Goal: Task Accomplishment & Management: Manage account settings

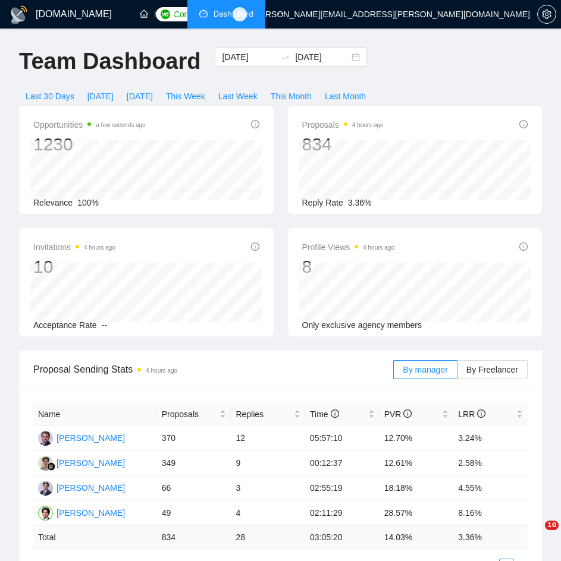
click at [284, 17] on icon "ellipsis" at bounding box center [281, 14] width 8 height 8
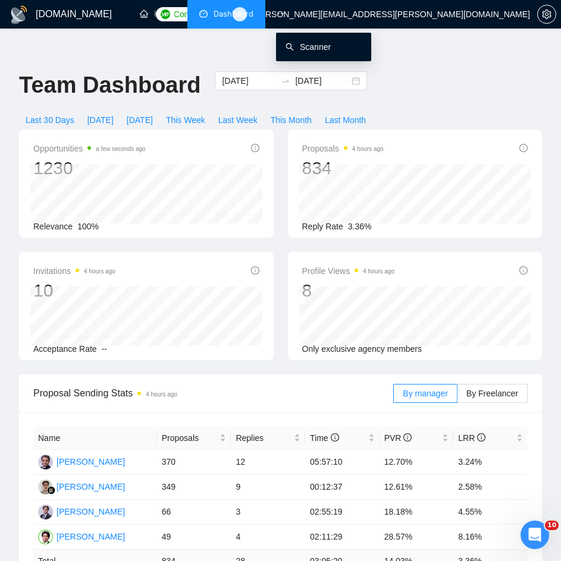
drag, startPoint x: 302, startPoint y: 46, endPoint x: 101, endPoint y: 218, distance: 264.0
click at [302, 46] on link "Scanner" at bounding box center [307, 47] width 45 height 10
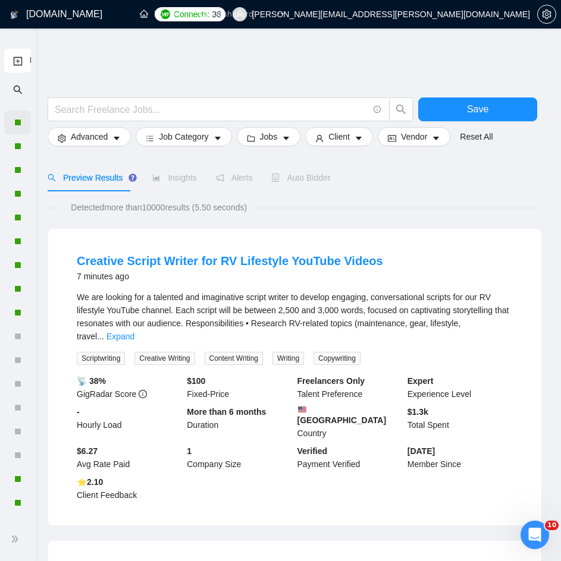
click at [20, 119] on div at bounding box center [17, 123] width 27 height 24
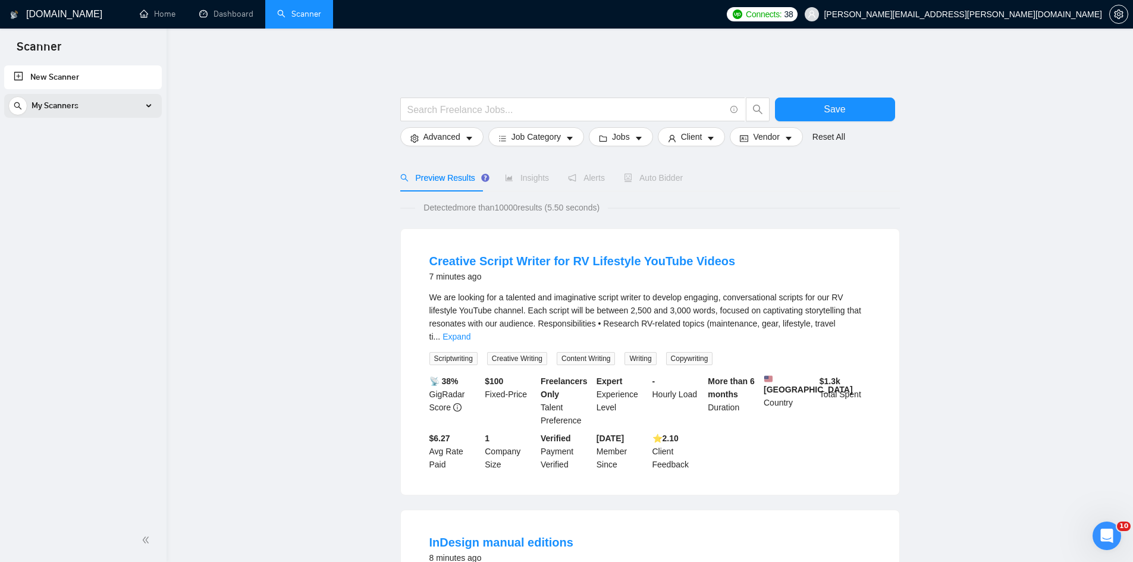
drag, startPoint x: 148, startPoint y: 105, endPoint x: 77, endPoint y: 135, distance: 77.6
click at [148, 105] on div "My Scanners" at bounding box center [82, 106] width 149 height 24
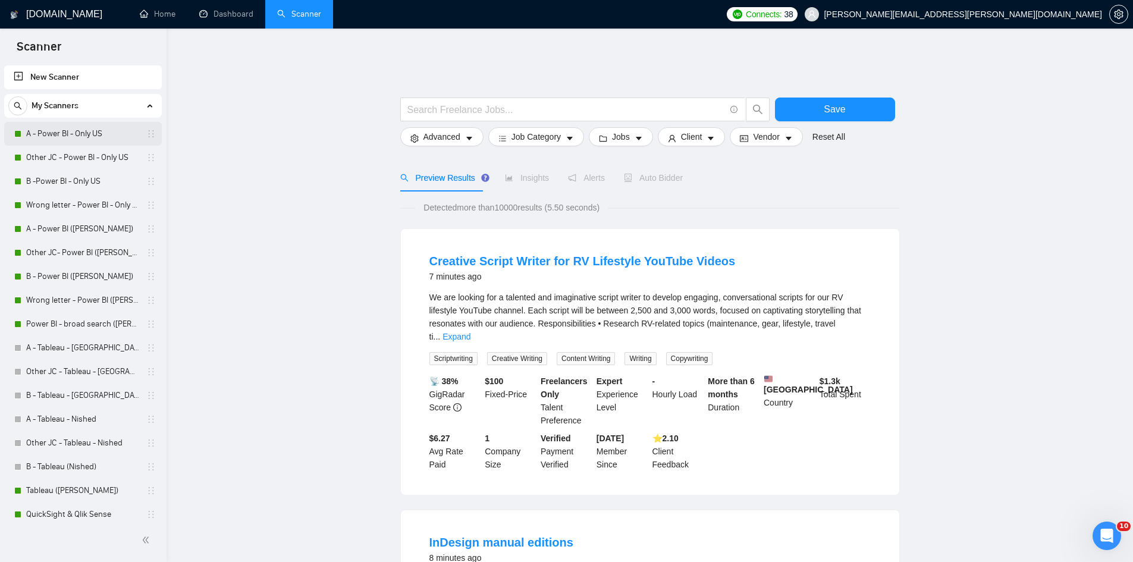
click at [77, 132] on link "A - Power BI - Only US" at bounding box center [82, 134] width 113 height 24
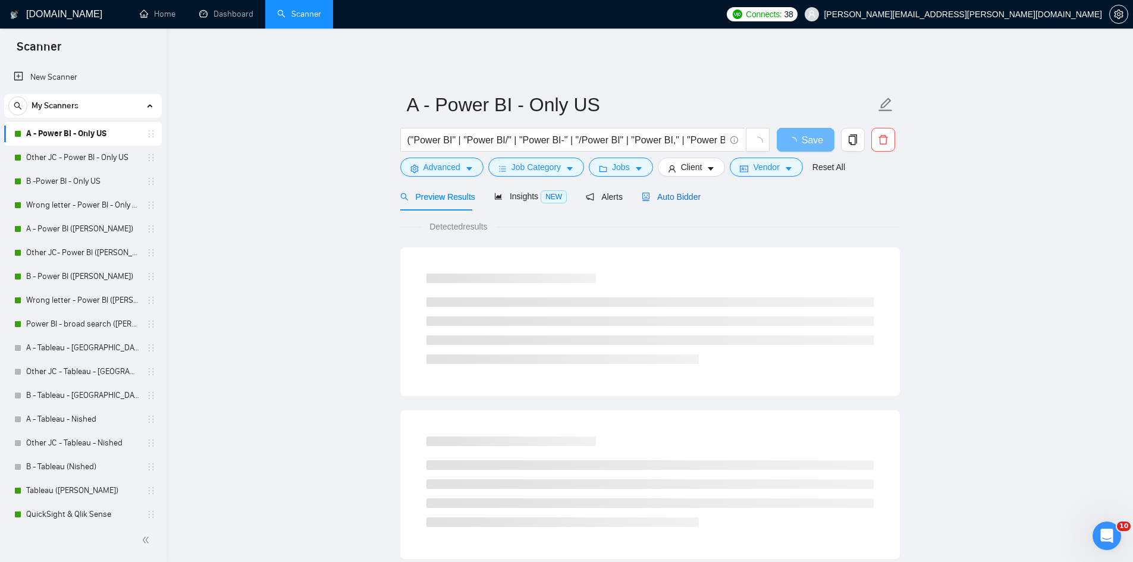
click at [560, 192] on span "Auto Bidder" at bounding box center [671, 197] width 59 height 10
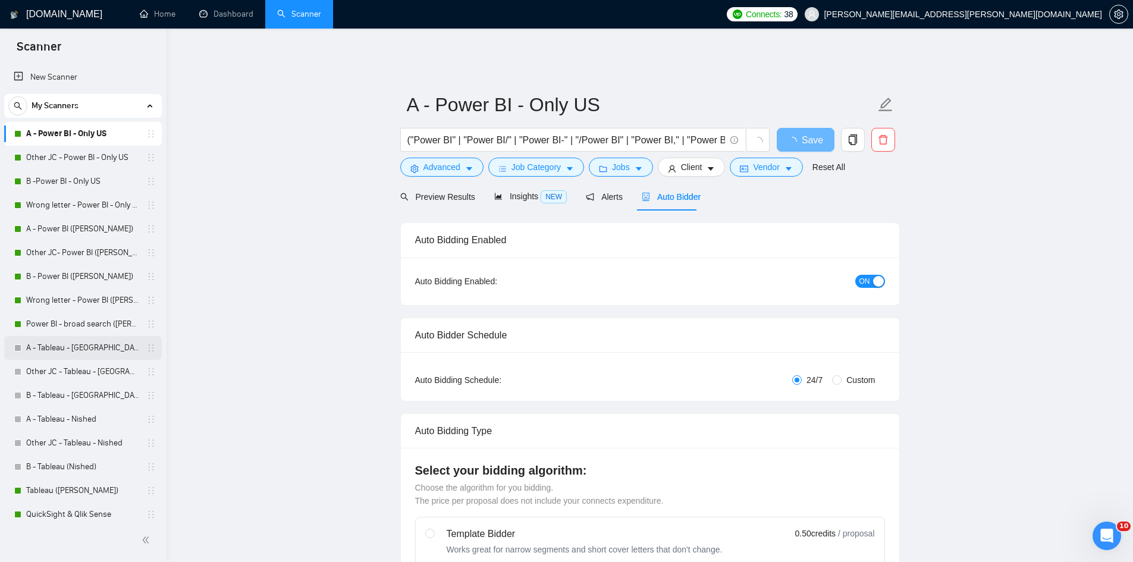
radio input "false"
radio input "true"
checkbox input "true"
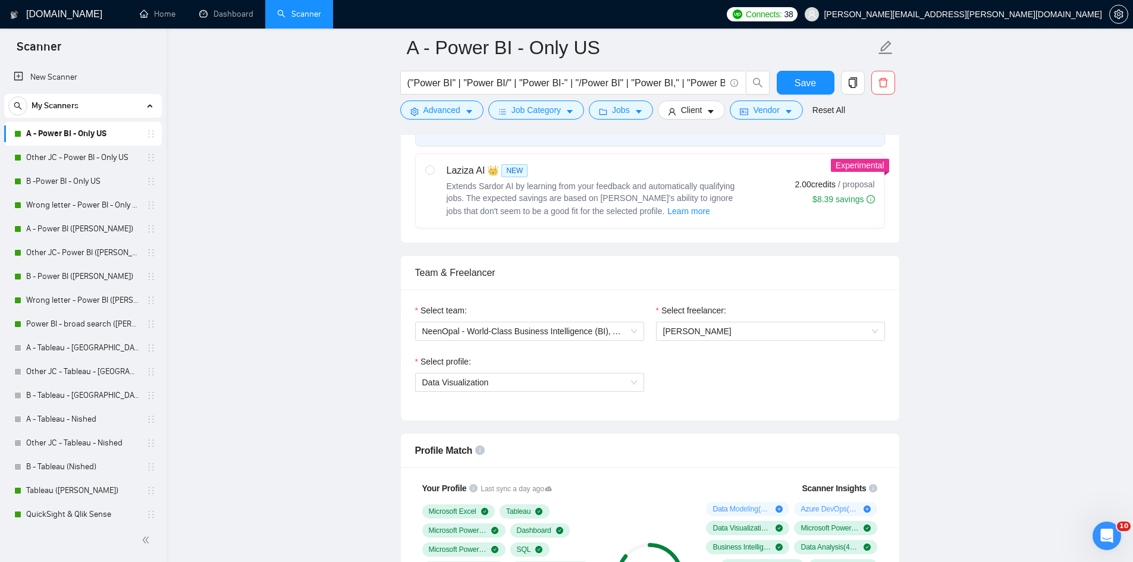
scroll to position [476, 0]
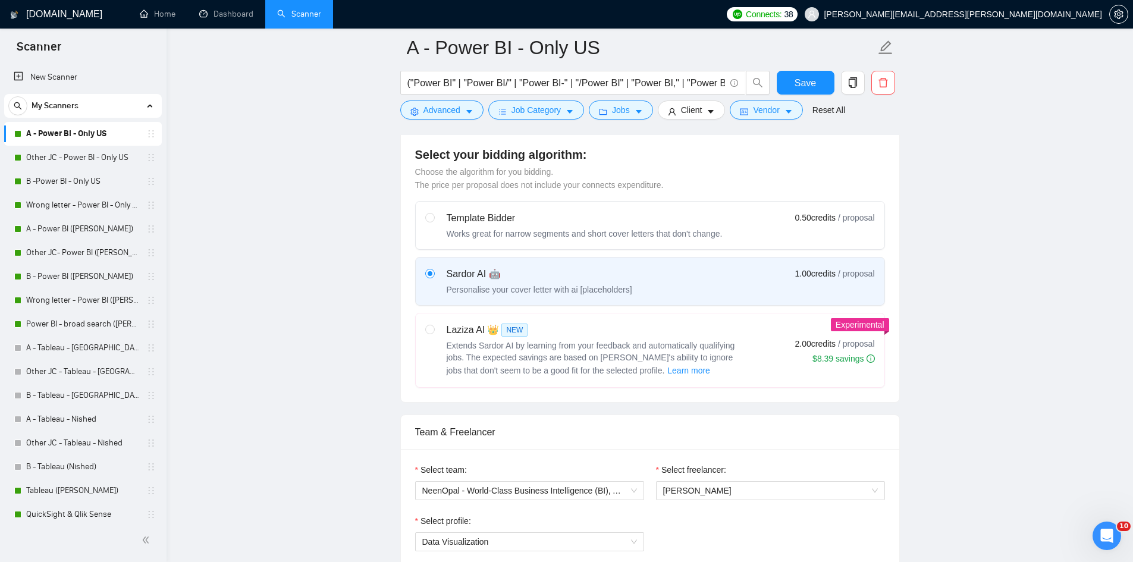
click at [86, 164] on link "Other JC - Power BI - Only US" at bounding box center [82, 158] width 113 height 24
click at [82, 132] on link "A - Power BI - Only US" at bounding box center [82, 134] width 113 height 24
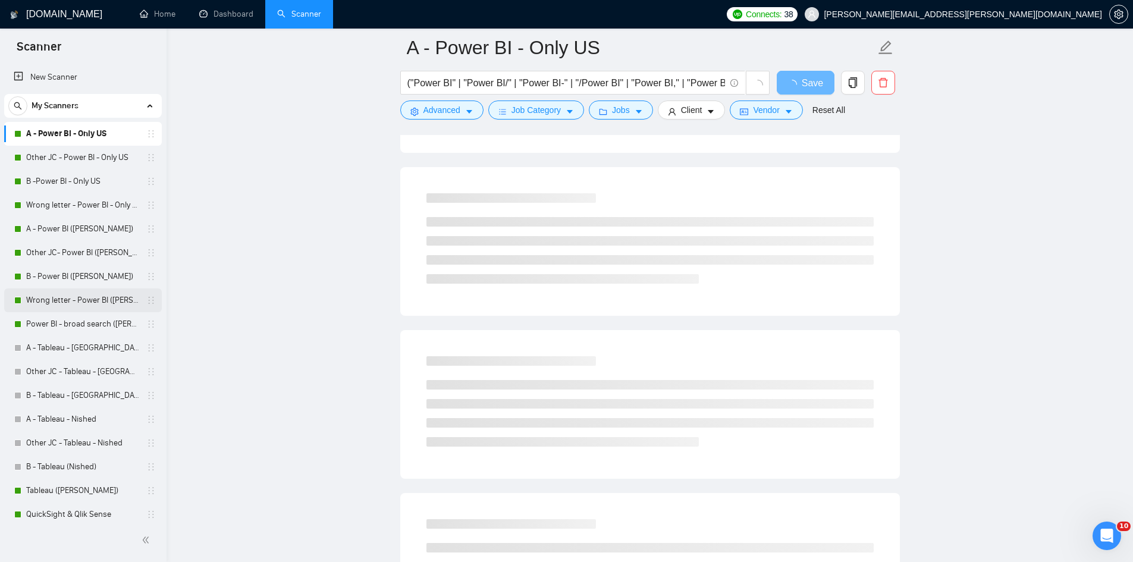
scroll to position [293, 0]
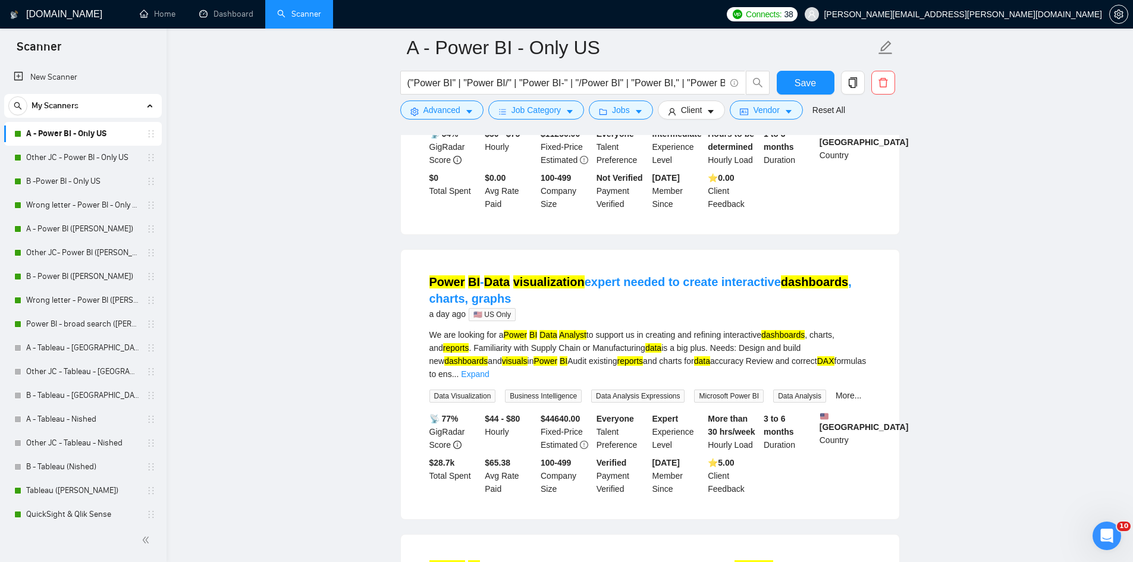
click at [560, 202] on div "Two Power BI Reports with multiple views and interactivity for Scheduling and O…" at bounding box center [650, 99] width 498 height 269
click at [560, 200] on div "Two Power BI Reports with multiple views and interactivity for Scheduling and O…" at bounding box center [650, 99] width 500 height 271
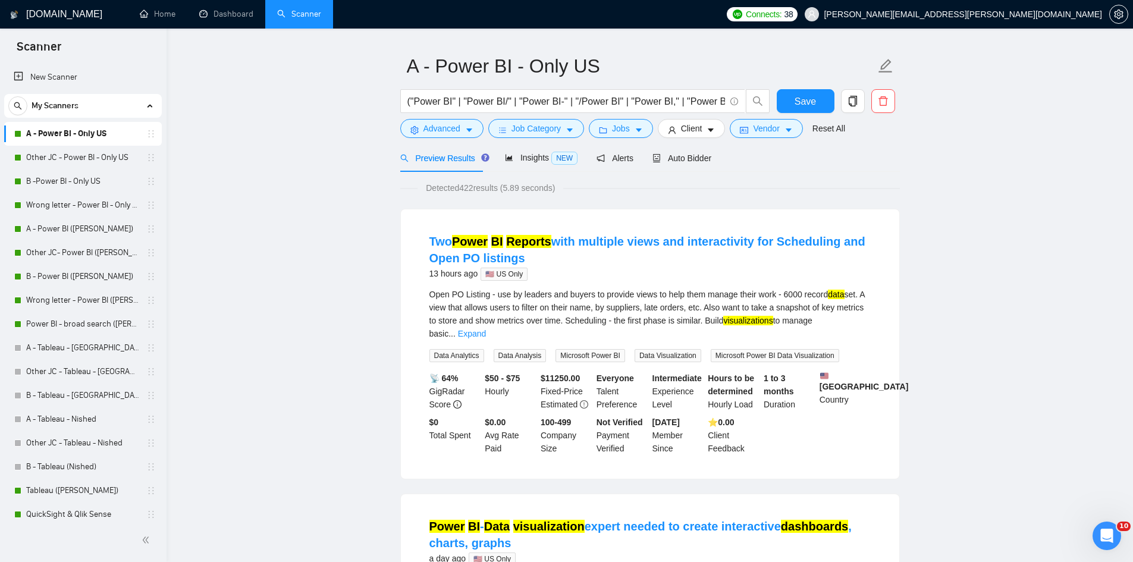
scroll to position [0, 0]
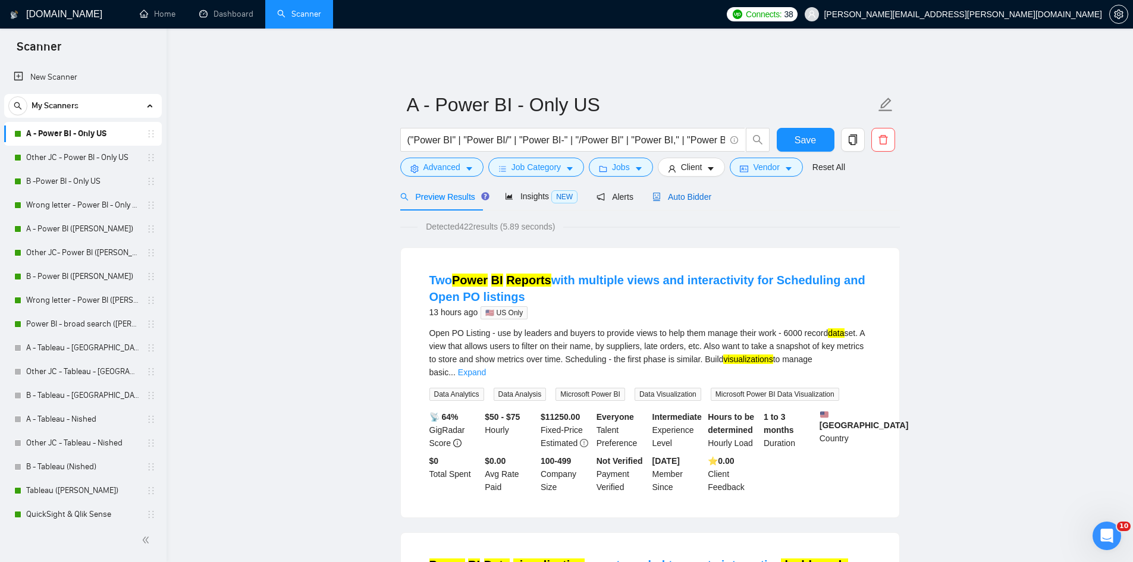
click at [560, 192] on span "Auto Bidder" at bounding box center [681, 197] width 59 height 10
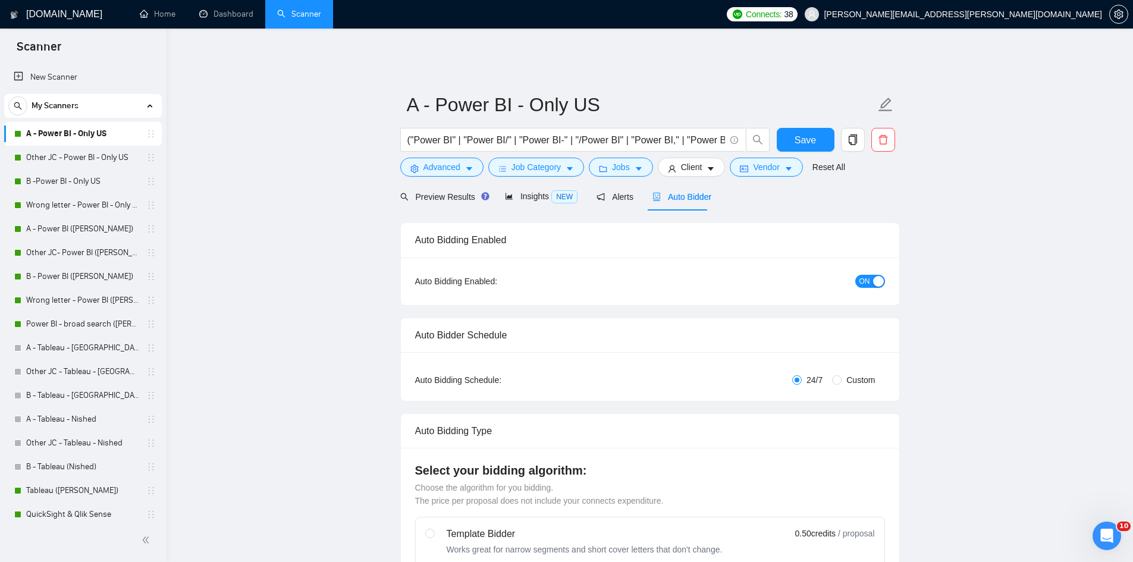
radio input "false"
radio input "true"
checkbox input "true"
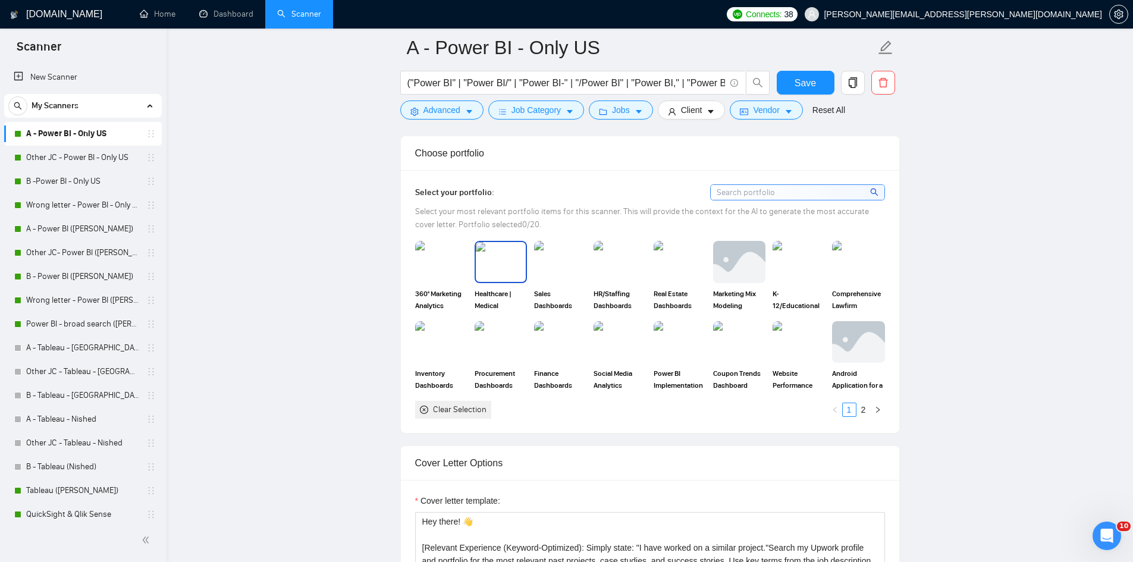
scroll to position [1190, 0]
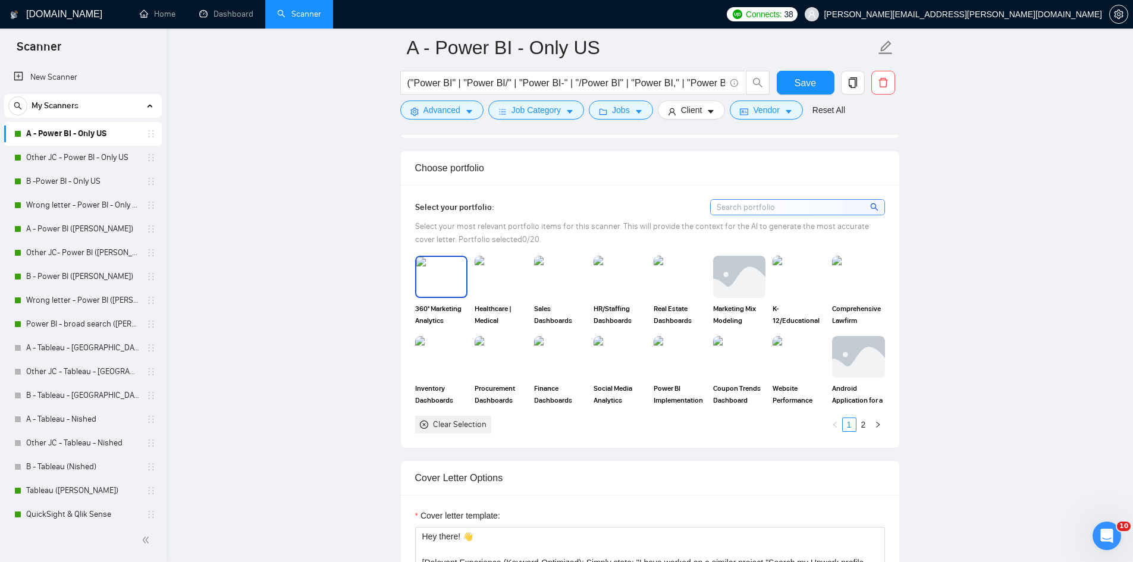
click at [445, 276] on img at bounding box center [441, 276] width 50 height 39
click at [489, 278] on img at bounding box center [501, 276] width 50 height 39
click at [560, 269] on div "Sales Dashboards created with Tableau" at bounding box center [560, 291] width 59 height 70
click at [560, 268] on img at bounding box center [620, 276] width 50 height 39
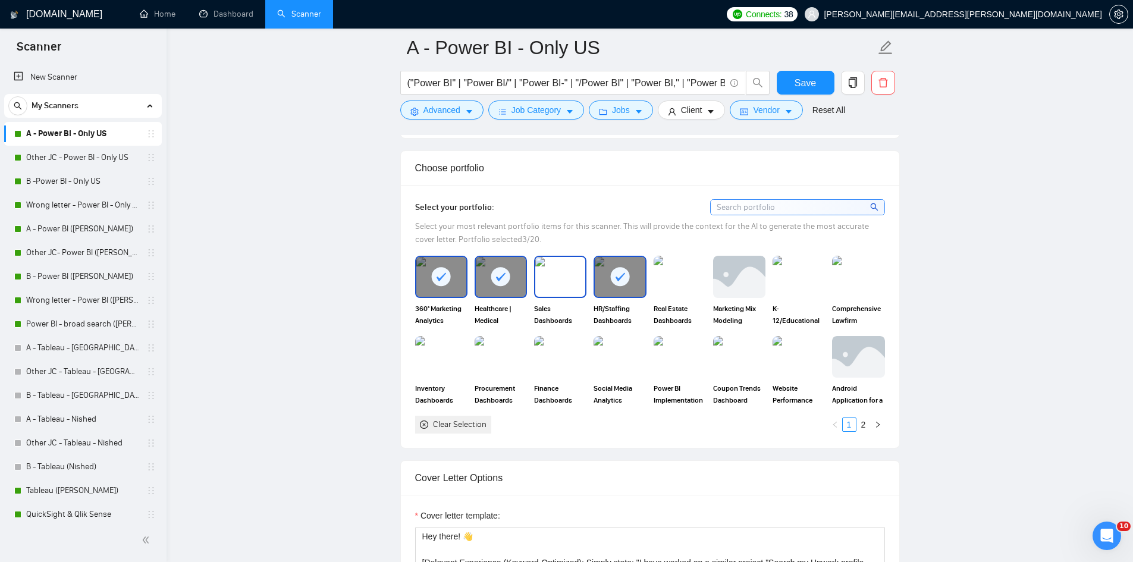
drag, startPoint x: 558, startPoint y: 271, endPoint x: 660, endPoint y: 270, distance: 101.1
click at [560, 271] on img at bounding box center [560, 276] width 50 height 39
click at [560, 267] on img at bounding box center [680, 276] width 50 height 39
click at [560, 267] on img at bounding box center [739, 276] width 50 height 39
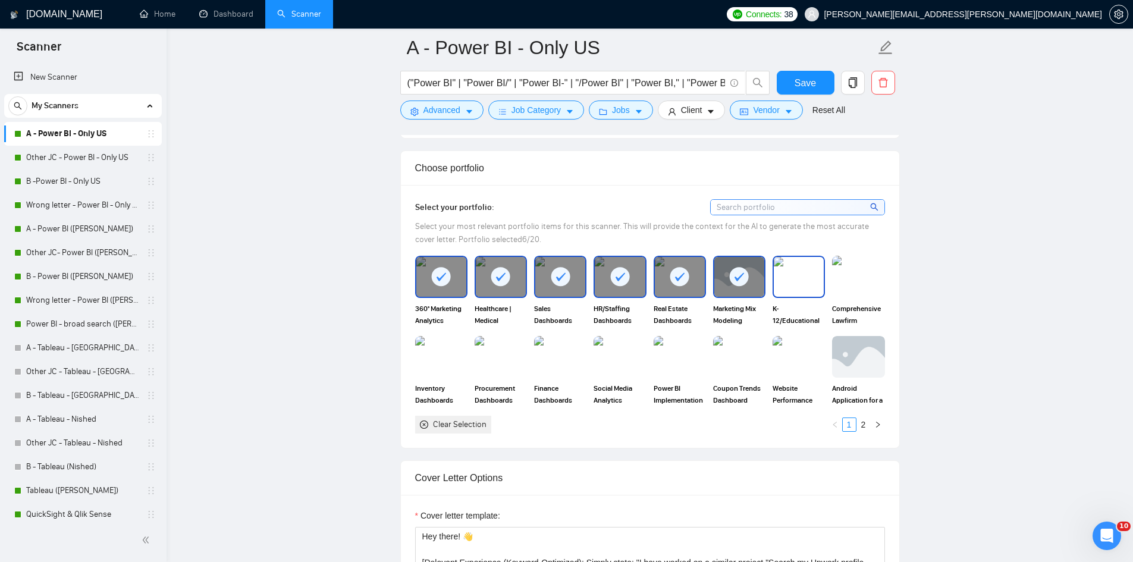
click at [560, 273] on img at bounding box center [799, 276] width 50 height 39
click at [560, 273] on img at bounding box center [858, 276] width 50 height 39
click at [560, 353] on img at bounding box center [799, 356] width 50 height 39
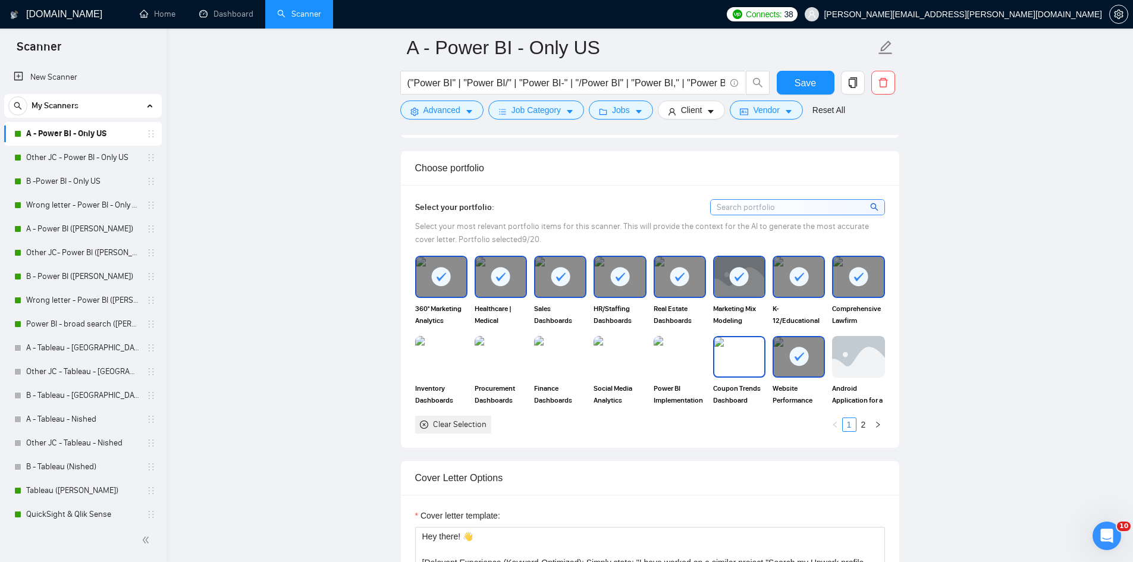
click at [560, 355] on img at bounding box center [739, 356] width 50 height 39
click at [560, 357] on img at bounding box center [680, 357] width 52 height 42
click at [560, 367] on img at bounding box center [620, 356] width 50 height 39
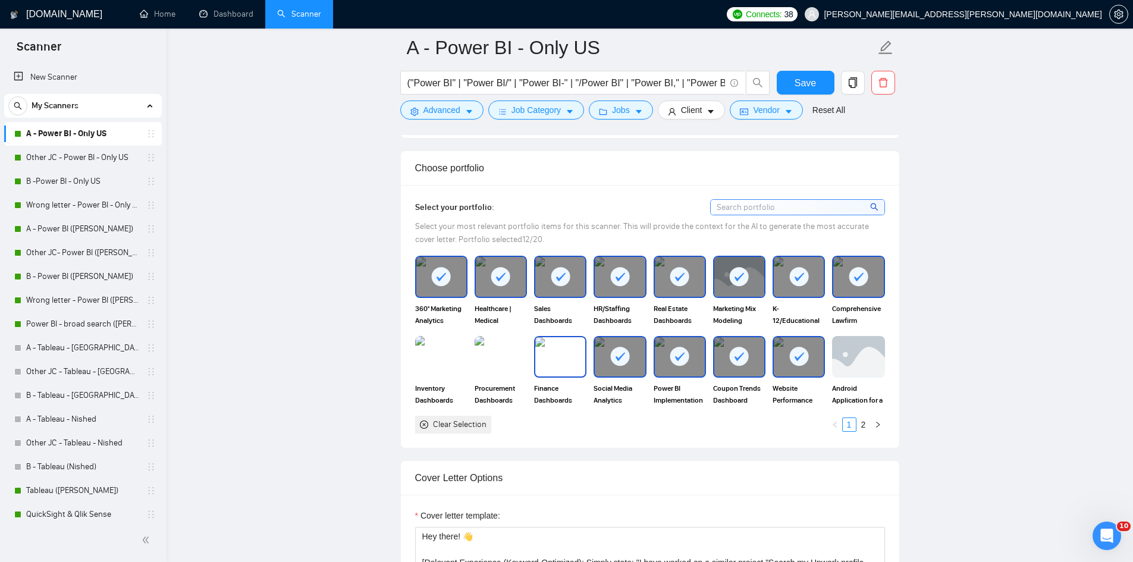
click at [545, 364] on img at bounding box center [560, 356] width 50 height 39
click at [500, 363] on img at bounding box center [501, 356] width 50 height 39
click at [451, 359] on img at bounding box center [441, 356] width 50 height 39
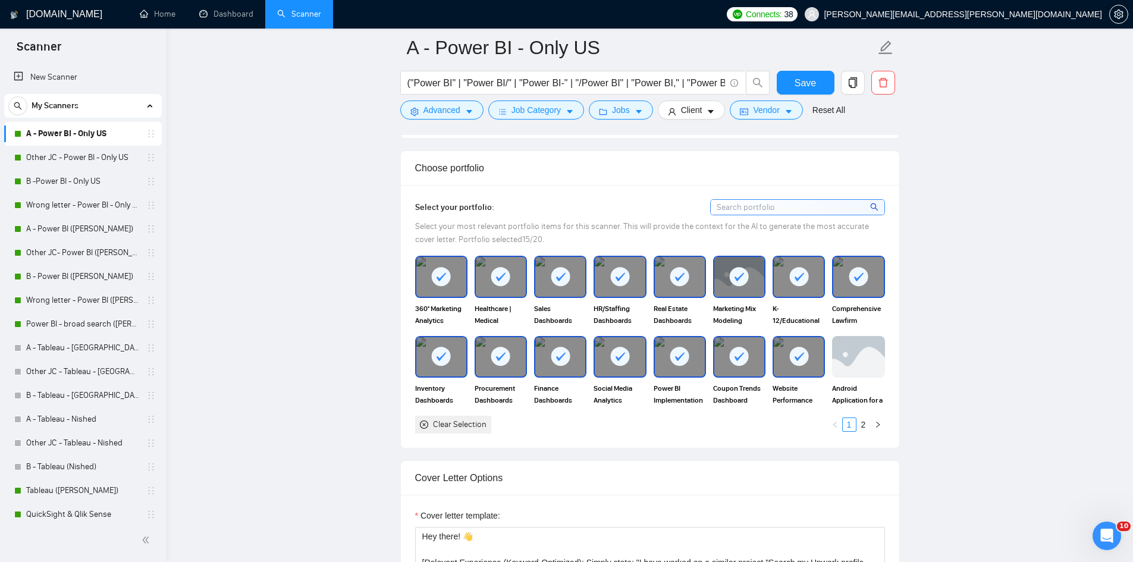
click at [560, 347] on rect at bounding box center [798, 356] width 19 height 19
click at [560, 352] on div at bounding box center [739, 356] width 50 height 39
click at [560, 421] on icon "right" at bounding box center [877, 424] width 7 height 7
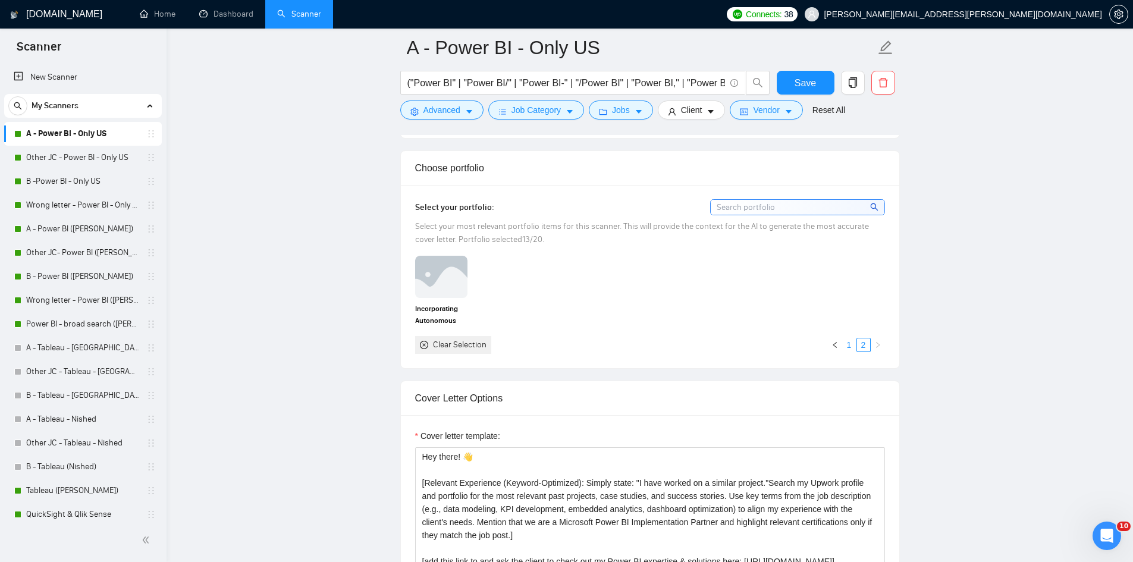
click at [560, 338] on link "1" at bounding box center [849, 344] width 13 height 13
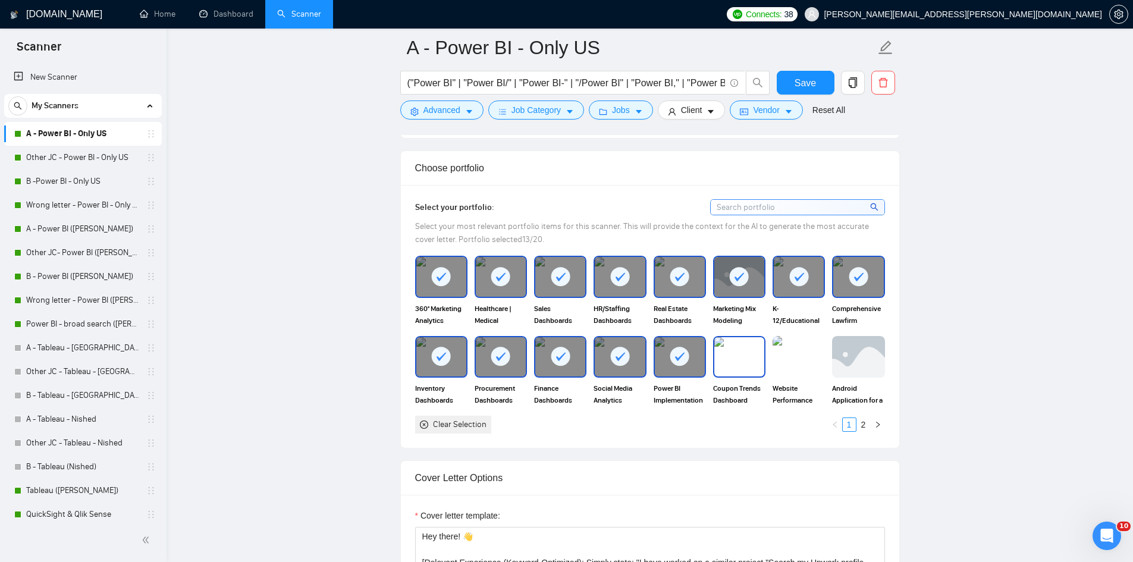
click at [560, 352] on img at bounding box center [739, 356] width 50 height 39
click at [560, 349] on img at bounding box center [799, 356] width 50 height 39
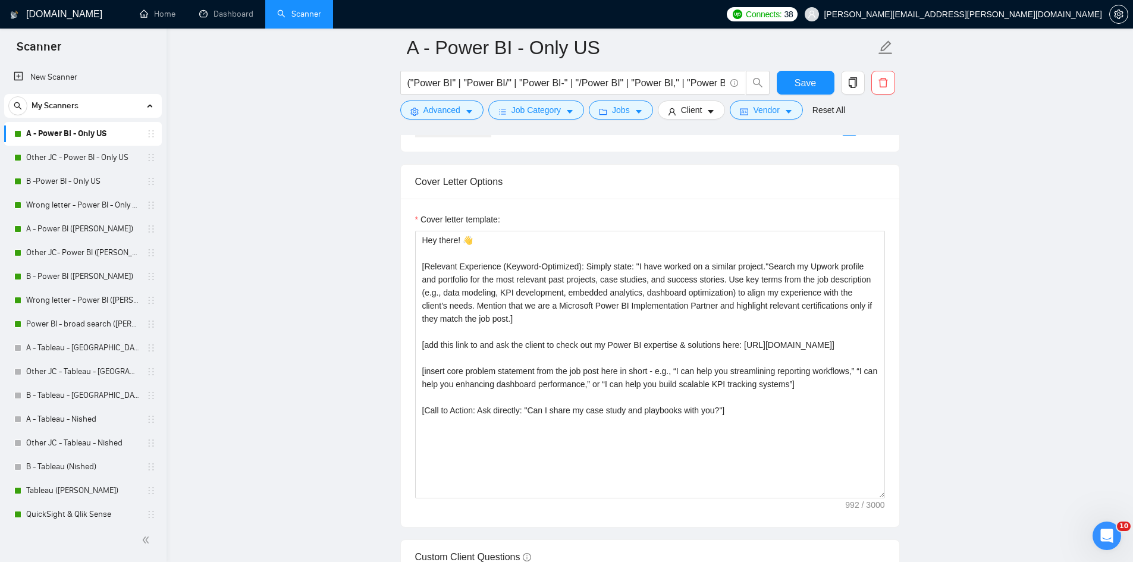
scroll to position [1467, 0]
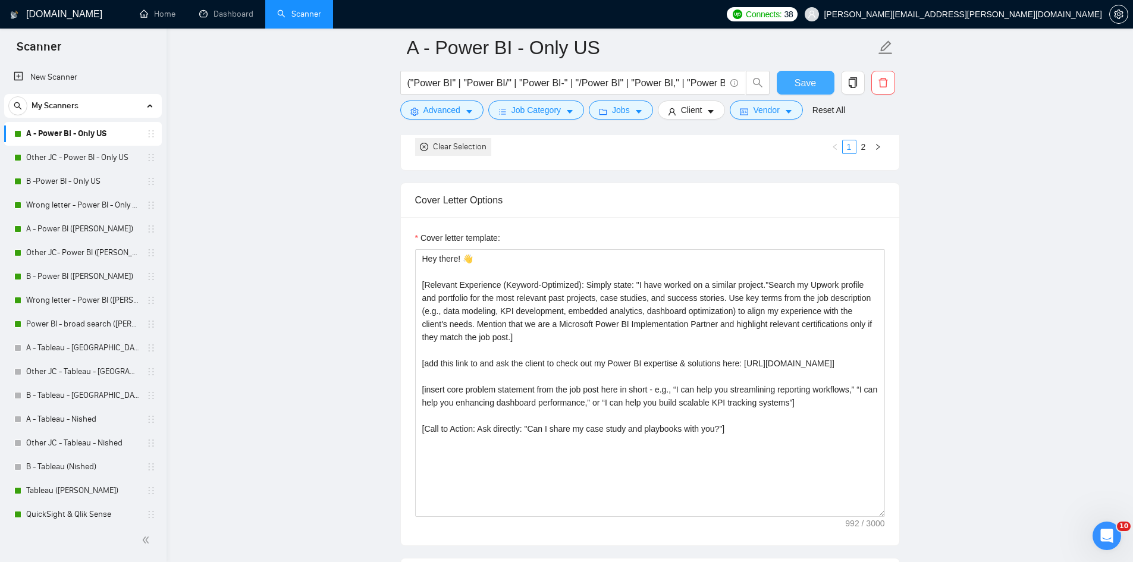
click at [560, 89] on button "Save" at bounding box center [806, 83] width 58 height 24
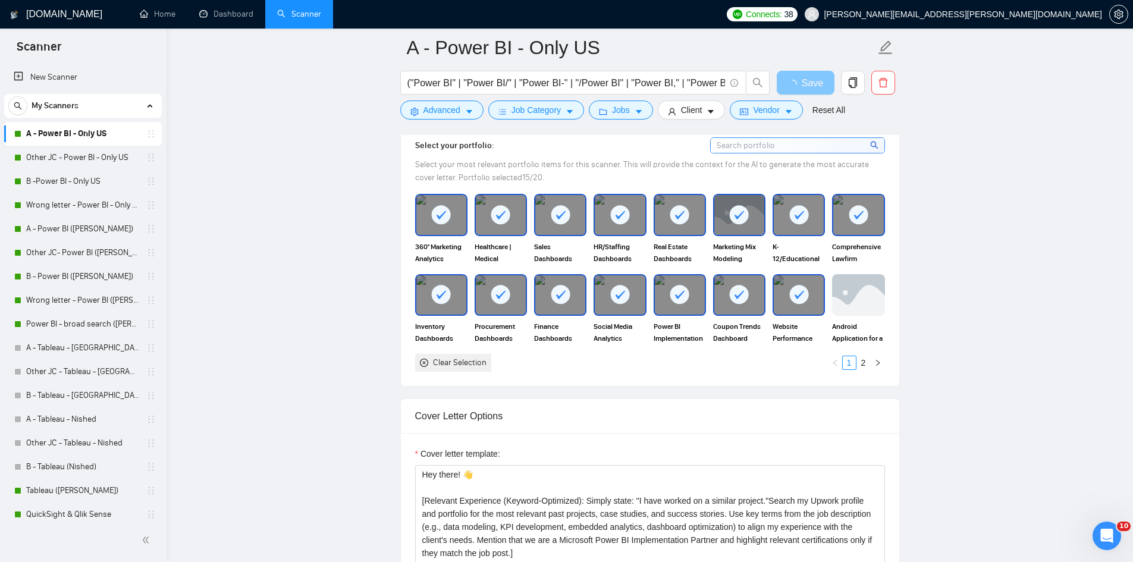
scroll to position [1190, 0]
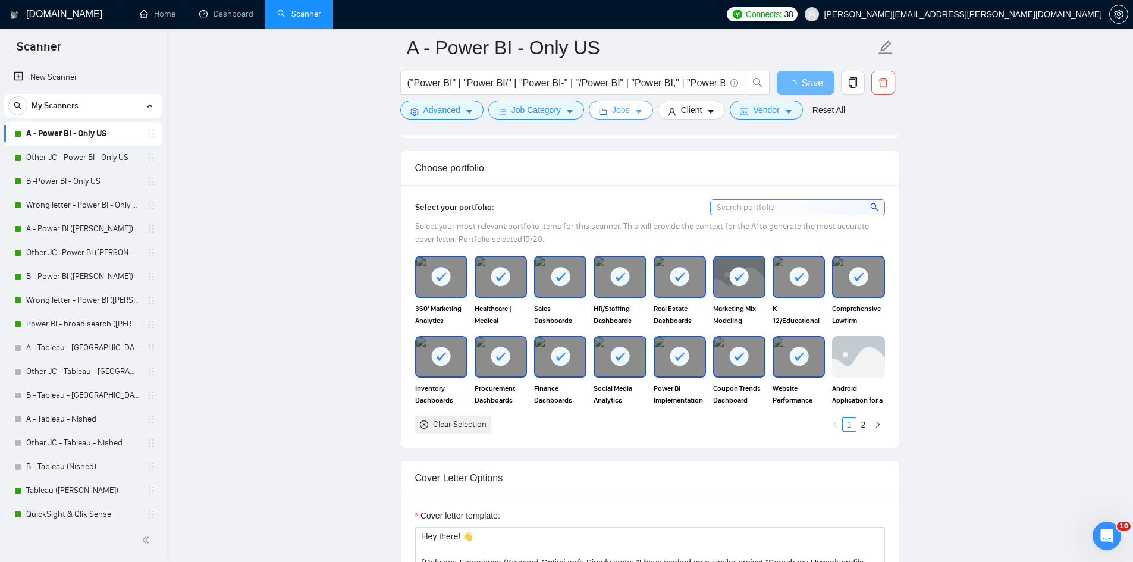
click at [560, 108] on button "Jobs" at bounding box center [621, 110] width 64 height 19
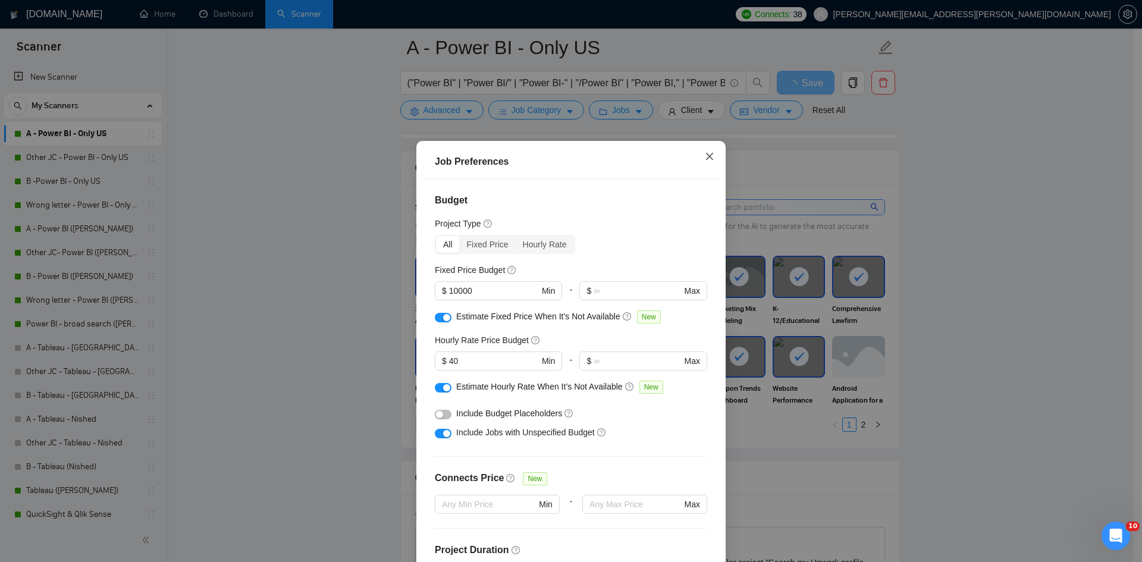
click at [560, 150] on span "Close" at bounding box center [709, 157] width 32 height 32
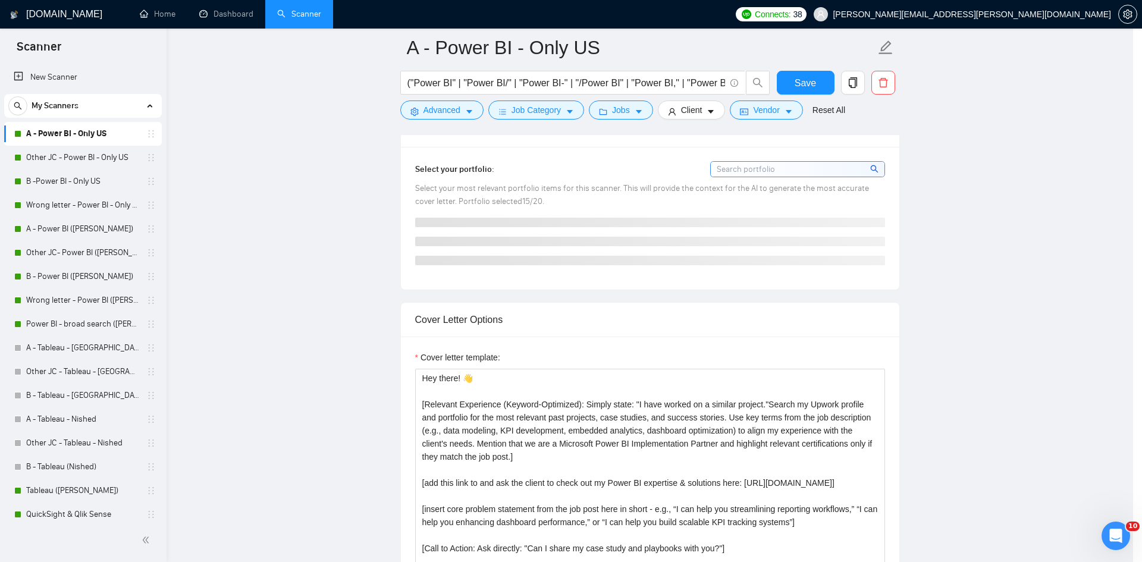
checkbox input "true"
click at [560, 118] on icon "close" at bounding box center [659, 118] width 2 height 2
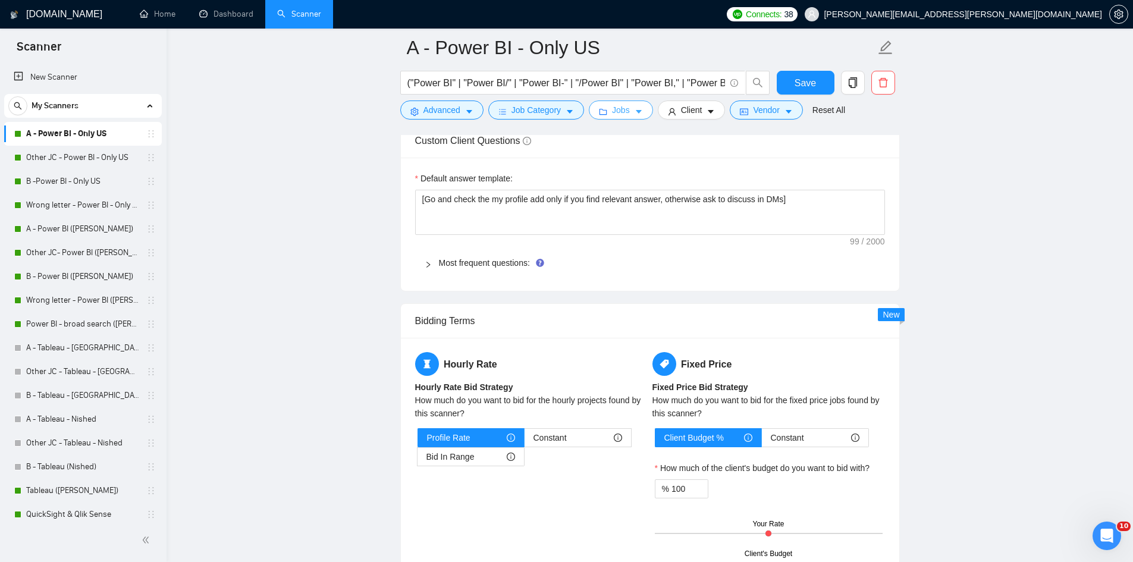
scroll to position [1903, 0]
click at [489, 447] on div "Bid In Range" at bounding box center [470, 456] width 89 height 18
click at [418, 459] on input "Bid In Range" at bounding box center [418, 459] width 0 height 0
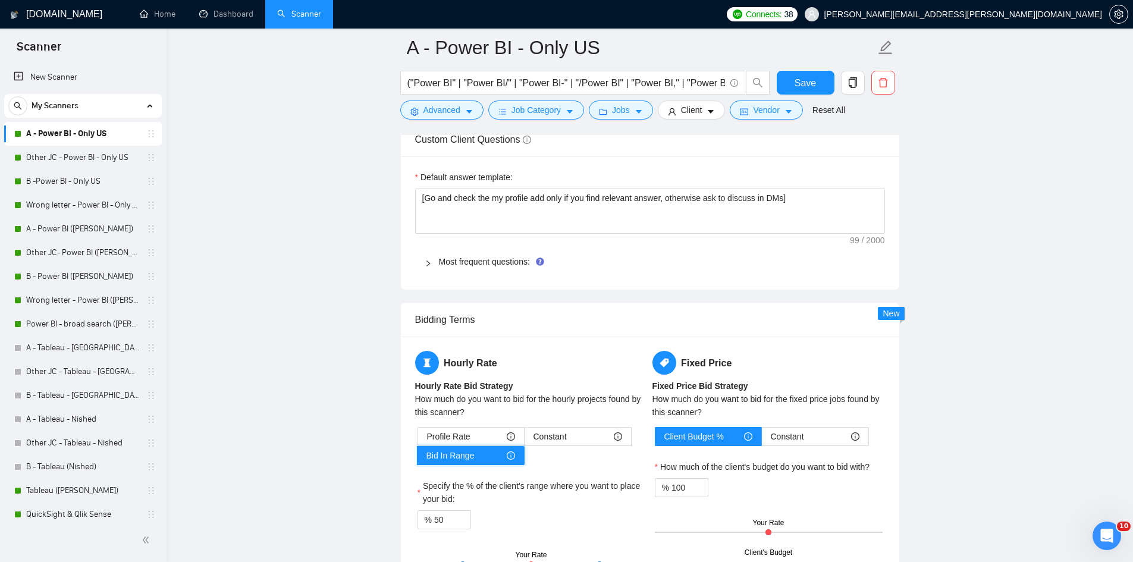
scroll to position [2062, 0]
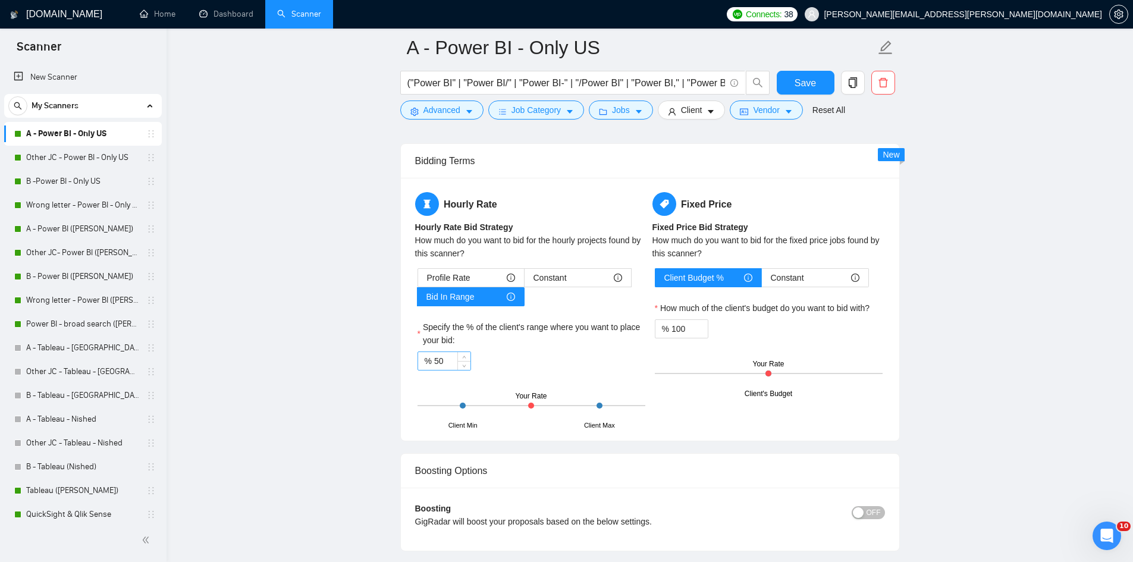
click at [445, 353] on input "50" at bounding box center [452, 361] width 36 height 18
type input "5"
type input "60"
click at [560, 353] on div "% 60" at bounding box center [532, 361] width 228 height 19
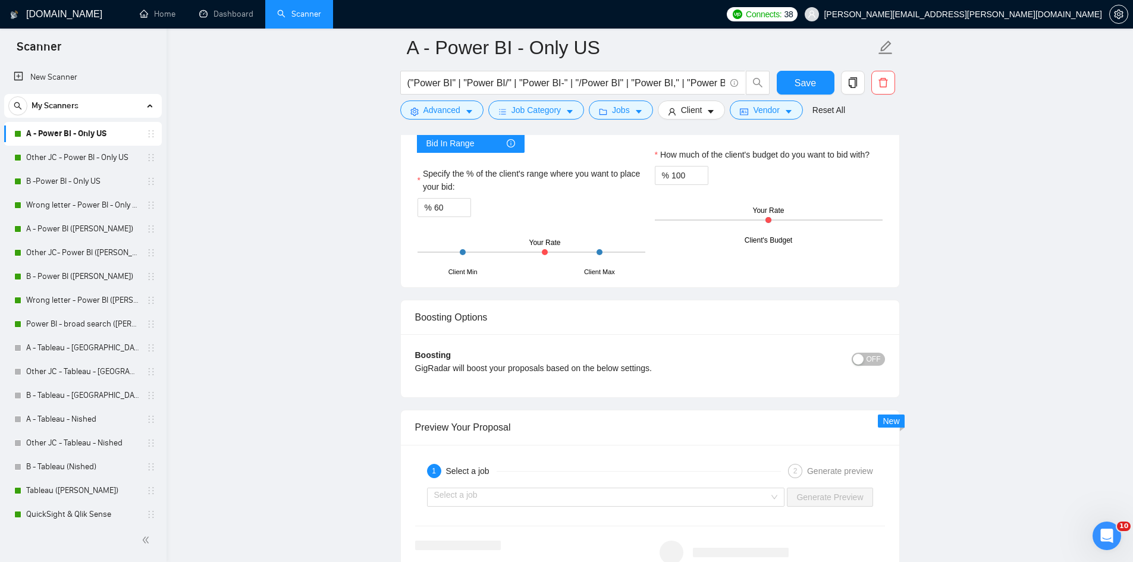
scroll to position [2220, 0]
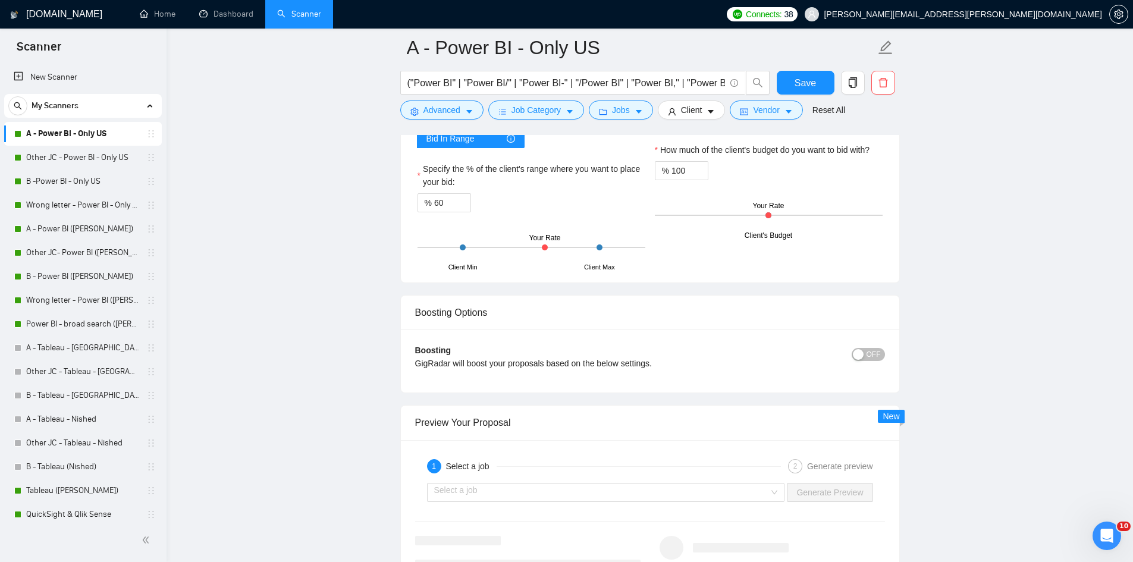
click at [560, 348] on span "OFF" at bounding box center [874, 354] width 14 height 13
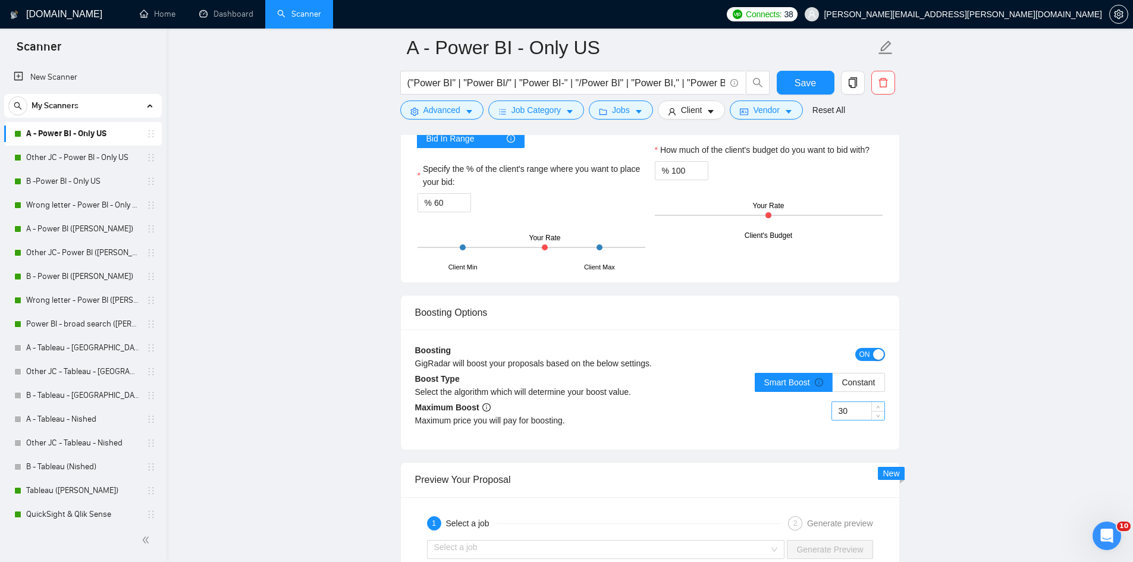
click at [560, 402] on input "30" at bounding box center [858, 411] width 52 height 18
type input "3"
type input "2"
type input "3"
type input "20"
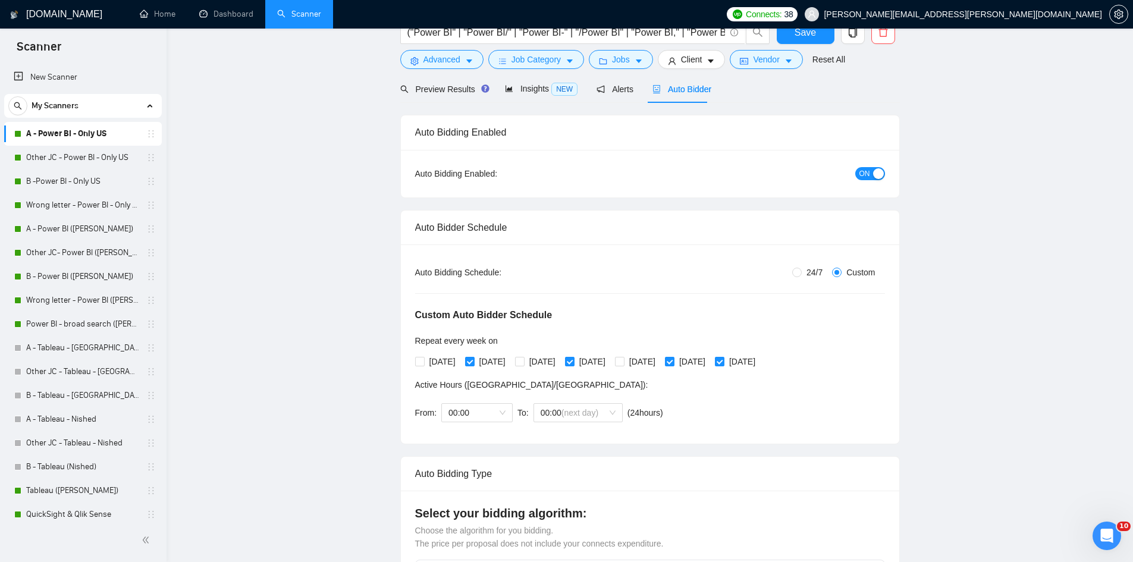
scroll to position [0, 0]
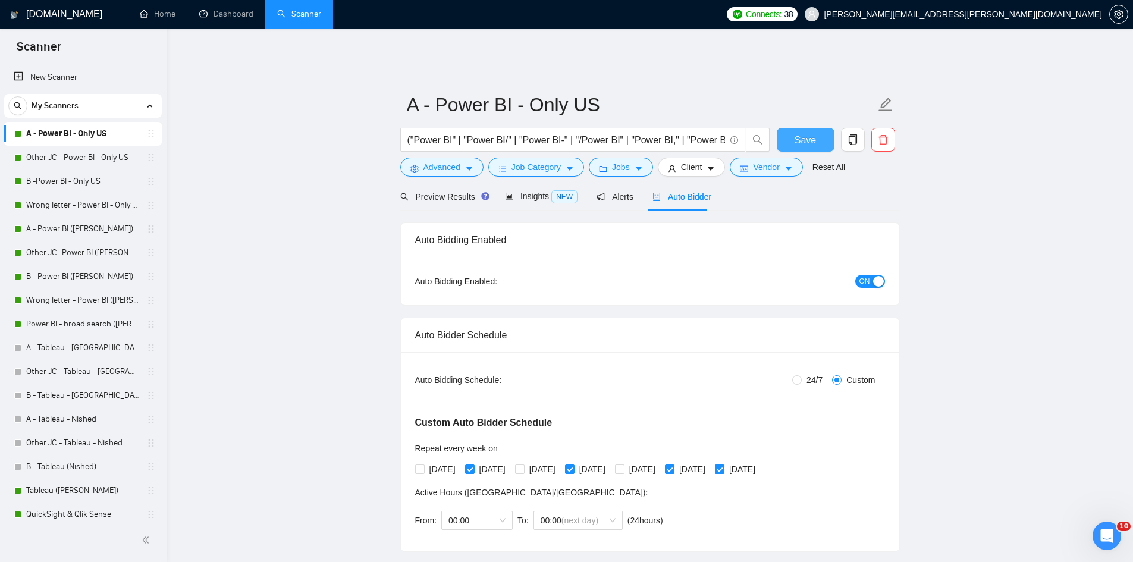
click at [560, 136] on span "Save" at bounding box center [805, 140] width 21 height 15
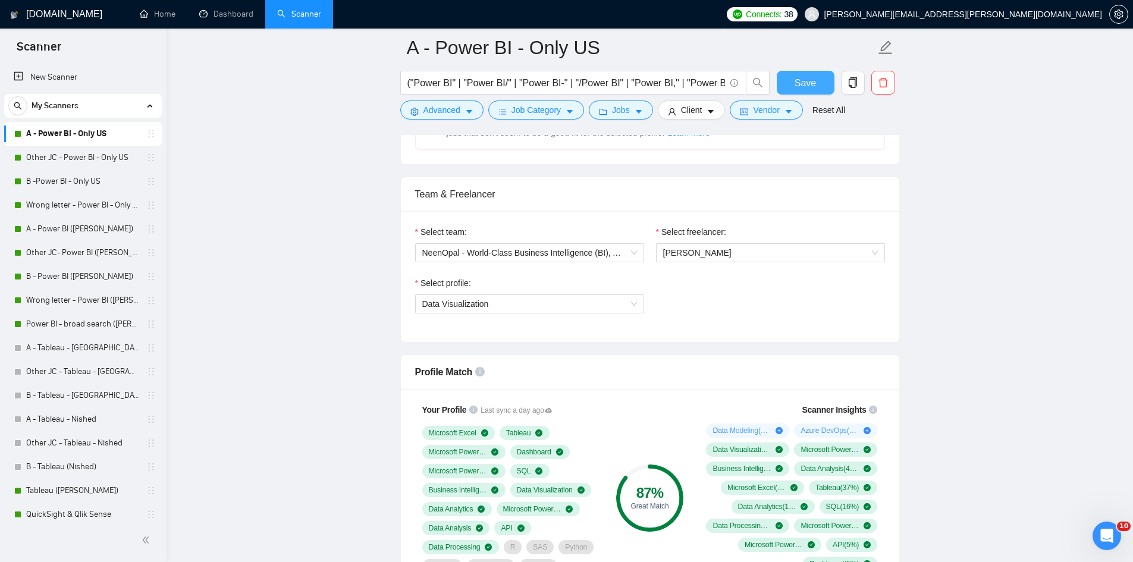
scroll to position [873, 0]
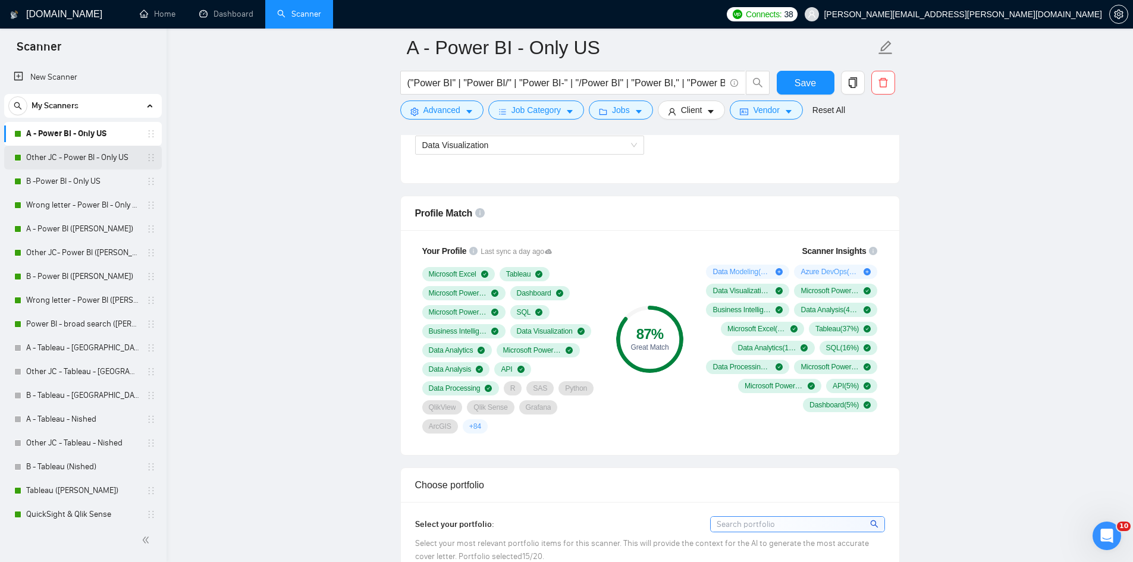
click at [76, 161] on link "Other JC - Power BI - Only US" at bounding box center [82, 158] width 113 height 24
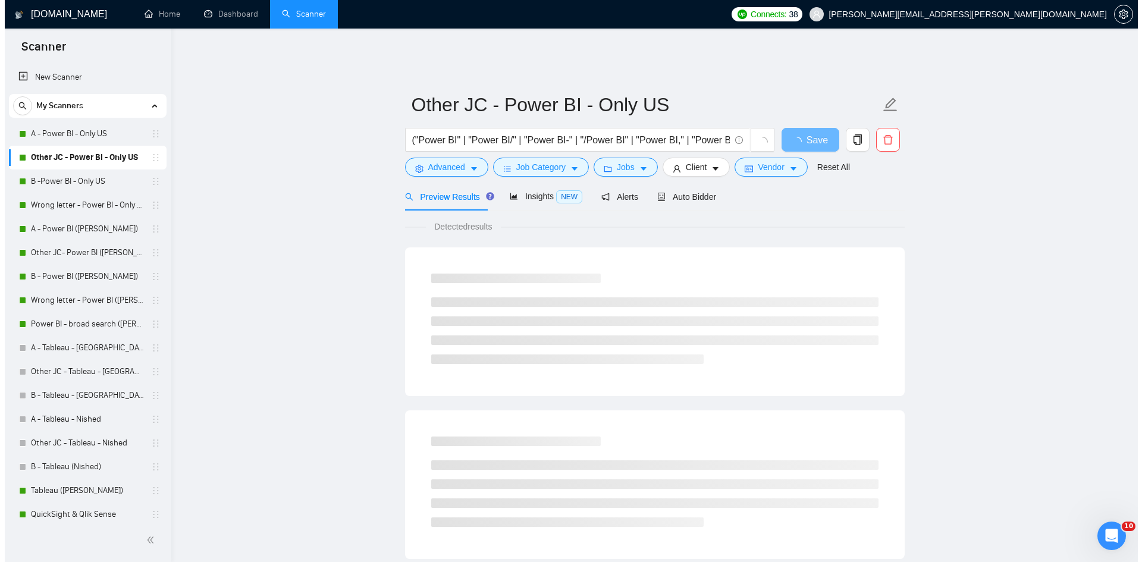
scroll to position [40, 0]
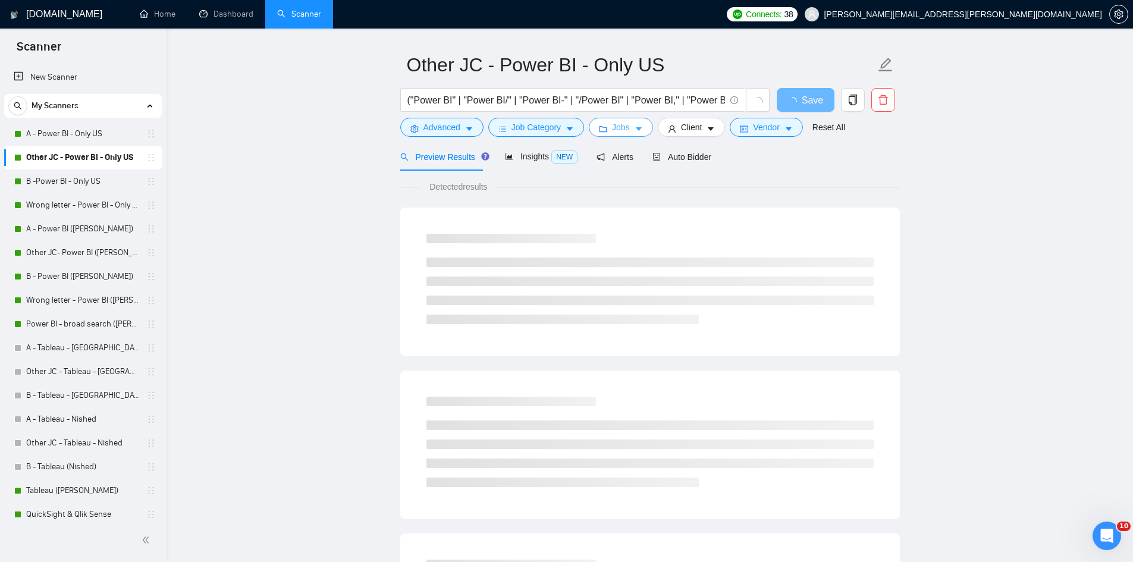
click at [560, 121] on button "Jobs" at bounding box center [621, 127] width 64 height 19
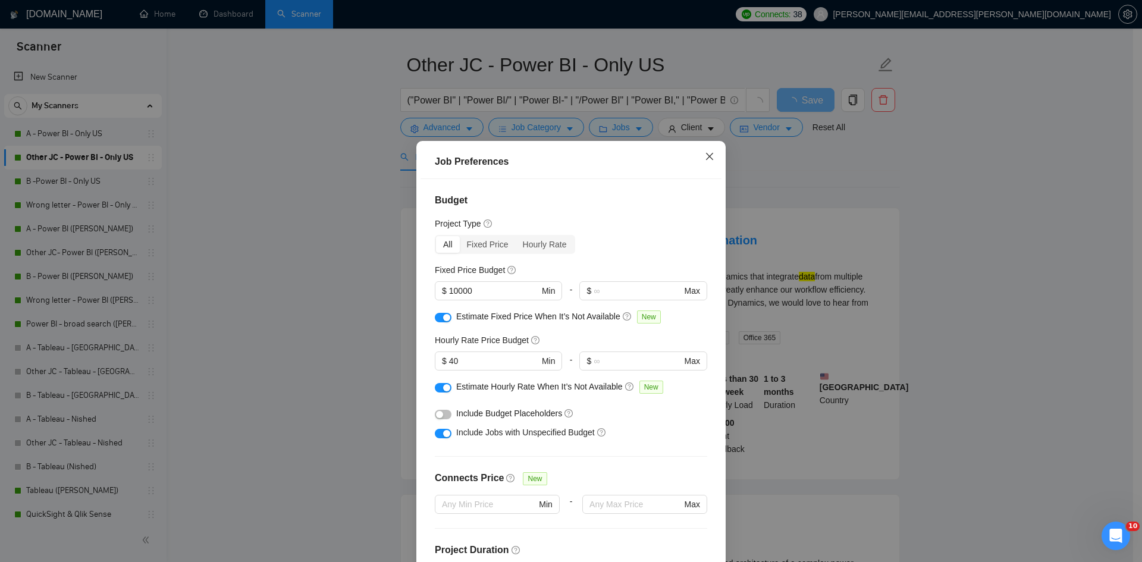
click at [560, 159] on icon "close" at bounding box center [710, 157] width 10 height 10
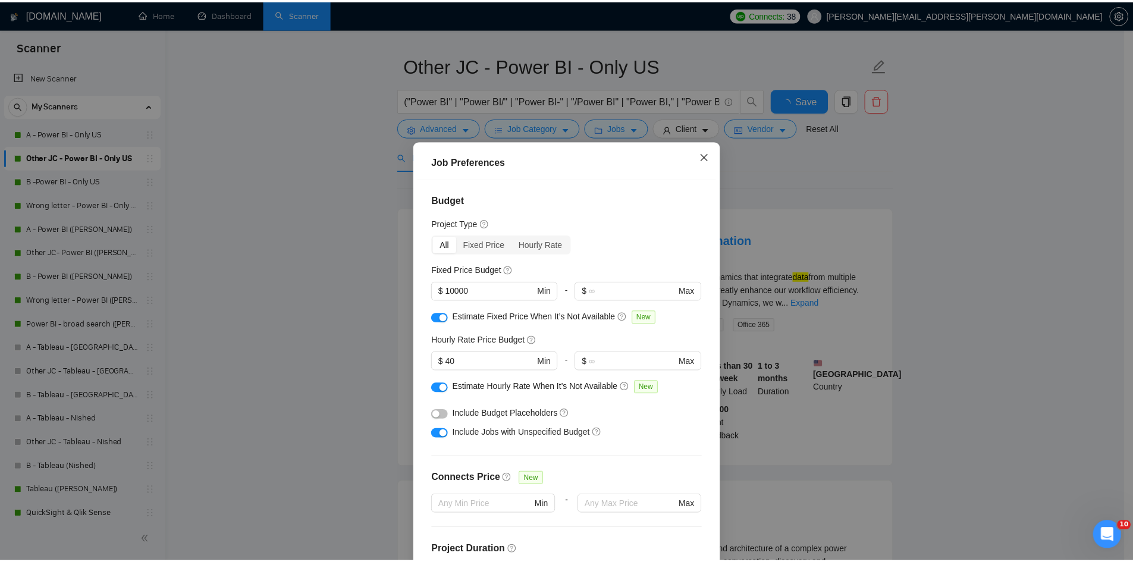
scroll to position [0, 0]
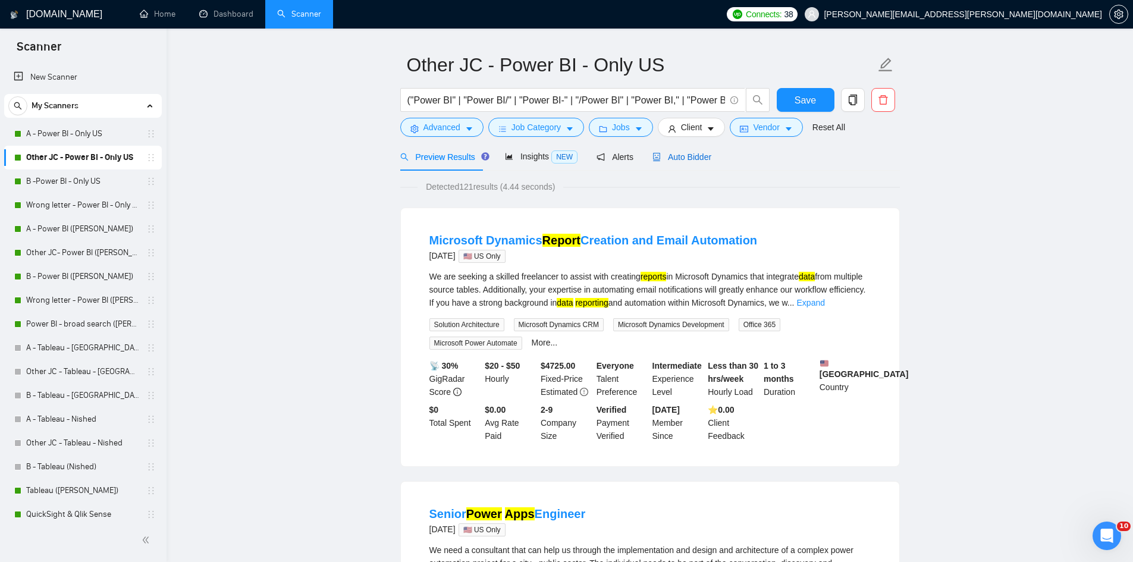
click at [560, 152] on span "Auto Bidder" at bounding box center [681, 157] width 59 height 10
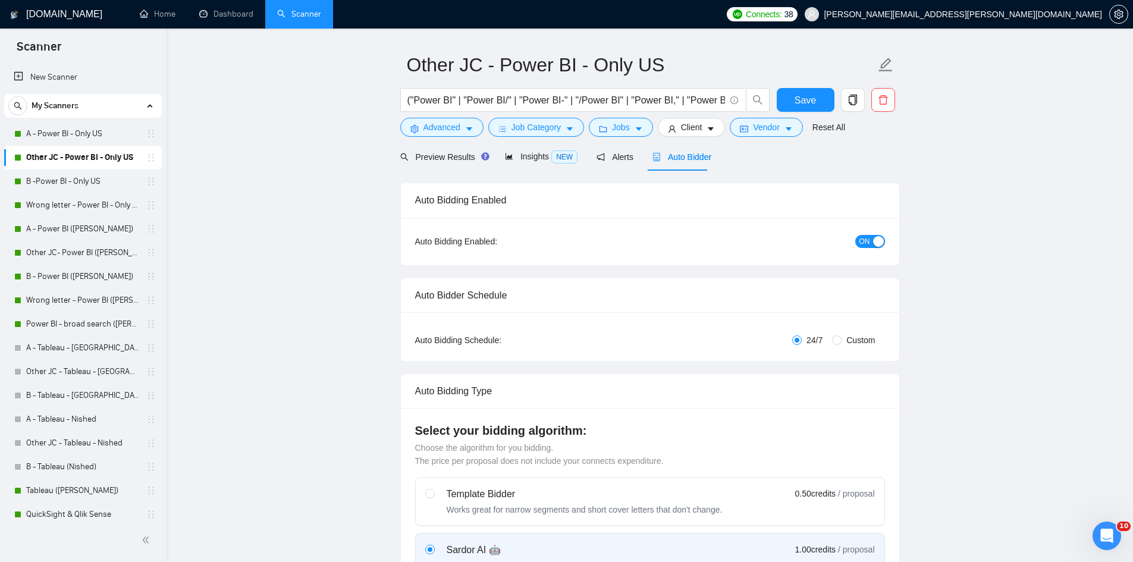
checkbox input "true"
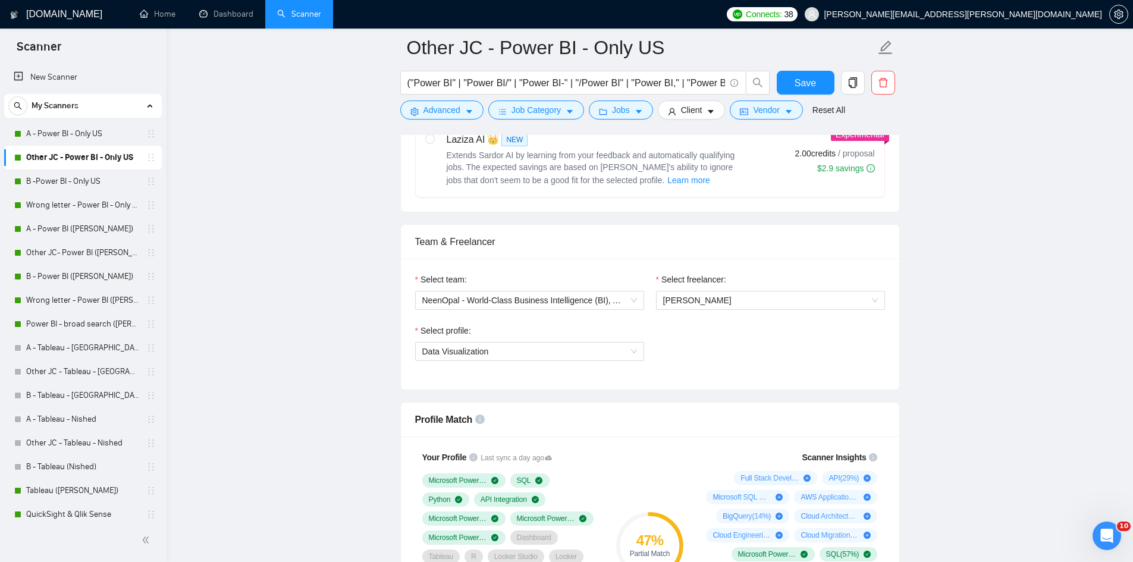
scroll to position [635, 0]
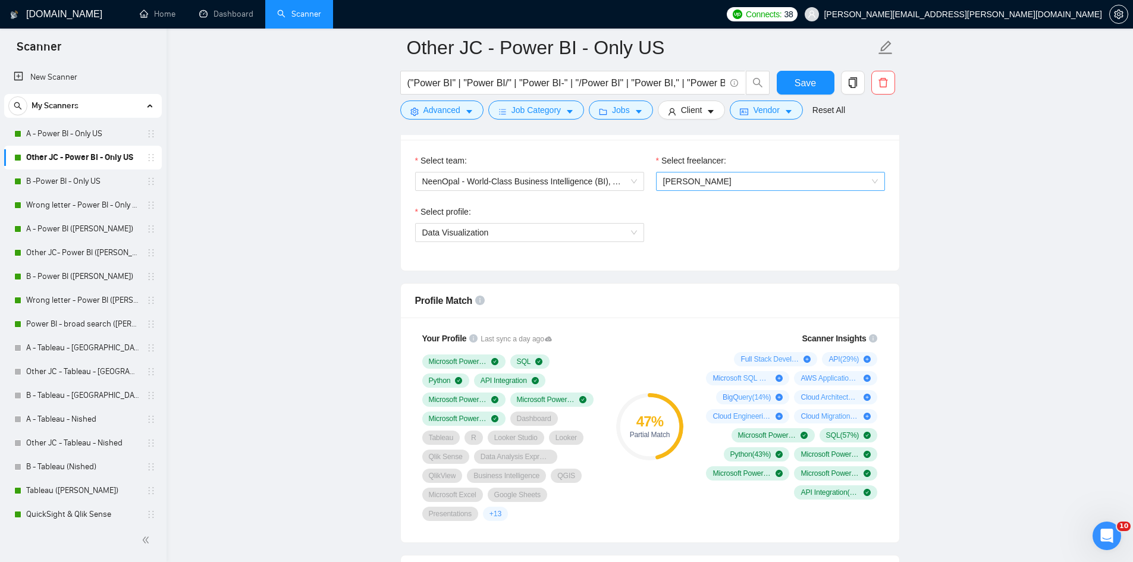
click at [560, 172] on span "[PERSON_NAME]" at bounding box center [770, 181] width 215 height 18
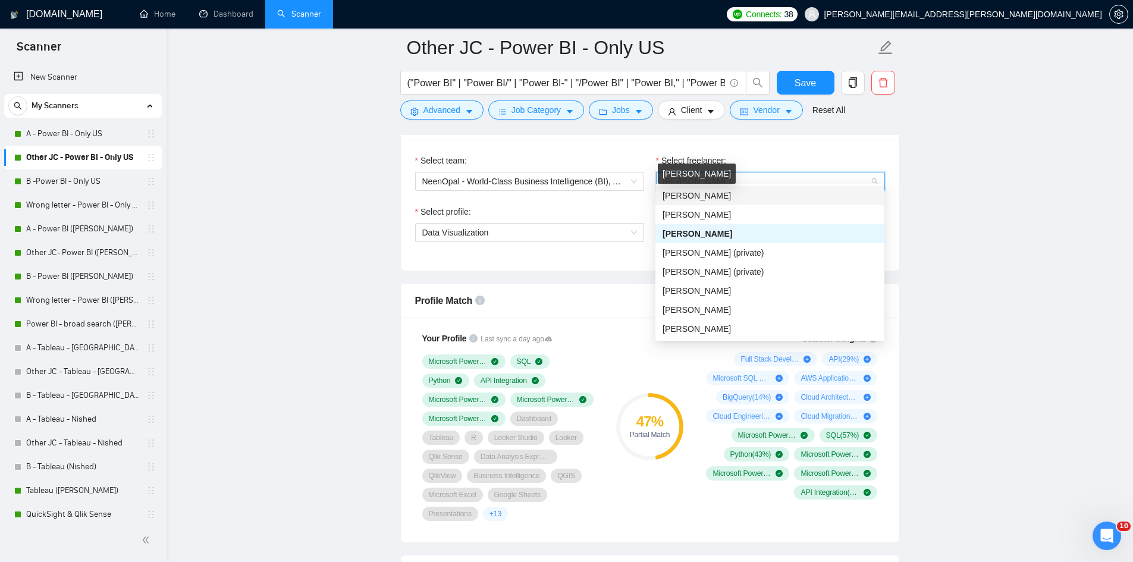
click at [560, 191] on span "[PERSON_NAME]" at bounding box center [697, 196] width 68 height 10
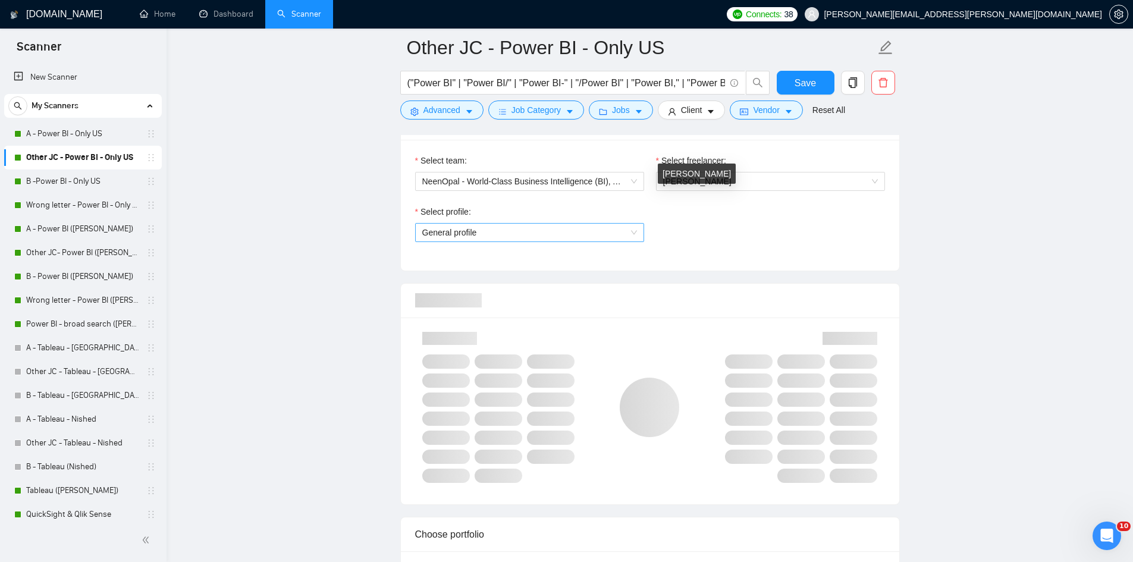
scroll to position [595, 0]
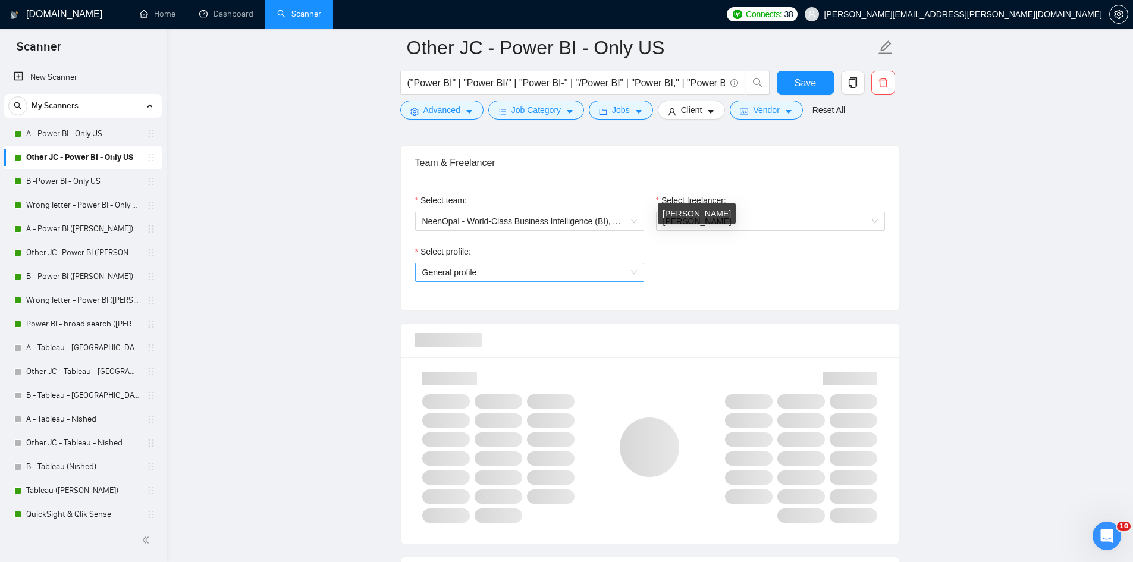
drag, startPoint x: 548, startPoint y: 259, endPoint x: 521, endPoint y: 281, distance: 34.7
click at [548, 263] on span "General profile" at bounding box center [529, 272] width 215 height 18
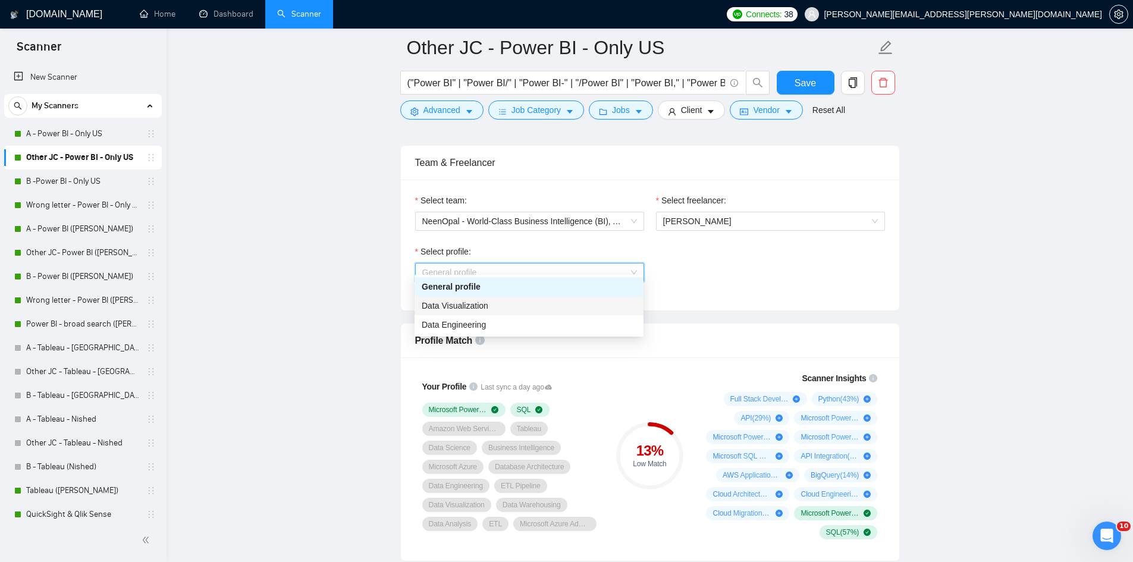
click at [501, 305] on div "Data Visualization" at bounding box center [529, 305] width 215 height 13
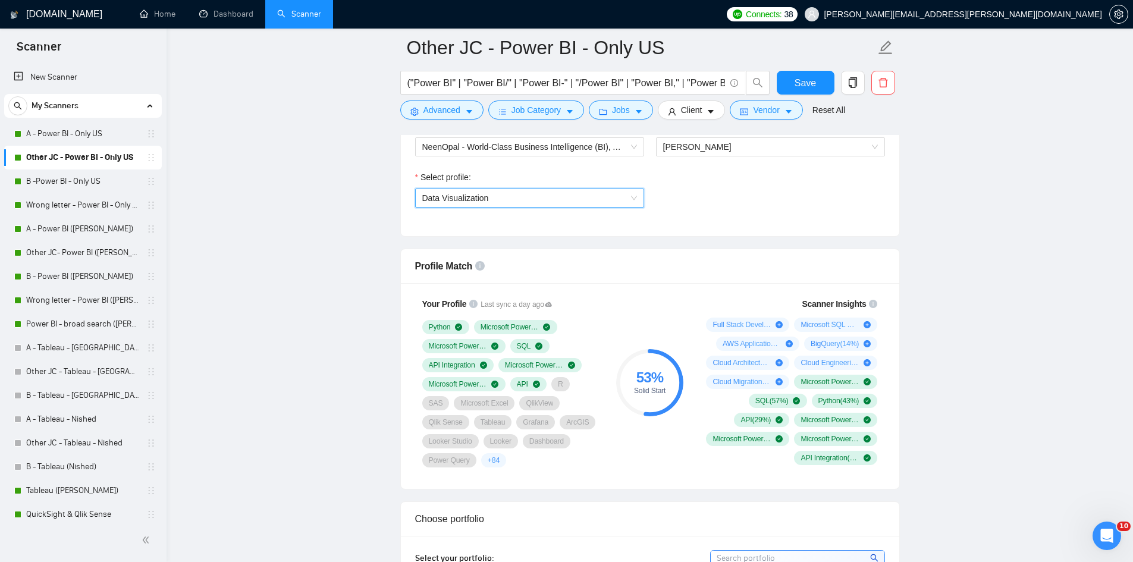
scroll to position [674, 0]
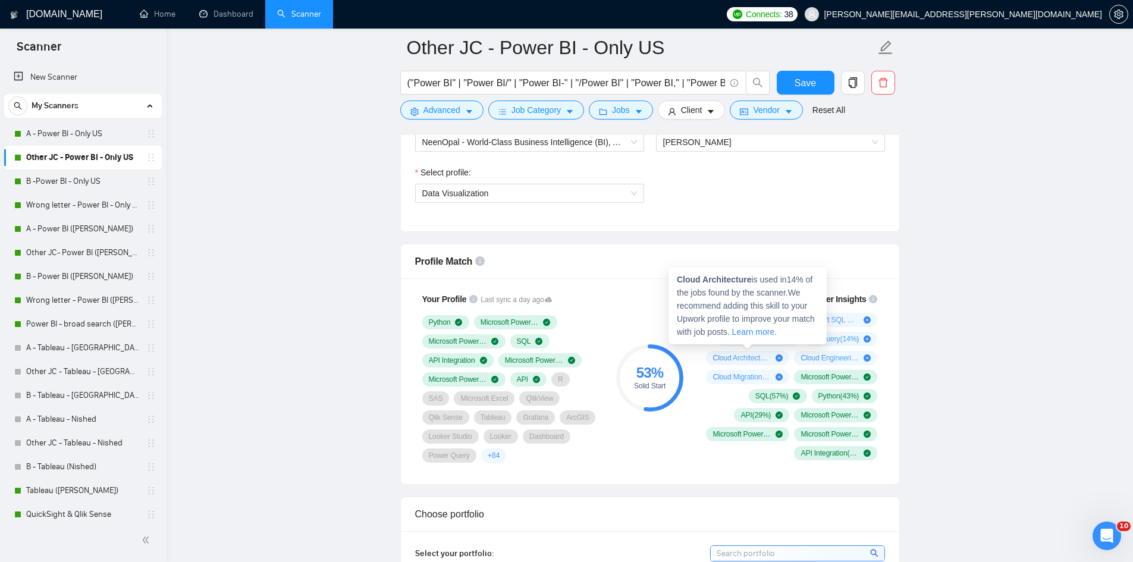
click at [560, 354] on icon "plus-circle" at bounding box center [779, 357] width 7 height 7
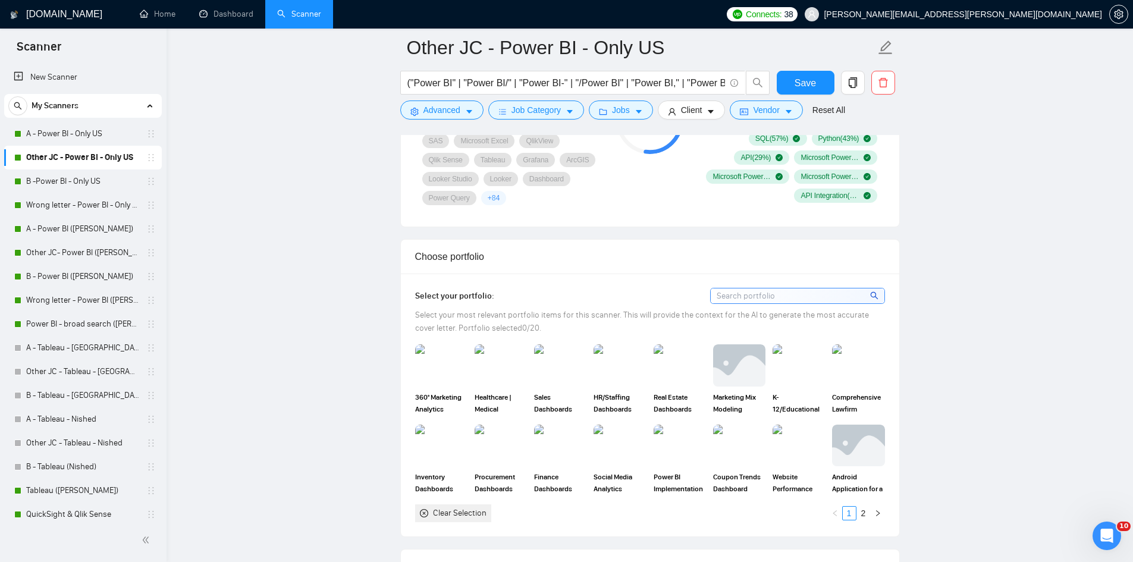
scroll to position [991, 0]
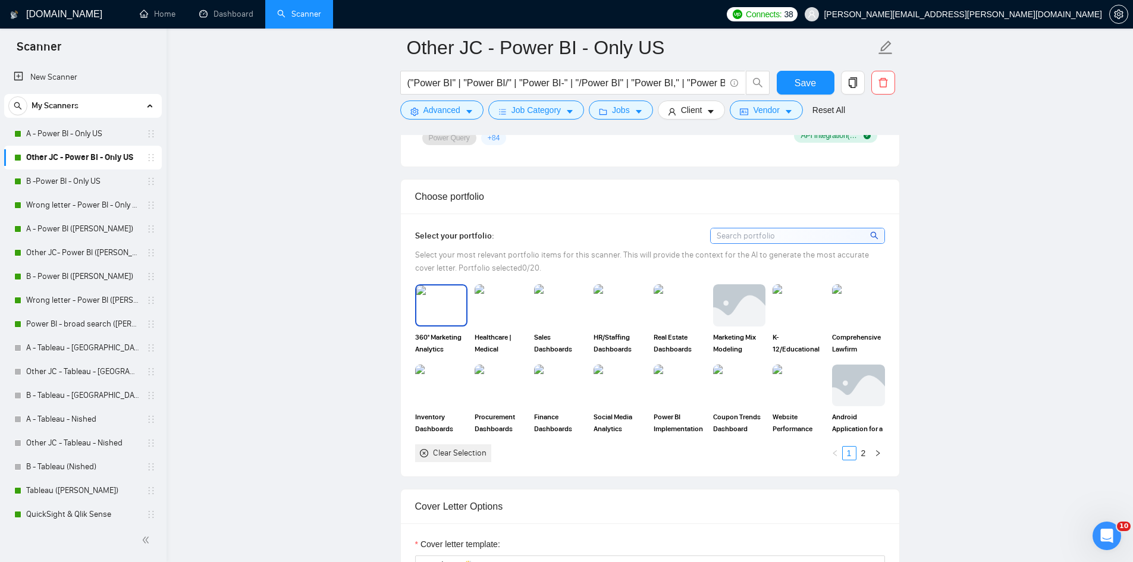
drag, startPoint x: 460, startPoint y: 308, endPoint x: 501, endPoint y: 309, distance: 41.0
click at [460, 308] on img at bounding box center [441, 304] width 50 height 39
click at [554, 290] on img at bounding box center [560, 305] width 52 height 42
click at [508, 302] on img at bounding box center [501, 304] width 50 height 39
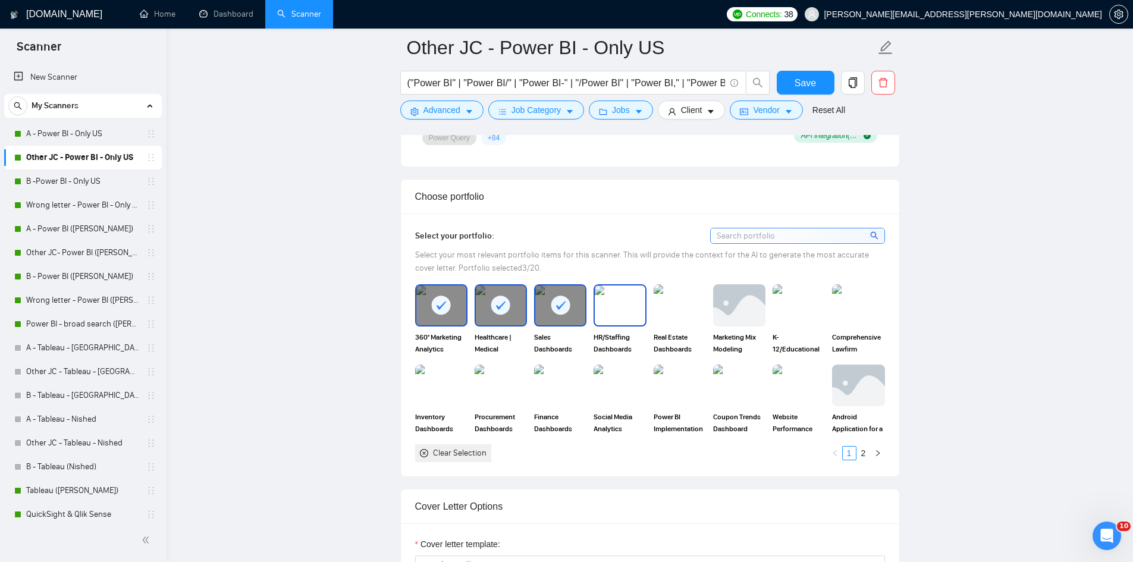
click at [560, 296] on img at bounding box center [620, 304] width 50 height 39
click at [560, 303] on img at bounding box center [739, 305] width 52 height 42
drag, startPoint x: 678, startPoint y: 300, endPoint x: 746, endPoint y: 304, distance: 68.5
click at [560, 300] on img at bounding box center [680, 304] width 50 height 39
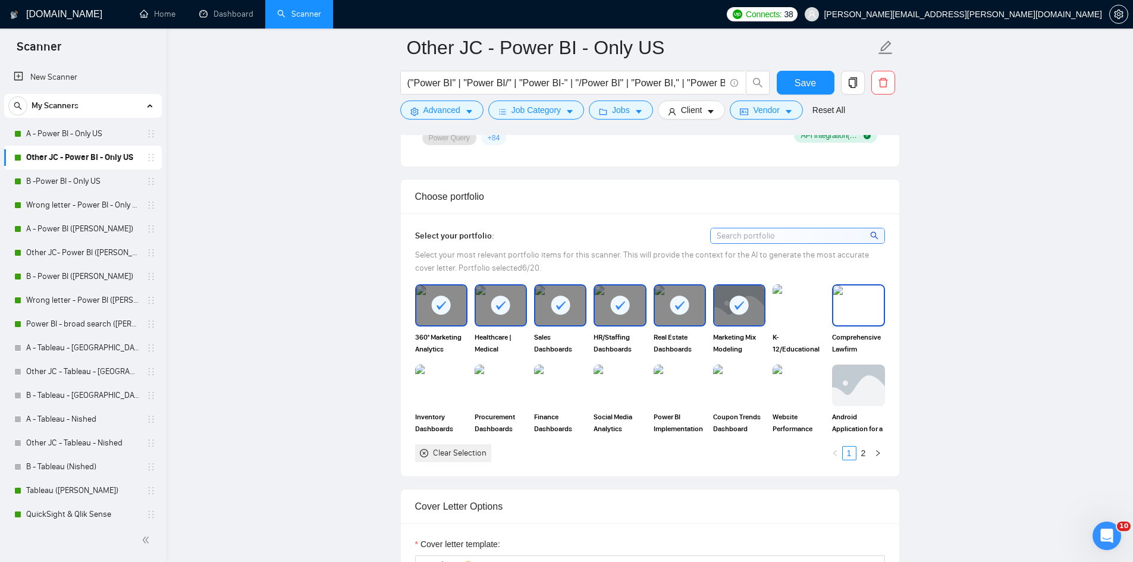
click at [560, 303] on img at bounding box center [858, 304] width 50 height 39
click at [560, 379] on img at bounding box center [799, 385] width 50 height 39
click at [560, 385] on img at bounding box center [739, 385] width 50 height 39
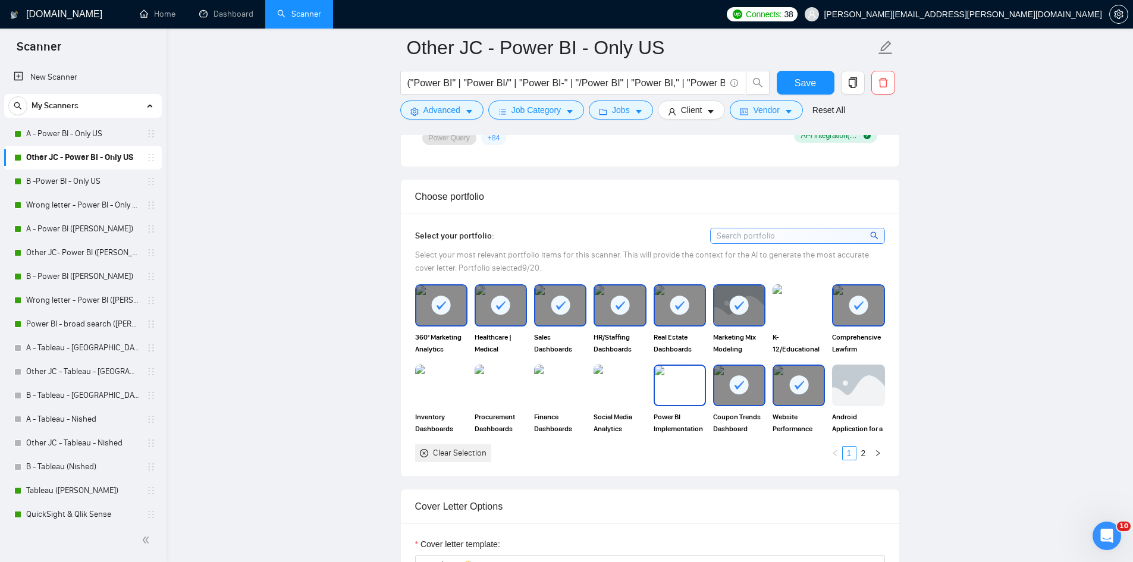
click at [560, 398] on div "Power BI Implementation for a E-commerce brand" at bounding box center [680, 400] width 52 height 70
click at [560, 396] on img at bounding box center [620, 385] width 50 height 39
click at [558, 399] on div "Finance Dashboards using Tableau" at bounding box center [560, 400] width 52 height 70
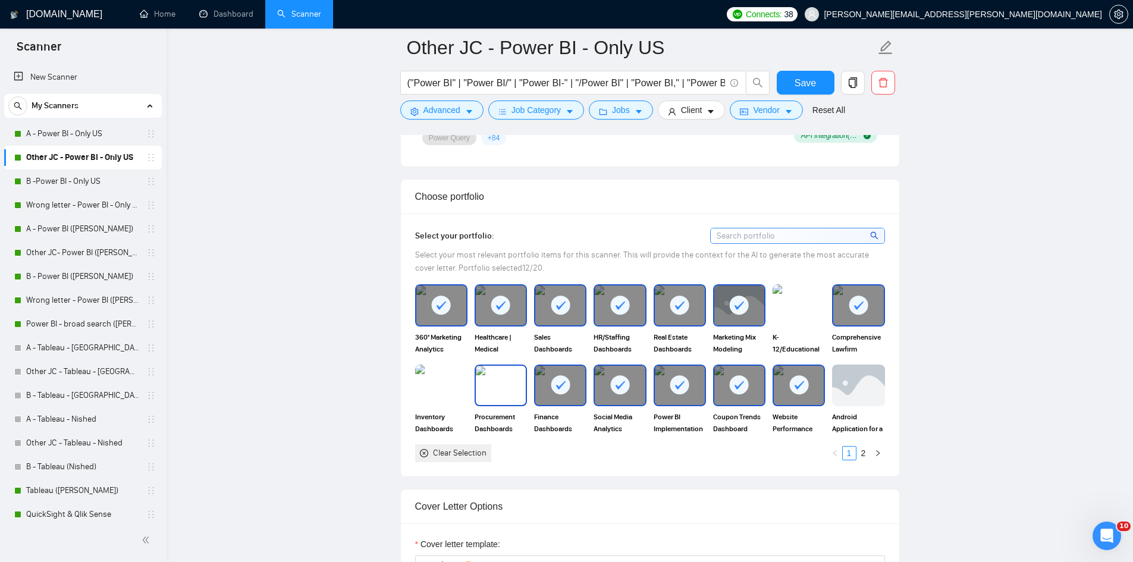
click at [509, 396] on img at bounding box center [501, 385] width 50 height 39
click at [447, 396] on div at bounding box center [441, 386] width 52 height 42
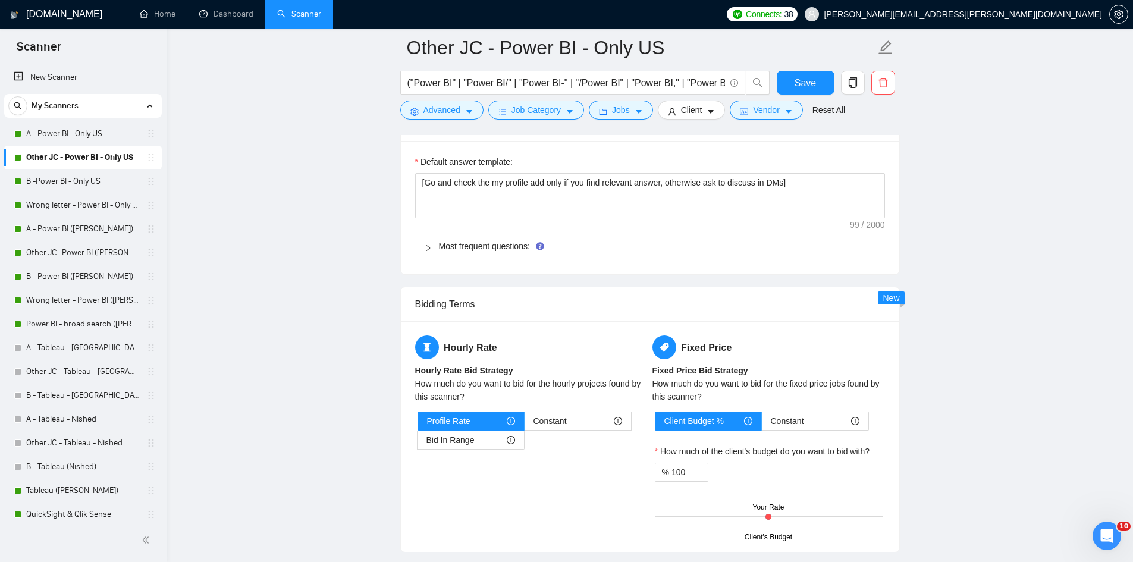
scroll to position [1784, 0]
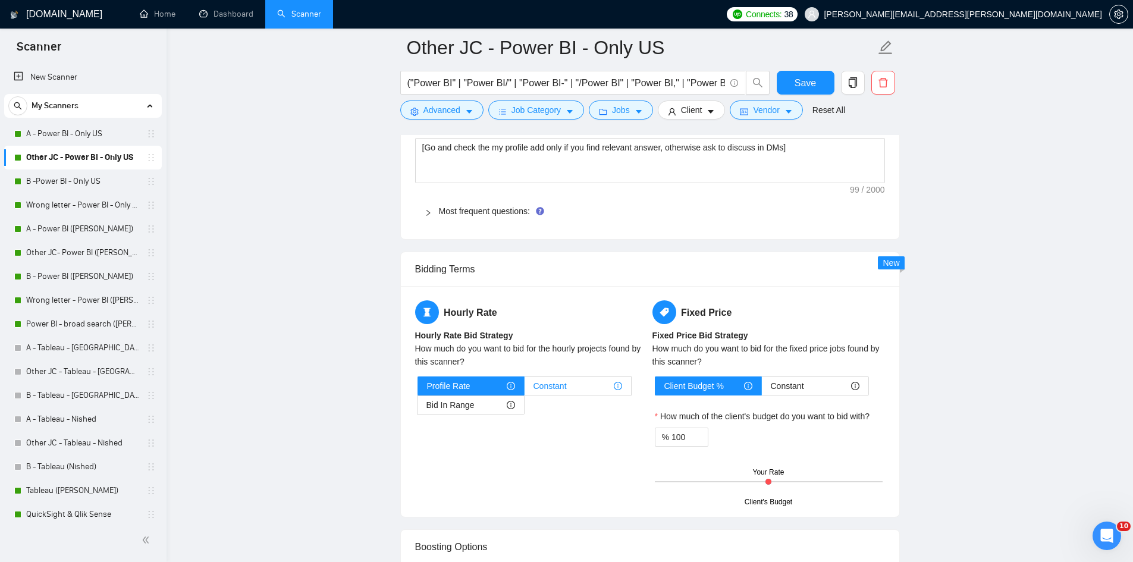
click at [559, 379] on span "Constant" at bounding box center [550, 386] width 33 height 18
click at [525, 389] on input "Constant" at bounding box center [525, 389] width 0 height 0
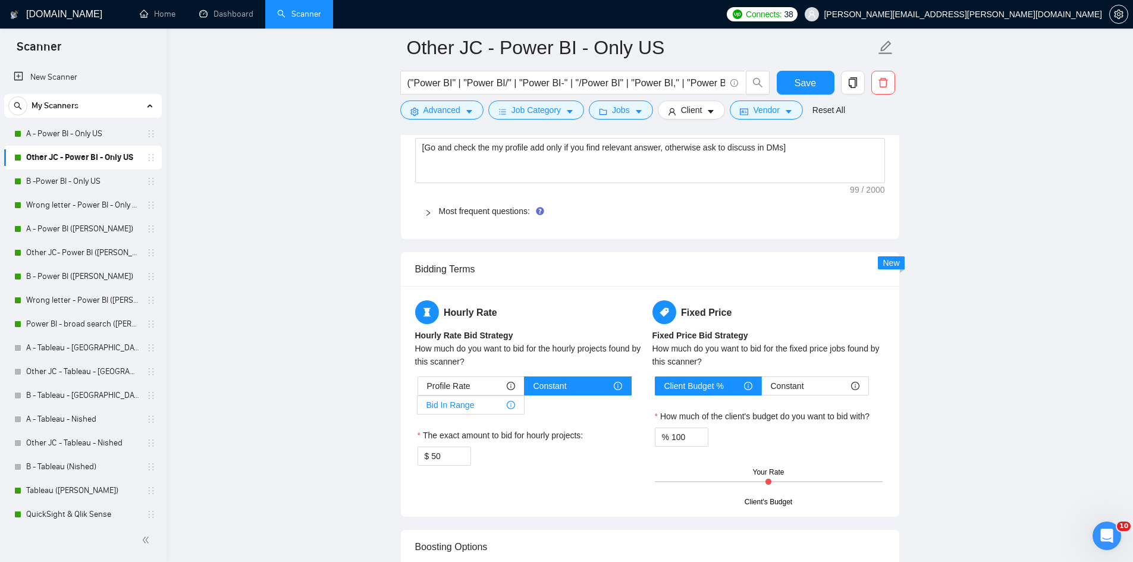
click at [478, 396] on div "Bid In Range" at bounding box center [470, 405] width 89 height 18
click at [418, 408] on input "Bid In Range" at bounding box center [418, 408] width 0 height 0
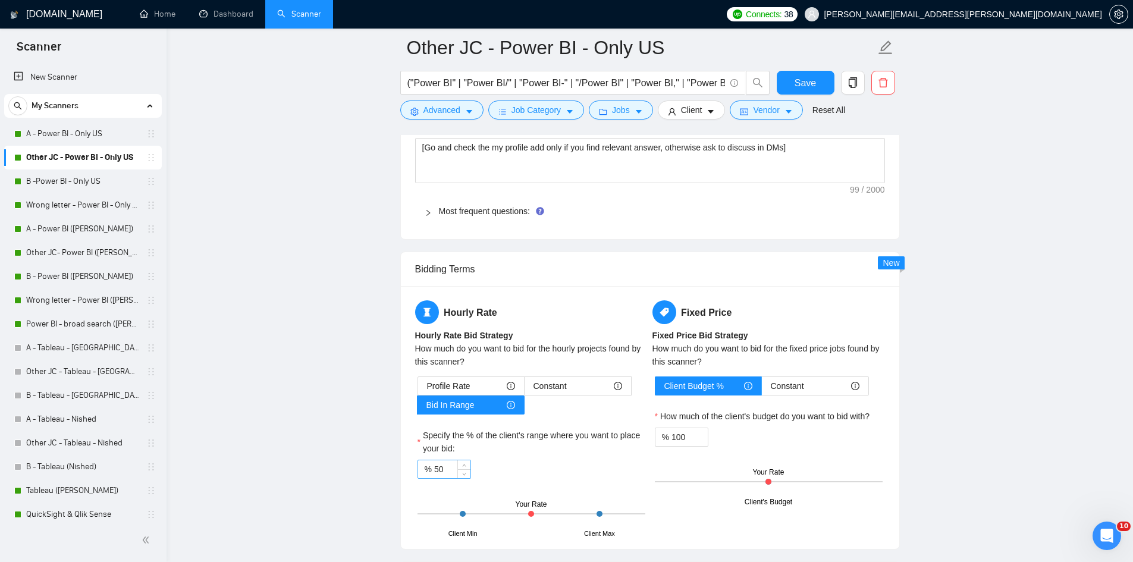
click at [453, 460] on input "50" at bounding box center [452, 469] width 36 height 18
type input "5"
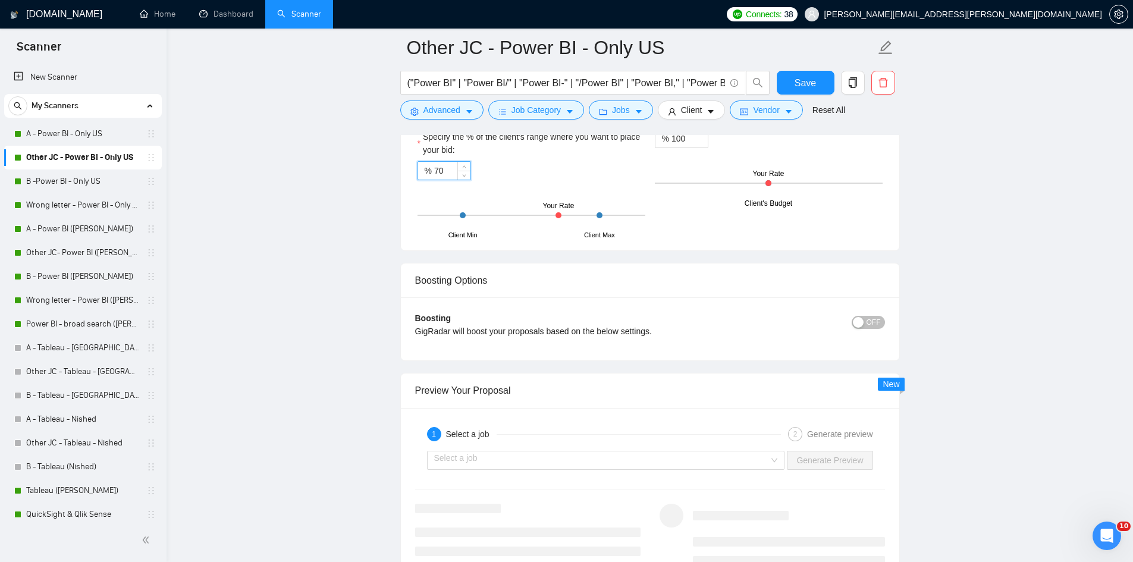
scroll to position [2101, 0]
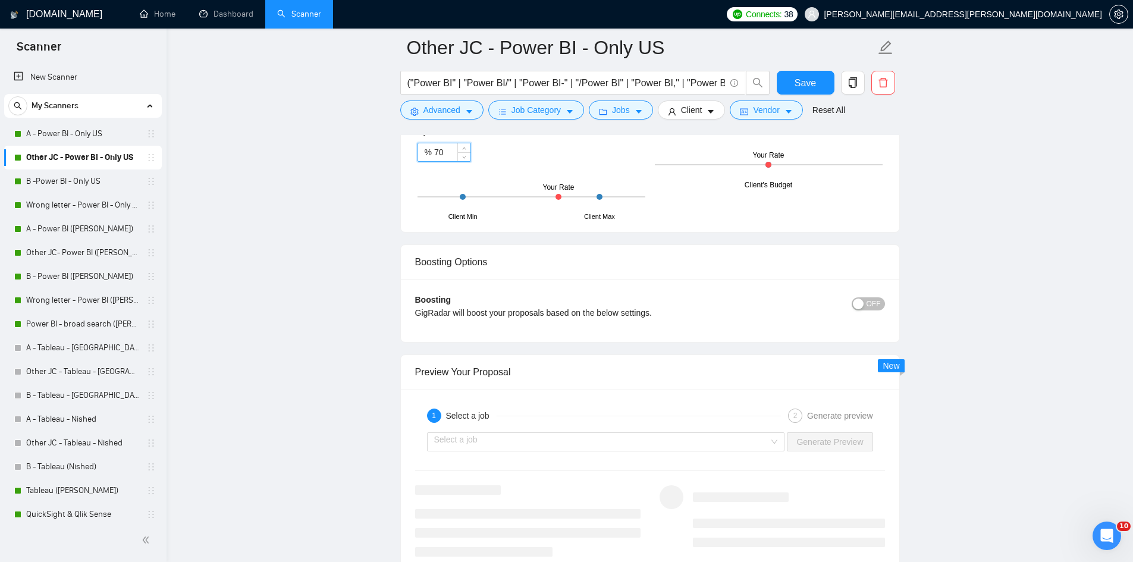
type input "70"
click at [560, 297] on span "OFF" at bounding box center [874, 303] width 14 height 13
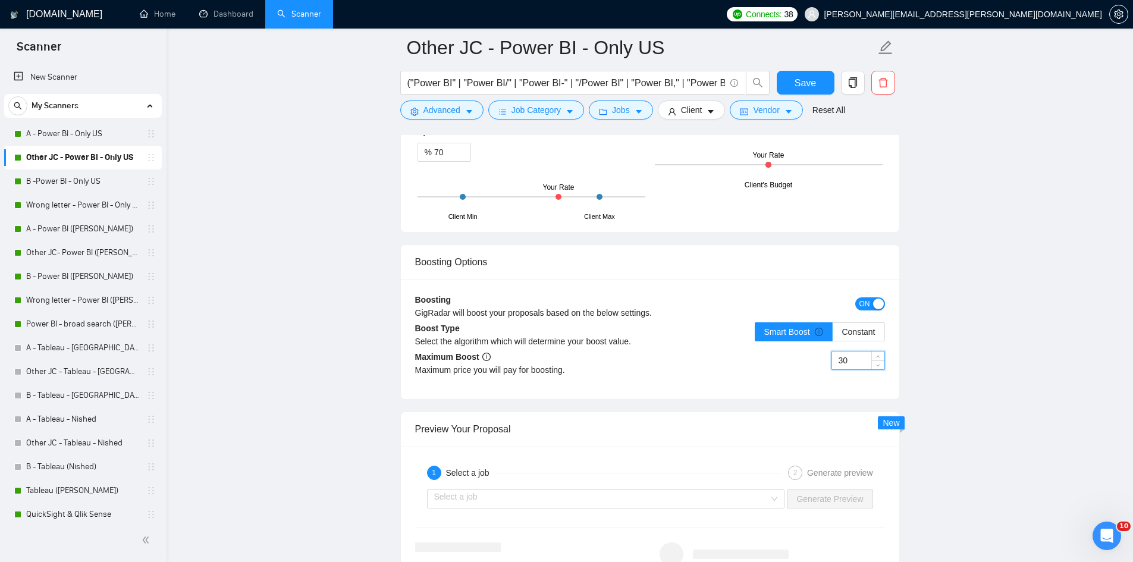
click at [560, 352] on input "30" at bounding box center [858, 361] width 52 height 18
type input "3"
type input "2"
type input "15"
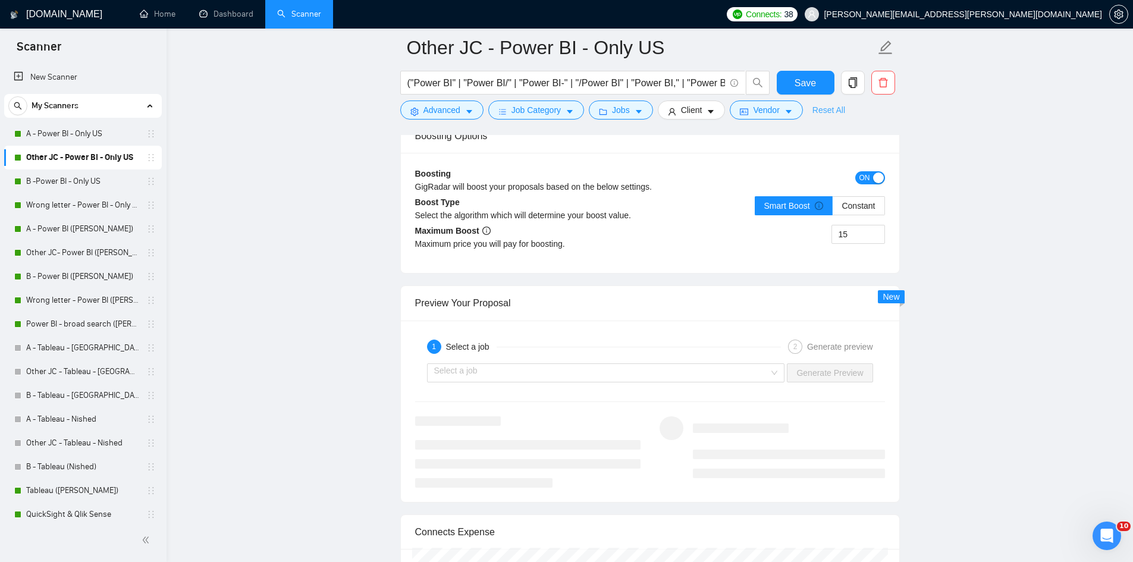
scroll to position [2220, 0]
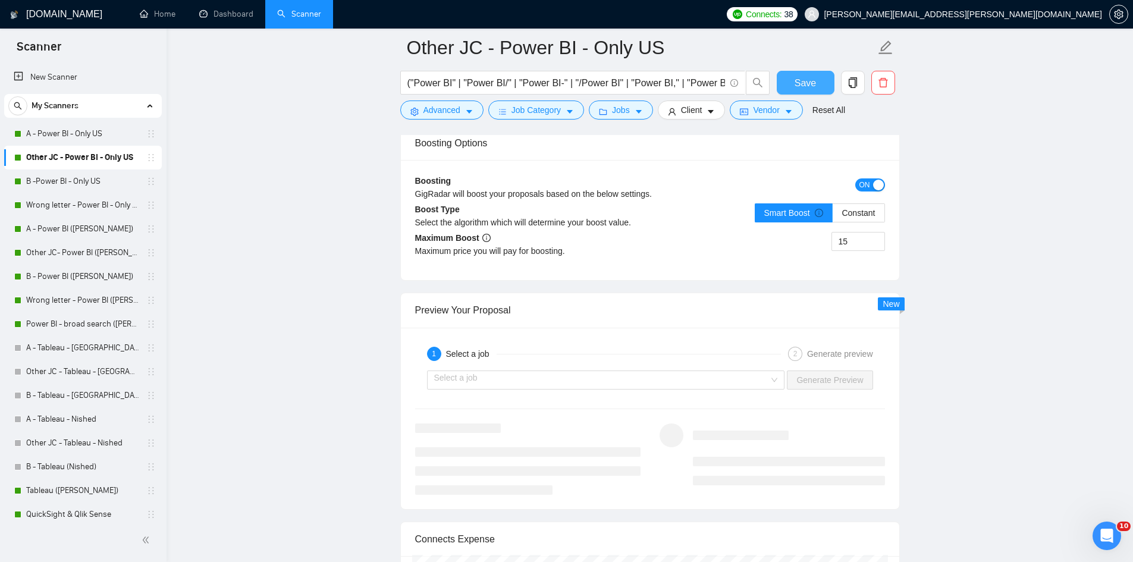
click at [560, 74] on button "Save" at bounding box center [806, 83] width 58 height 24
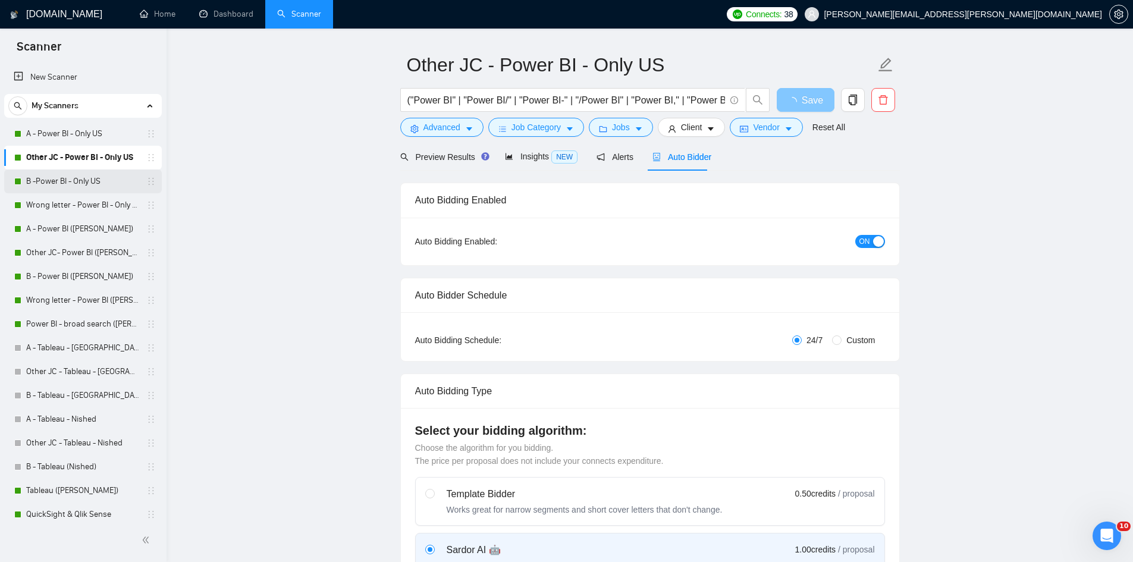
scroll to position [0, 0]
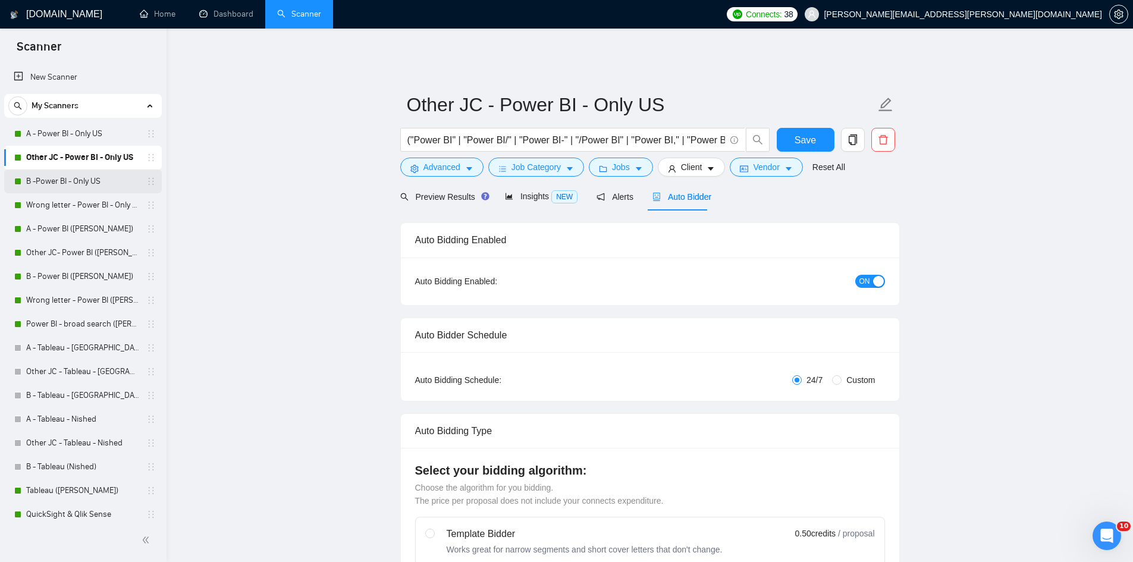
click at [55, 179] on link "B -Power BI - Only US" at bounding box center [82, 182] width 113 height 24
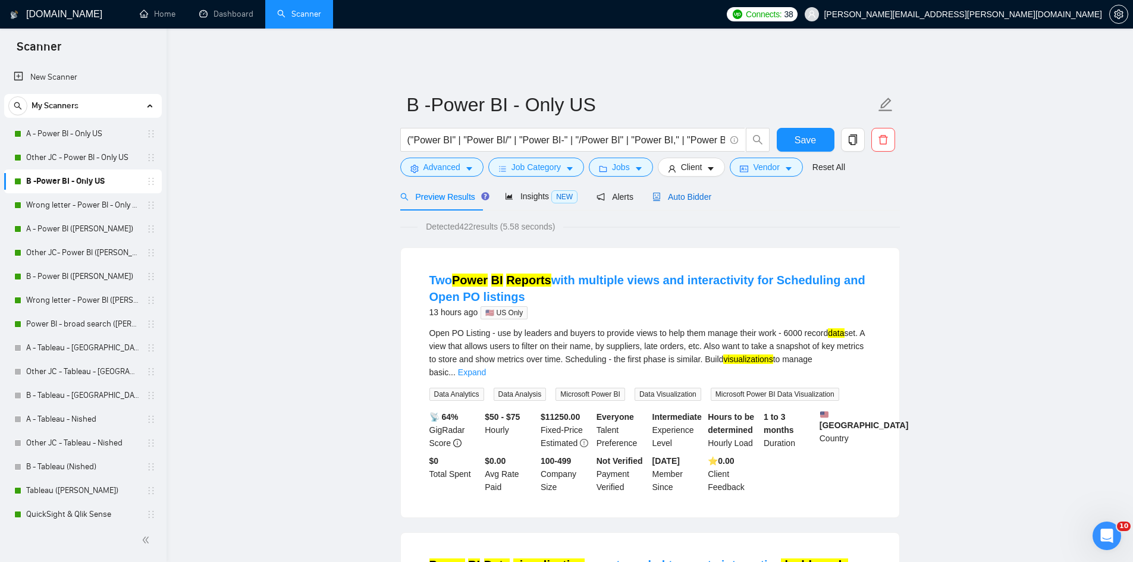
click at [560, 194] on div "Auto Bidder" at bounding box center [681, 196] width 59 height 13
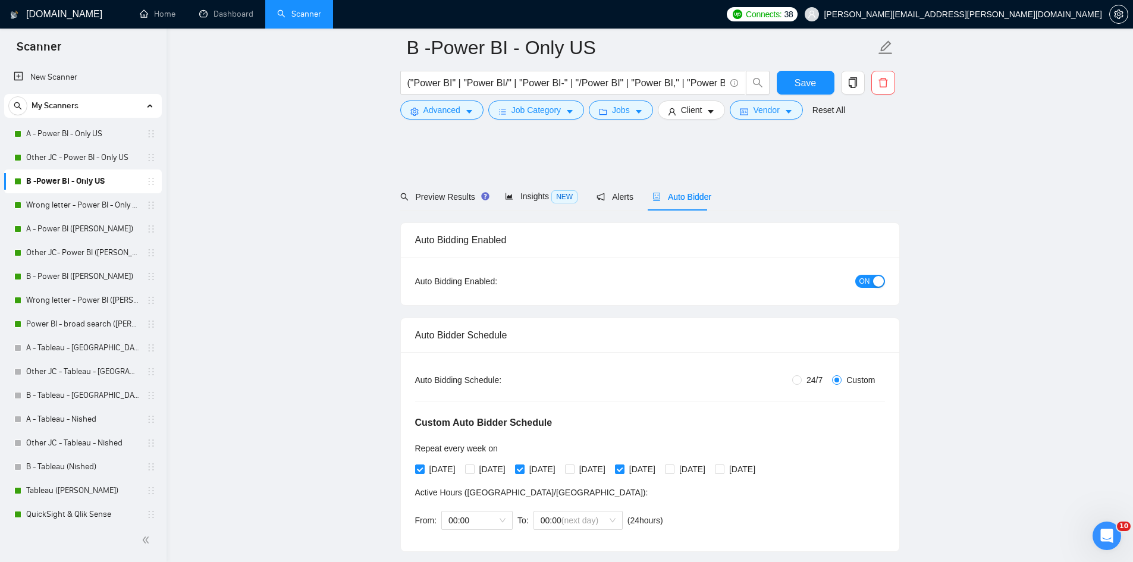
radio input "false"
radio input "true"
checkbox input "true"
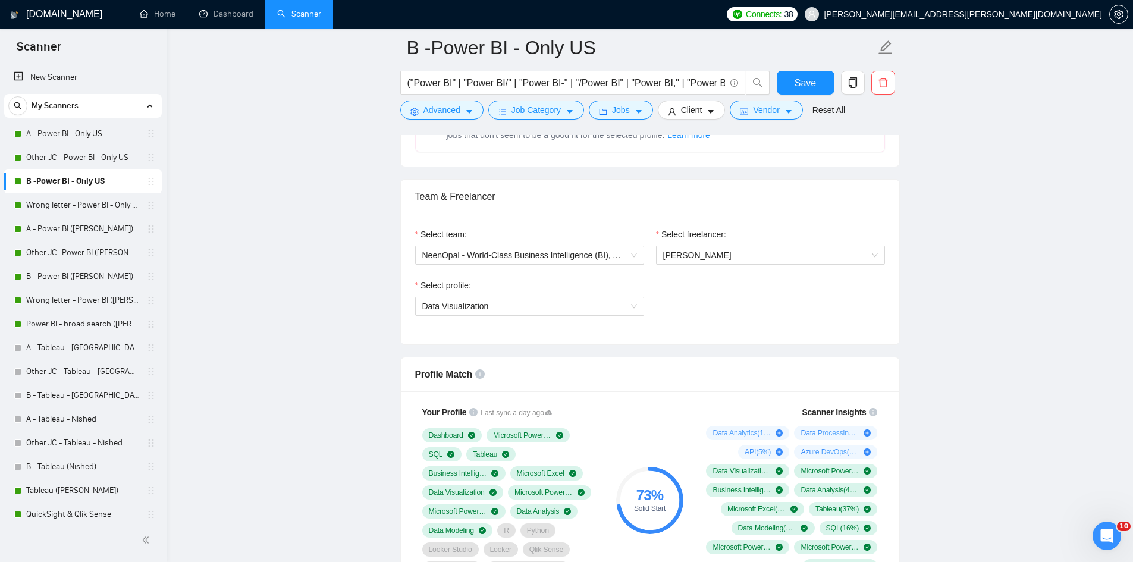
scroll to position [714, 0]
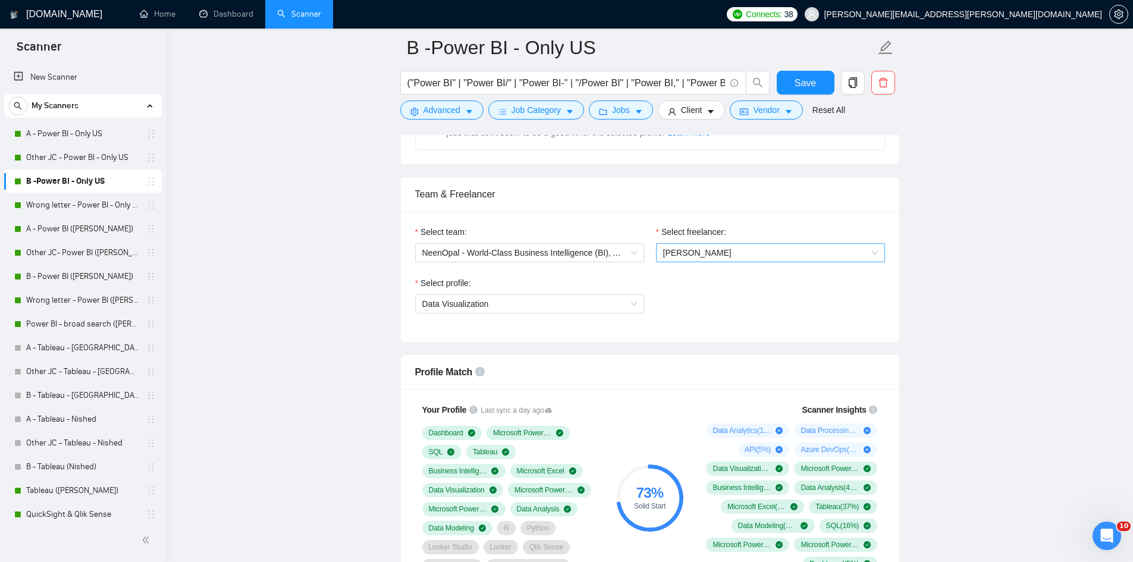
click at [560, 248] on span "[PERSON_NAME]" at bounding box center [697, 253] width 68 height 10
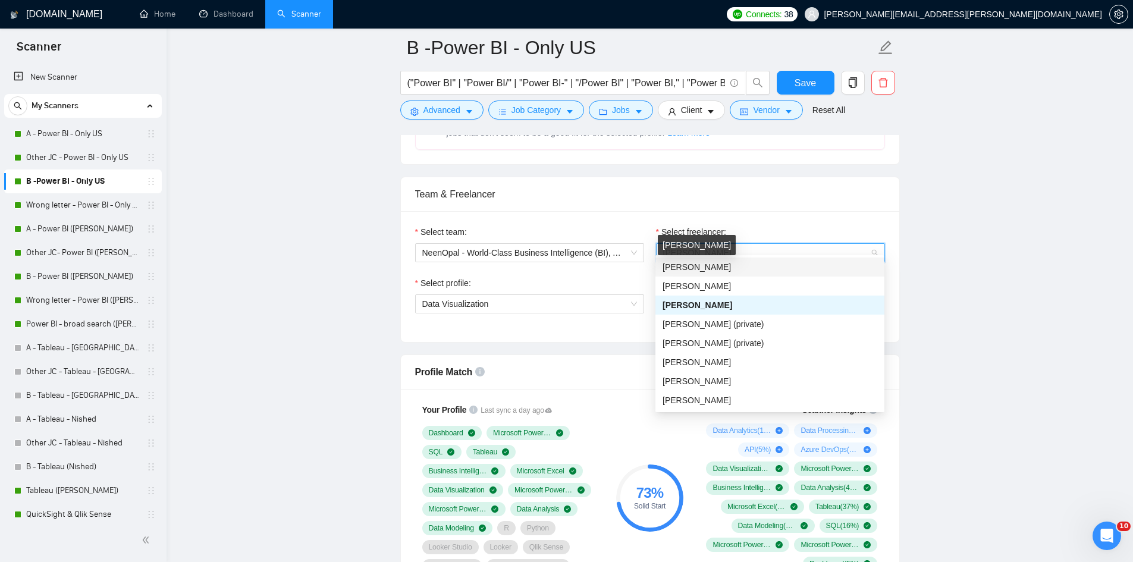
click at [560, 264] on span "[PERSON_NAME]" at bounding box center [697, 267] width 68 height 10
click at [560, 298] on span "Data Visualization" at bounding box center [529, 304] width 215 height 18
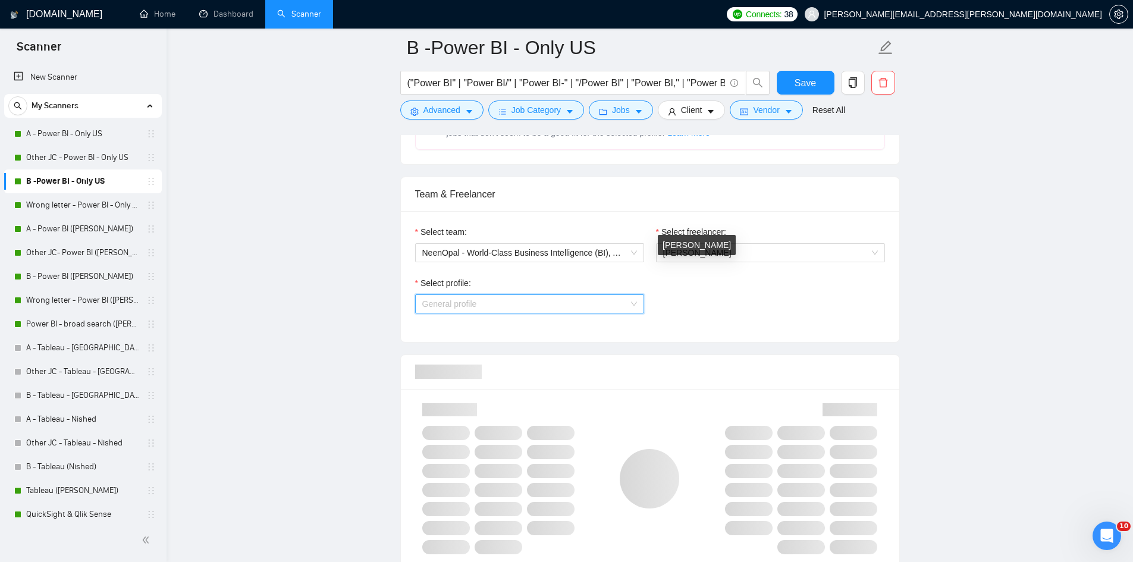
click at [498, 295] on span "General profile" at bounding box center [529, 304] width 215 height 18
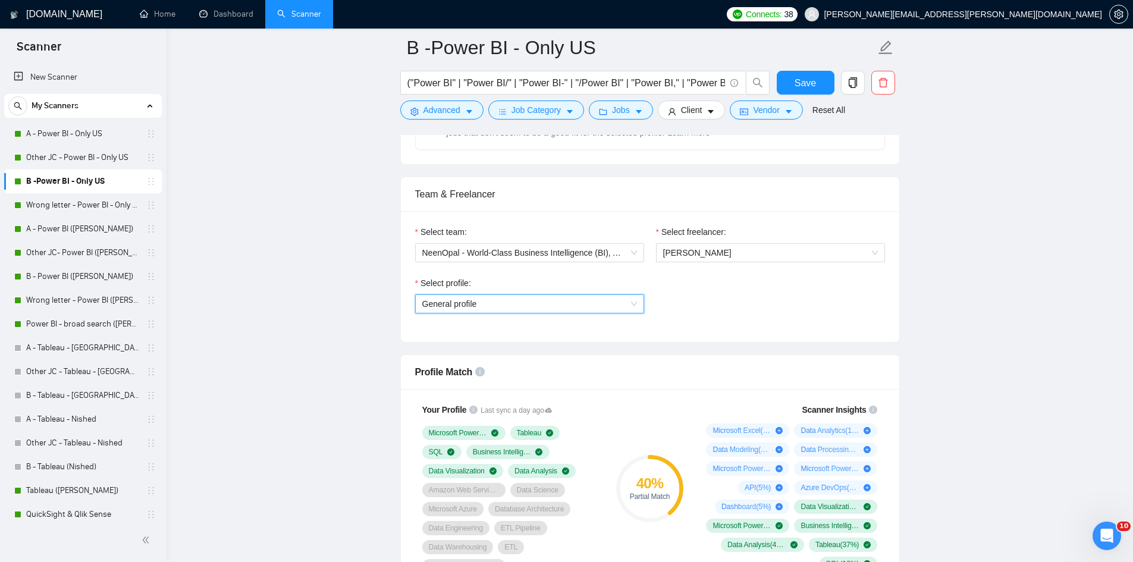
click at [532, 295] on span "General profile" at bounding box center [529, 304] width 215 height 18
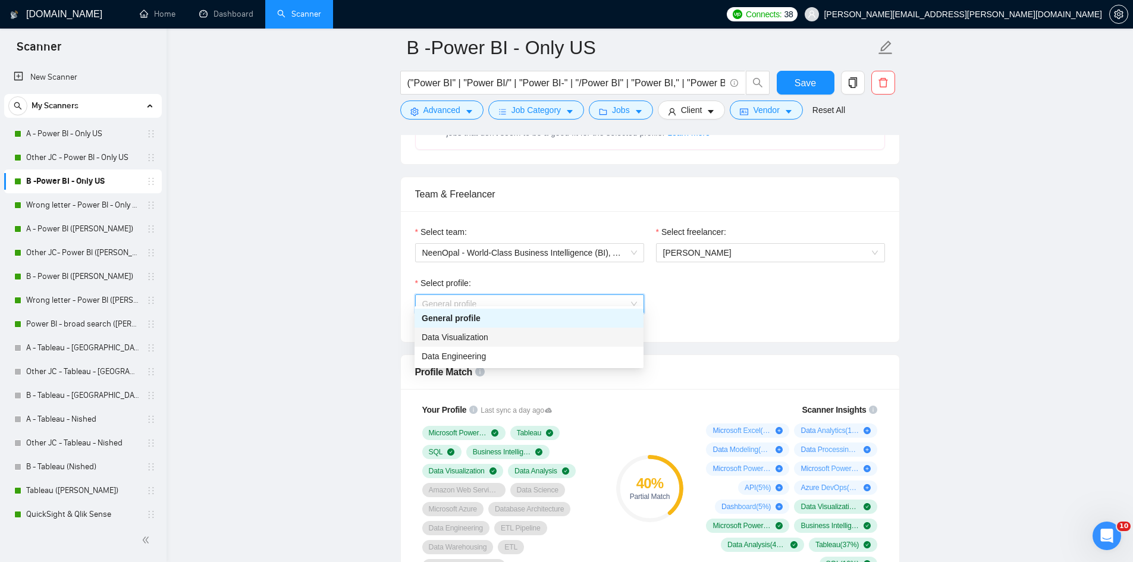
click at [469, 336] on span "Data Visualization" at bounding box center [455, 337] width 67 height 10
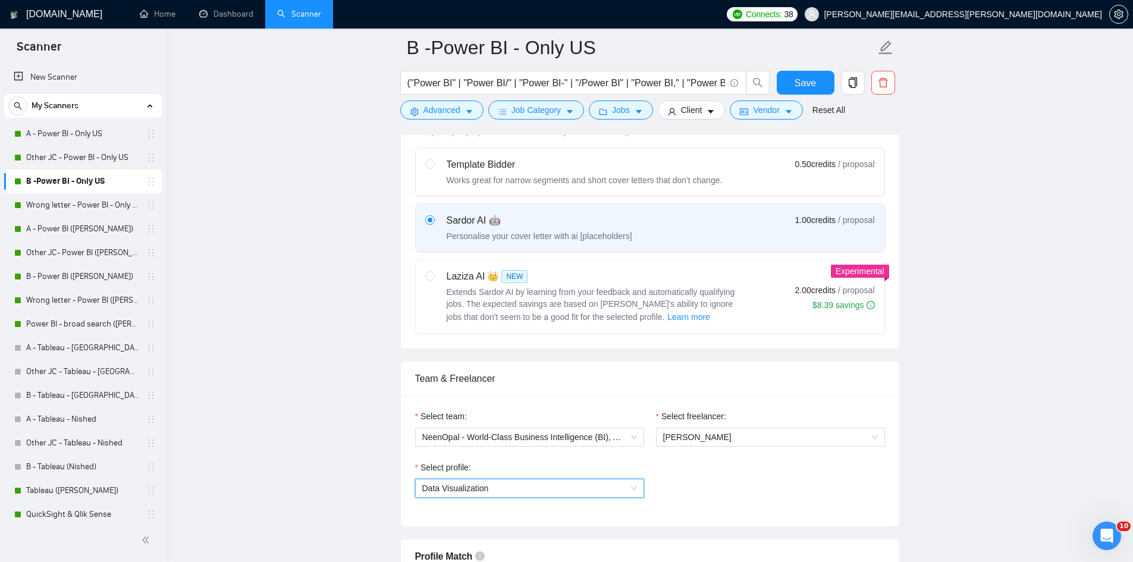
scroll to position [595, 0]
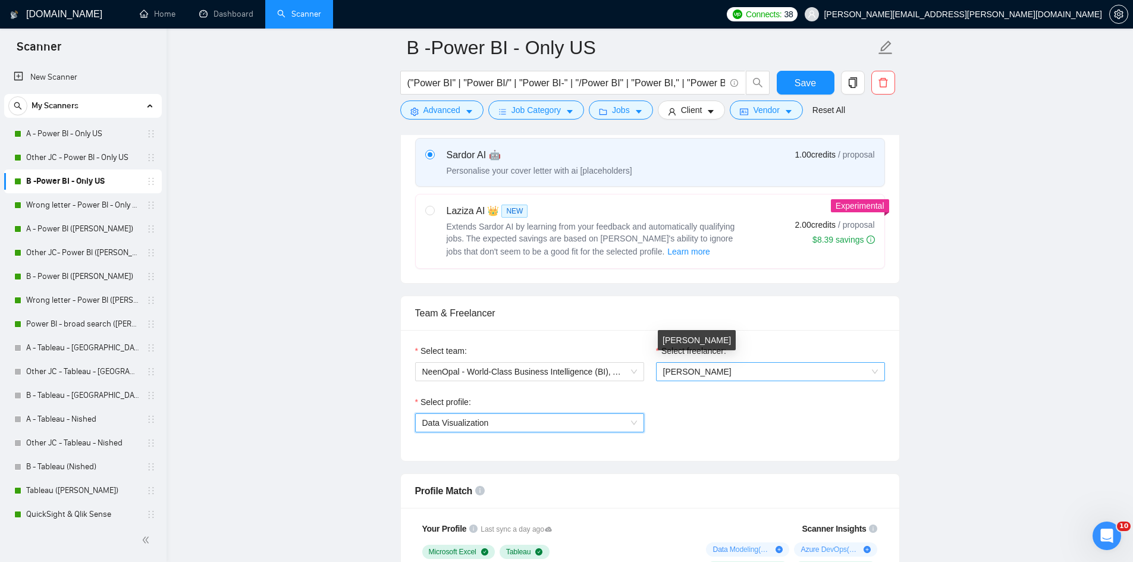
click at [560, 367] on span "[PERSON_NAME]" at bounding box center [697, 372] width 68 height 10
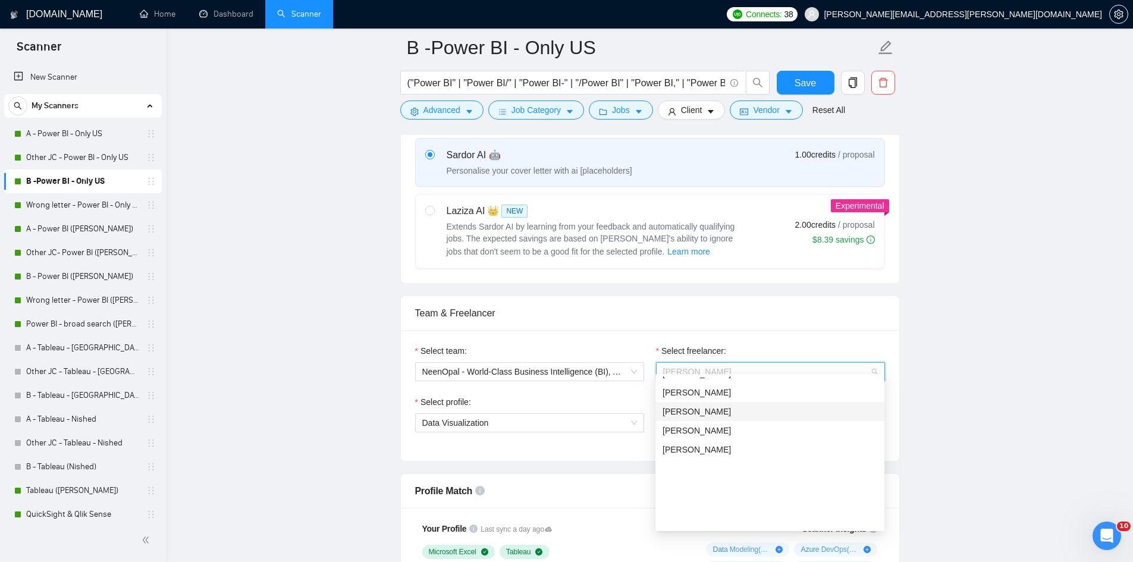
scroll to position [0, 0]
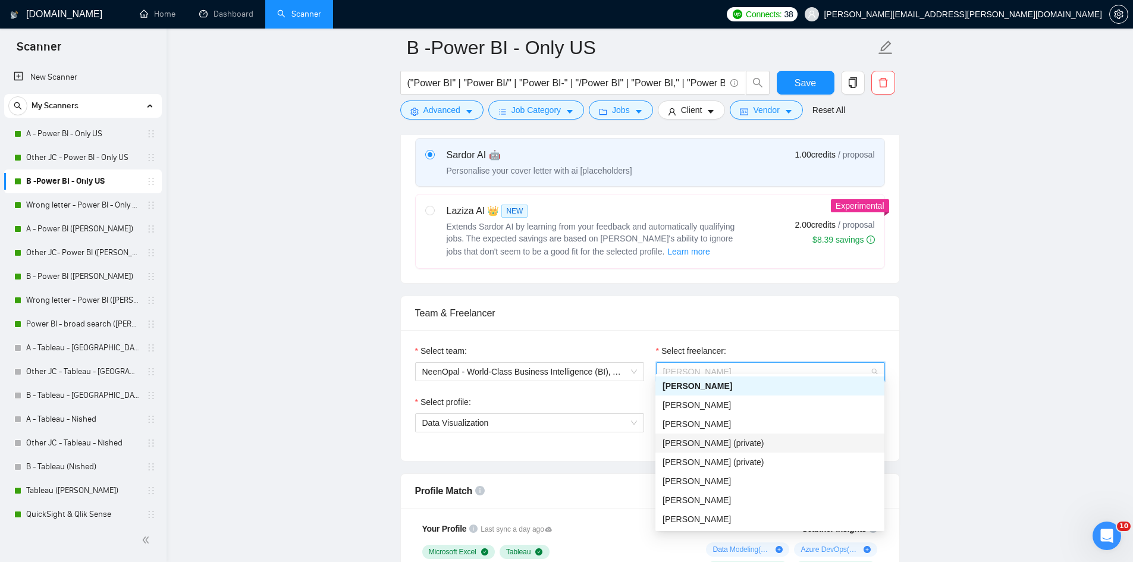
click at [560, 330] on div "Select team: NeenOpal - World-Class Business Intelligence (BI), Analytics & Dat…" at bounding box center [650, 395] width 498 height 131
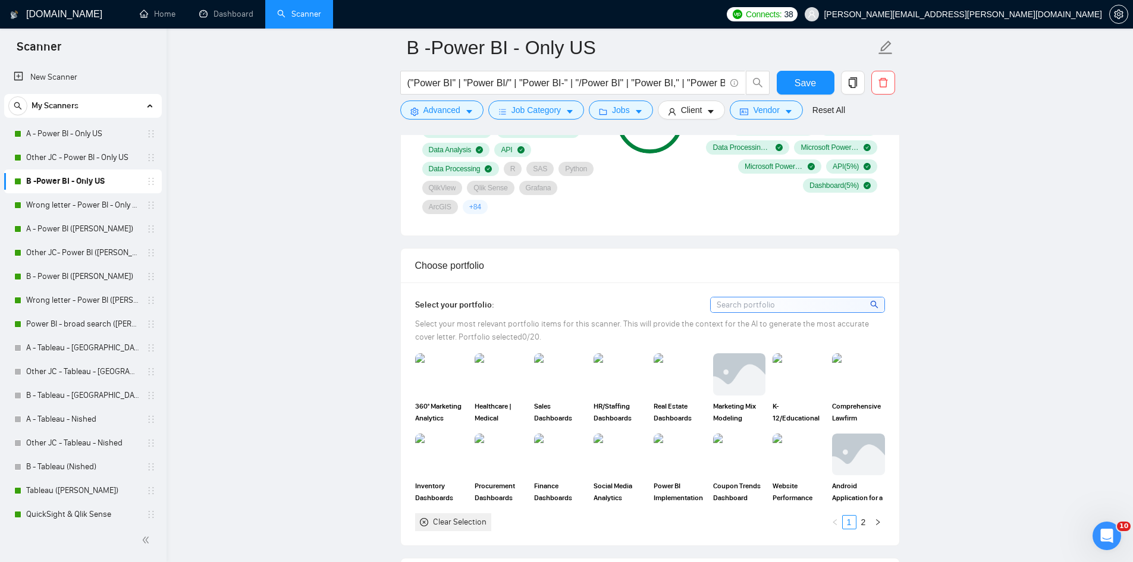
scroll to position [1150, 0]
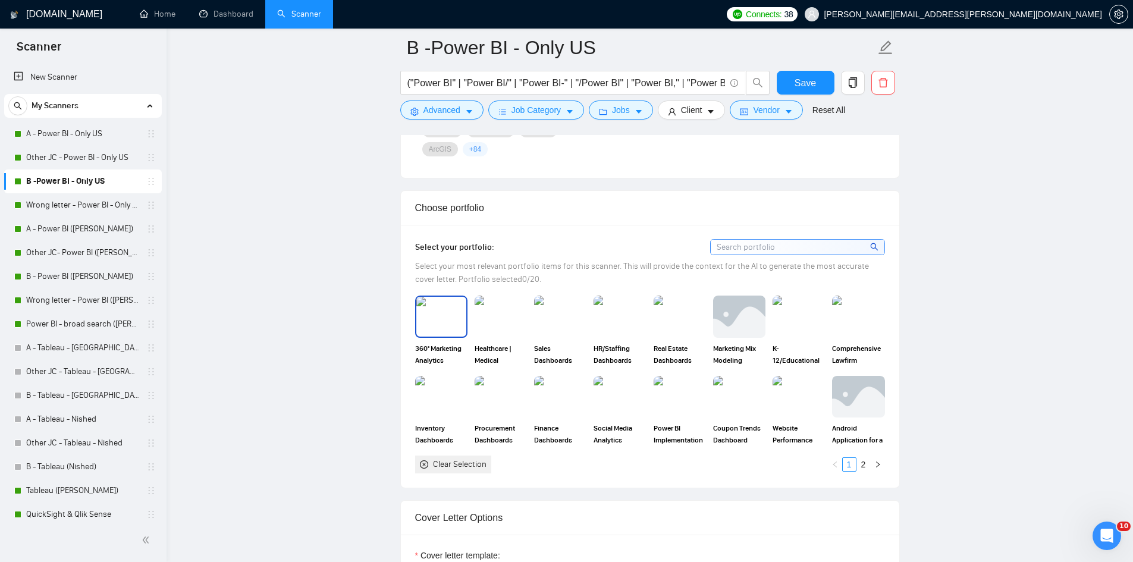
click at [425, 304] on img at bounding box center [441, 316] width 50 height 39
click at [498, 306] on img at bounding box center [501, 316] width 50 height 39
click at [547, 303] on img at bounding box center [560, 316] width 50 height 39
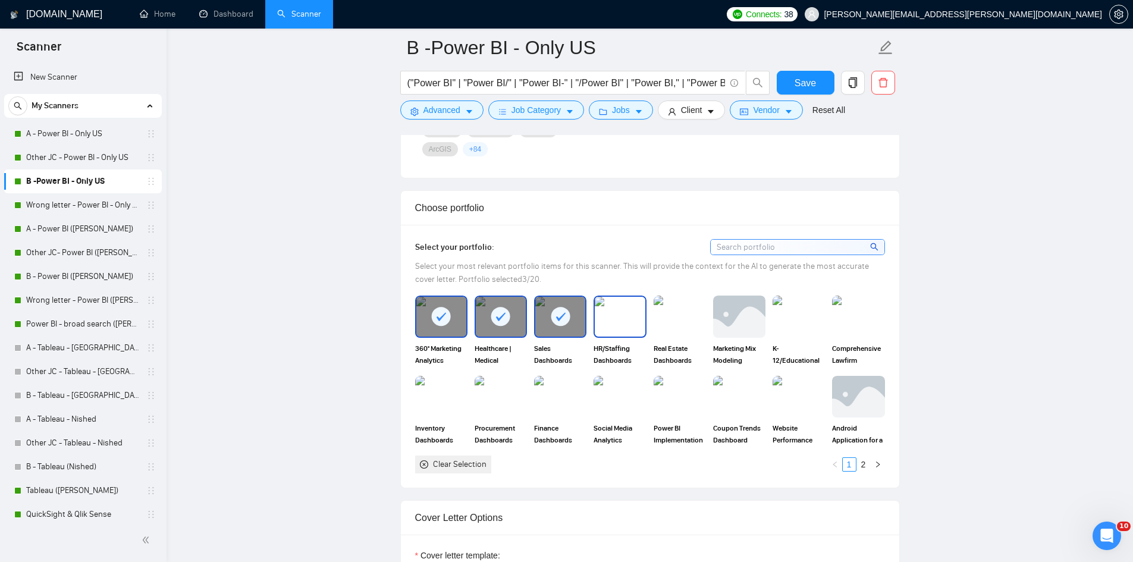
click at [560, 307] on img at bounding box center [620, 316] width 50 height 39
drag, startPoint x: 685, startPoint y: 312, endPoint x: 708, endPoint y: 315, distance: 23.4
click at [560, 312] on img at bounding box center [680, 316] width 50 height 39
click at [560, 317] on img at bounding box center [739, 316] width 50 height 39
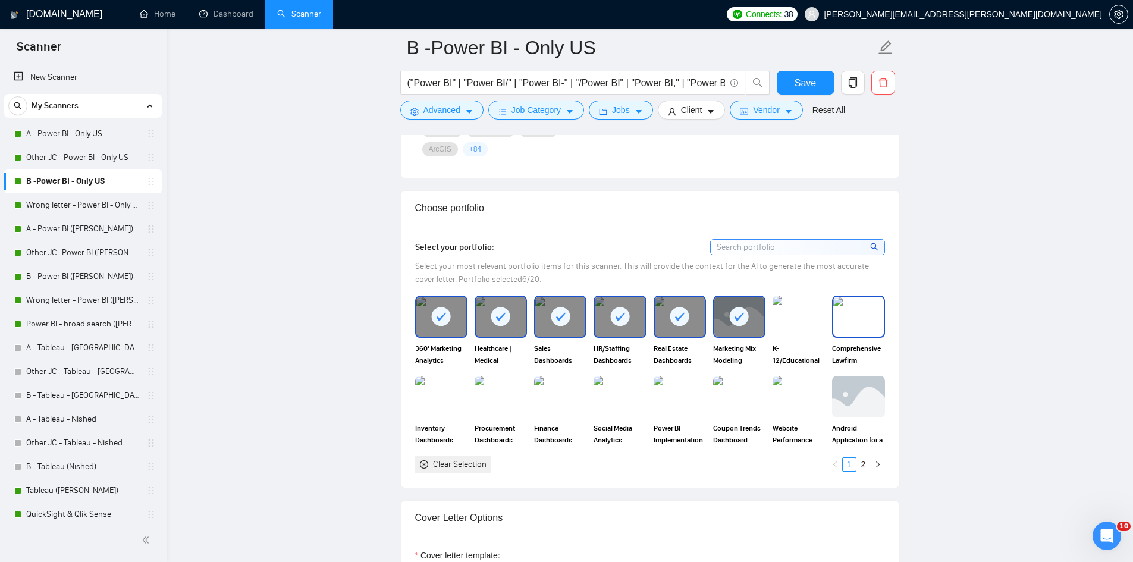
click at [560, 314] on img at bounding box center [858, 316] width 50 height 39
click at [461, 398] on img at bounding box center [441, 396] width 50 height 39
click at [500, 396] on img at bounding box center [501, 396] width 50 height 39
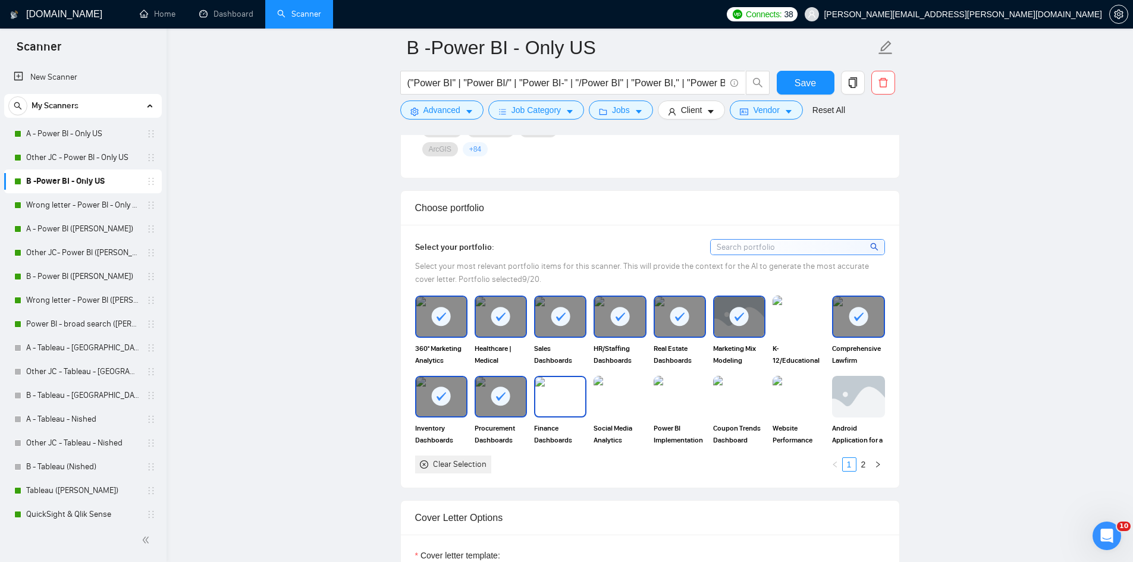
click at [560, 383] on img at bounding box center [560, 396] width 50 height 39
drag, startPoint x: 626, startPoint y: 385, endPoint x: 664, endPoint y: 388, distance: 38.8
click at [560, 385] on img at bounding box center [620, 397] width 52 height 42
click at [560, 390] on img at bounding box center [680, 396] width 50 height 39
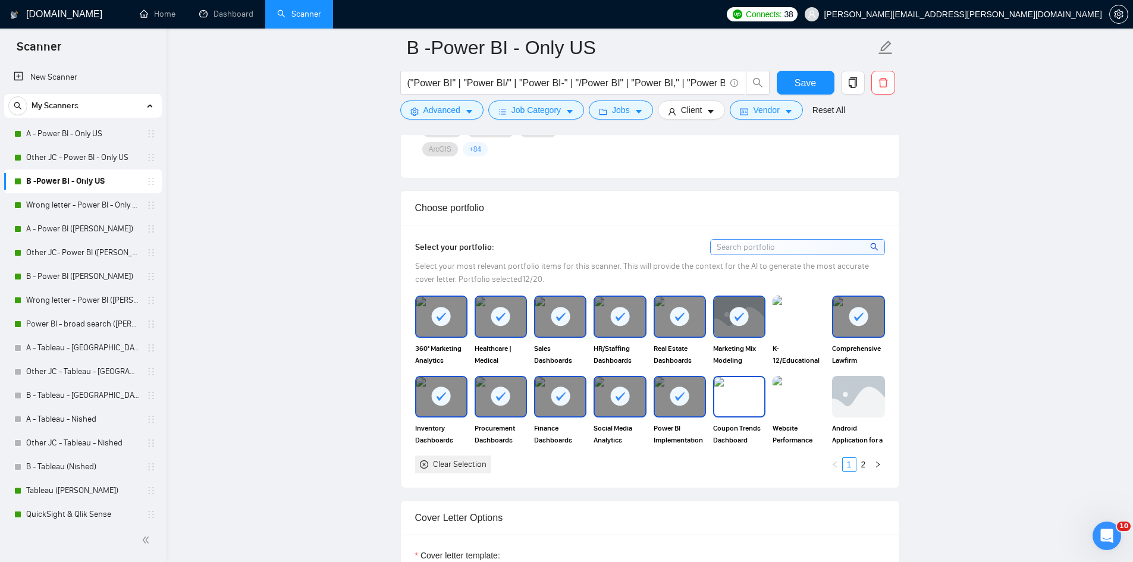
click at [560, 389] on img at bounding box center [739, 396] width 50 height 39
click at [560, 384] on img at bounding box center [799, 396] width 50 height 39
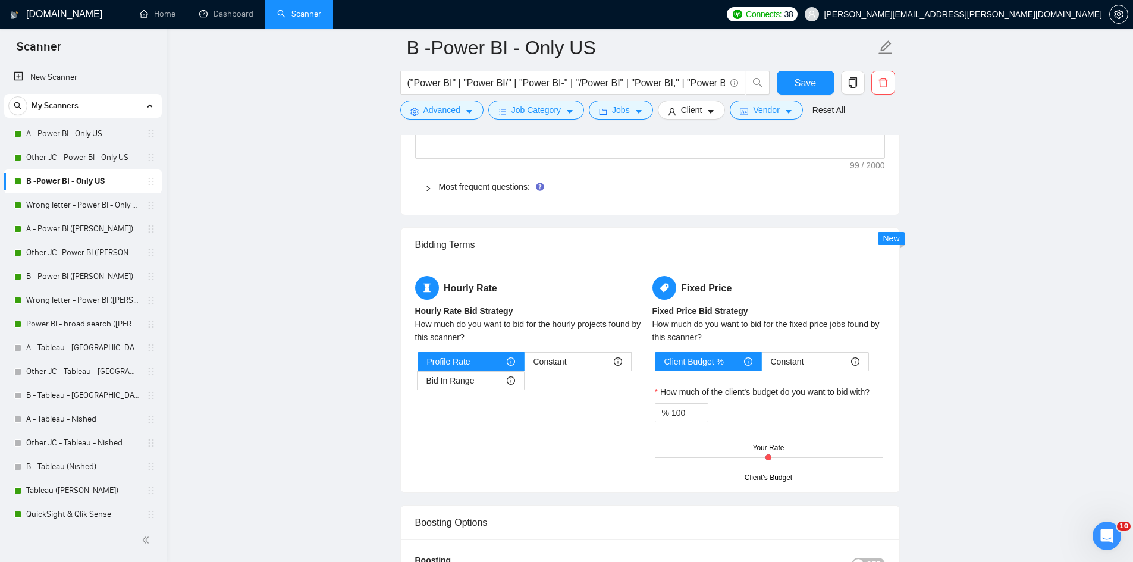
scroll to position [1982, 0]
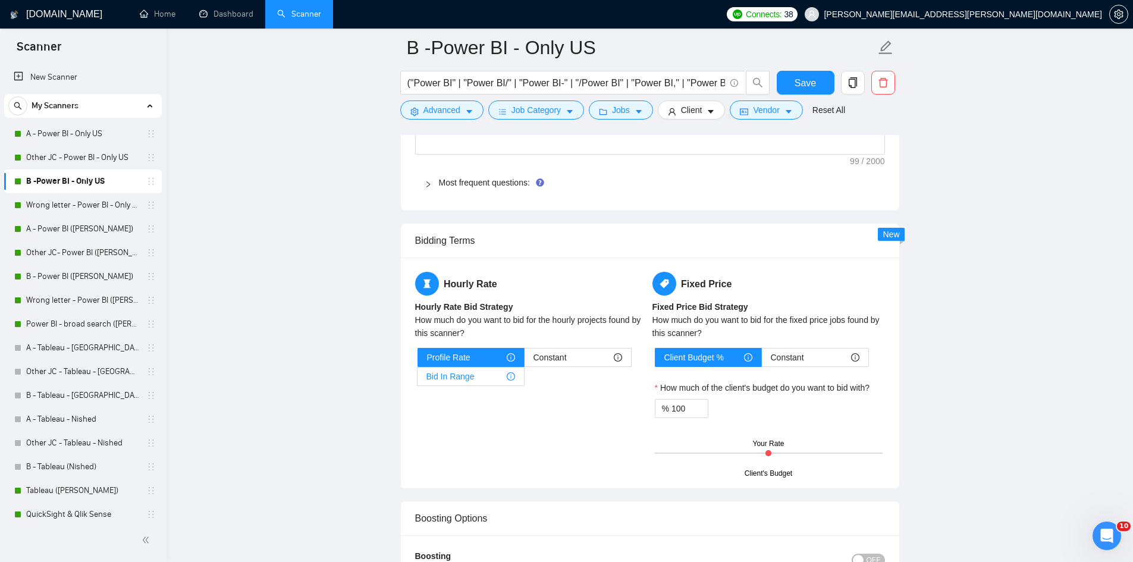
click at [475, 368] on div "Bid In Range" at bounding box center [470, 377] width 89 height 18
click at [418, 379] on input "Bid In Range" at bounding box center [418, 379] width 0 height 0
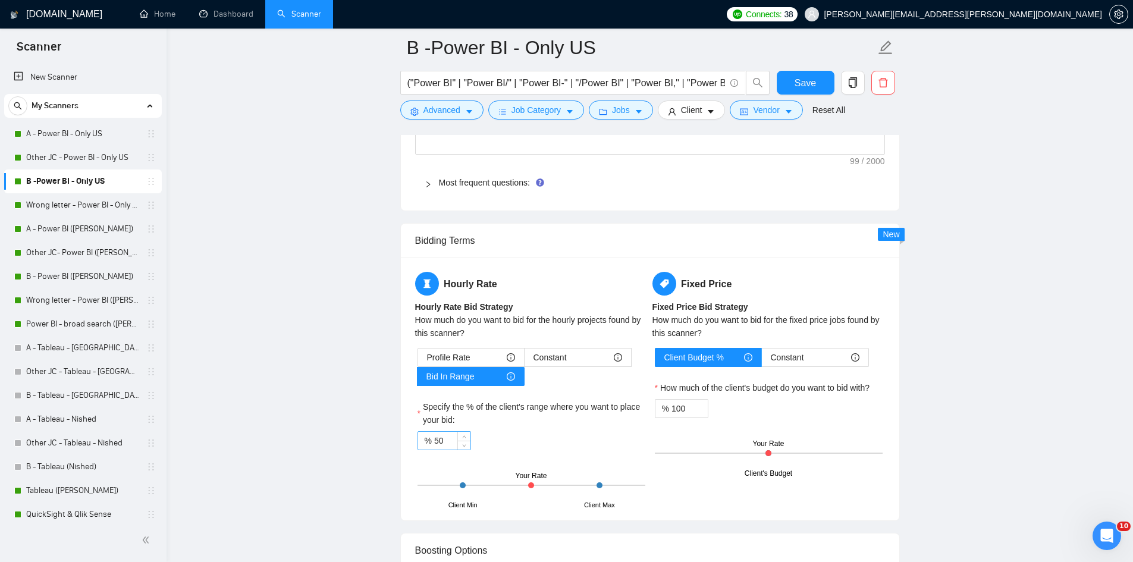
click at [452, 432] on input "50" at bounding box center [452, 441] width 36 height 18
type input "5"
type input "80"
click at [560, 350] on div "Constant" at bounding box center [815, 358] width 89 height 18
click at [560, 360] on input "Constant" at bounding box center [762, 360] width 0 height 0
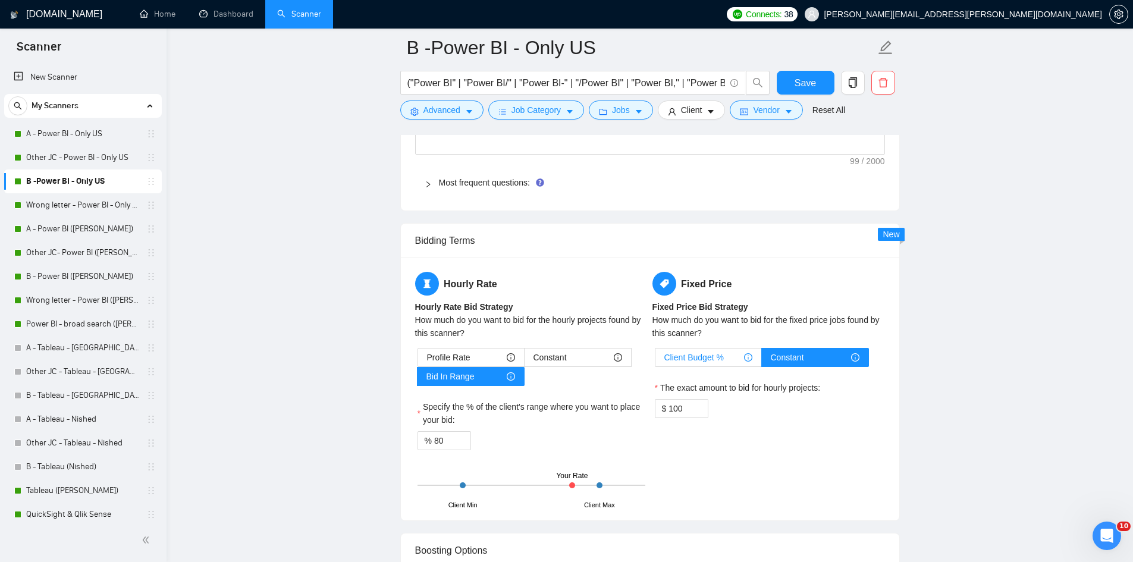
click at [560, 349] on div "Client Budget %" at bounding box center [708, 358] width 88 height 18
click at [560, 360] on input "Client Budget %" at bounding box center [655, 360] width 0 height 0
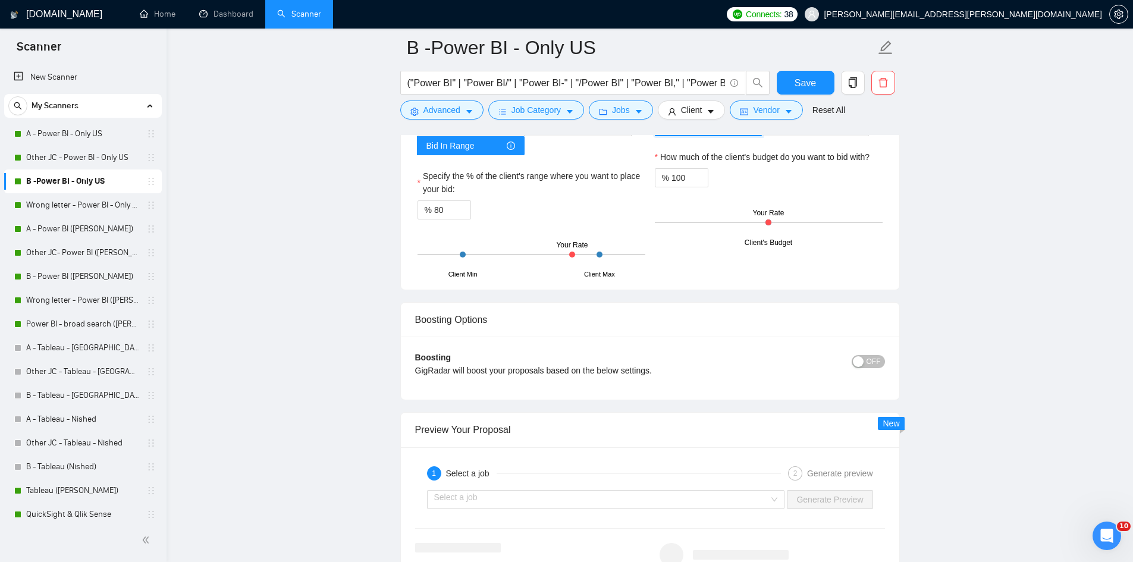
scroll to position [2220, 0]
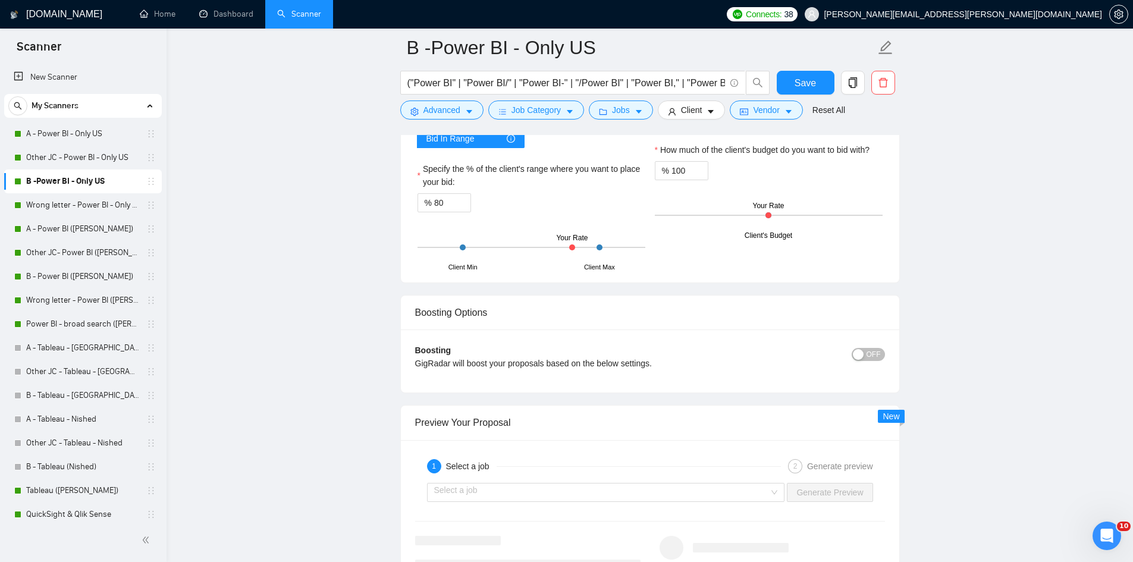
click at [560, 349] on div "button" at bounding box center [858, 354] width 11 height 11
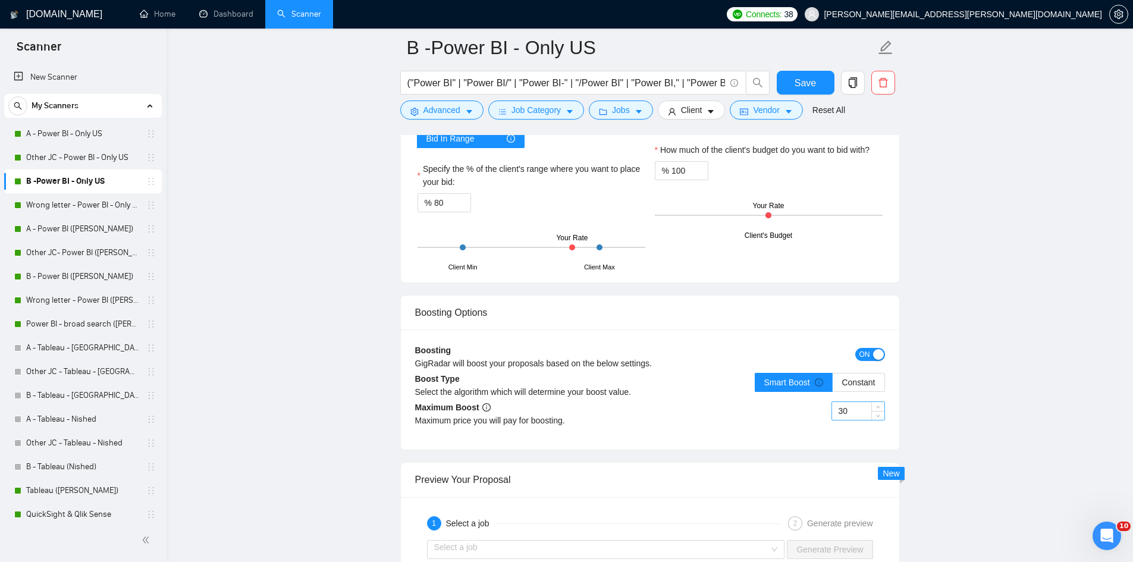
click at [560, 402] on input "30" at bounding box center [858, 411] width 52 height 18
type input "3"
type input "1"
type input "20"
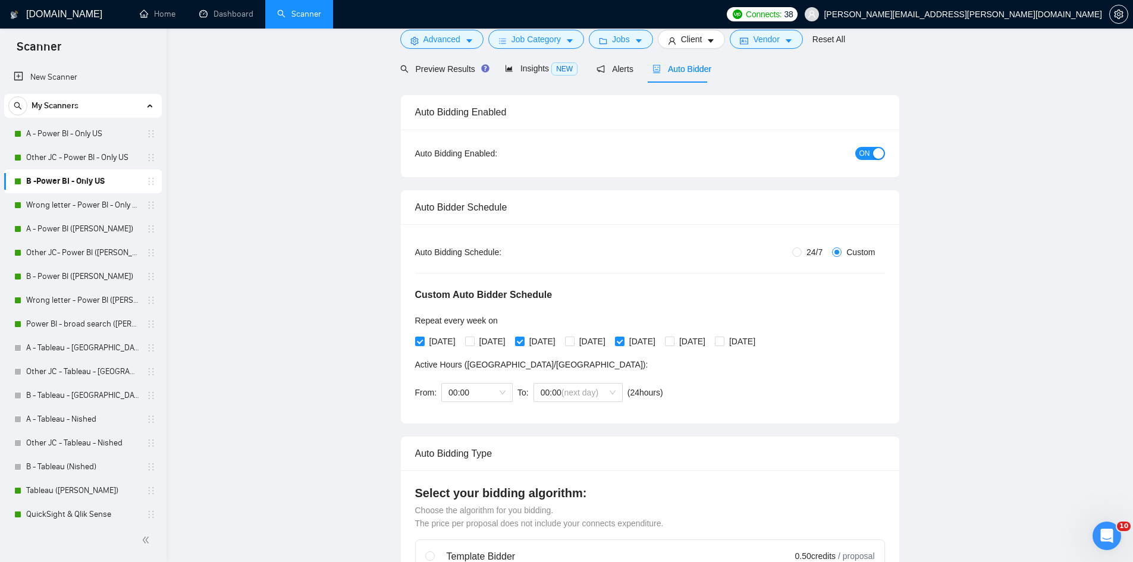
scroll to position [0, 0]
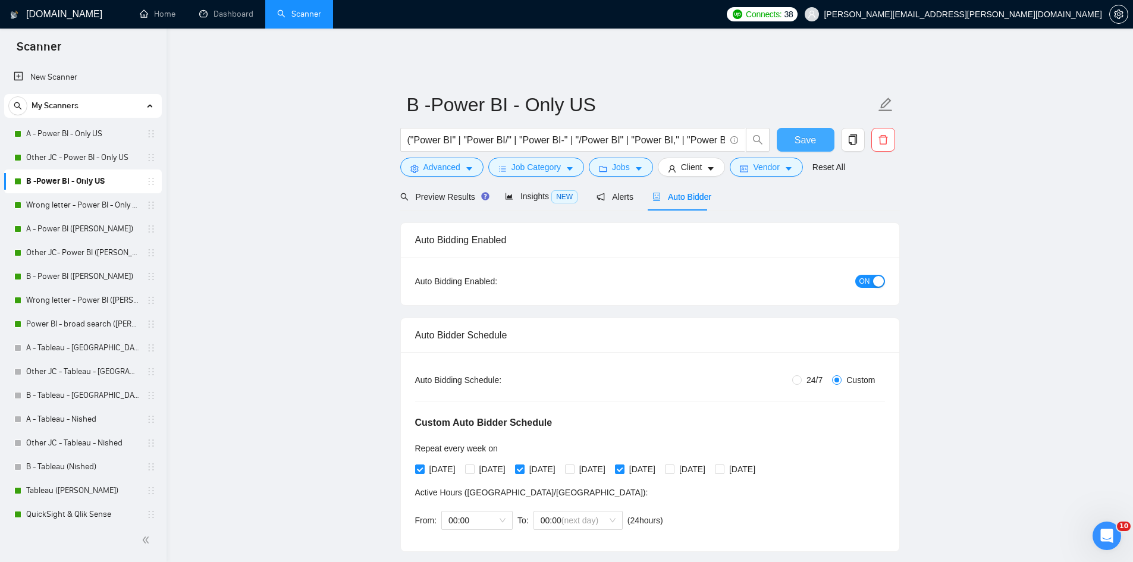
click at [560, 135] on span "Save" at bounding box center [805, 140] width 21 height 15
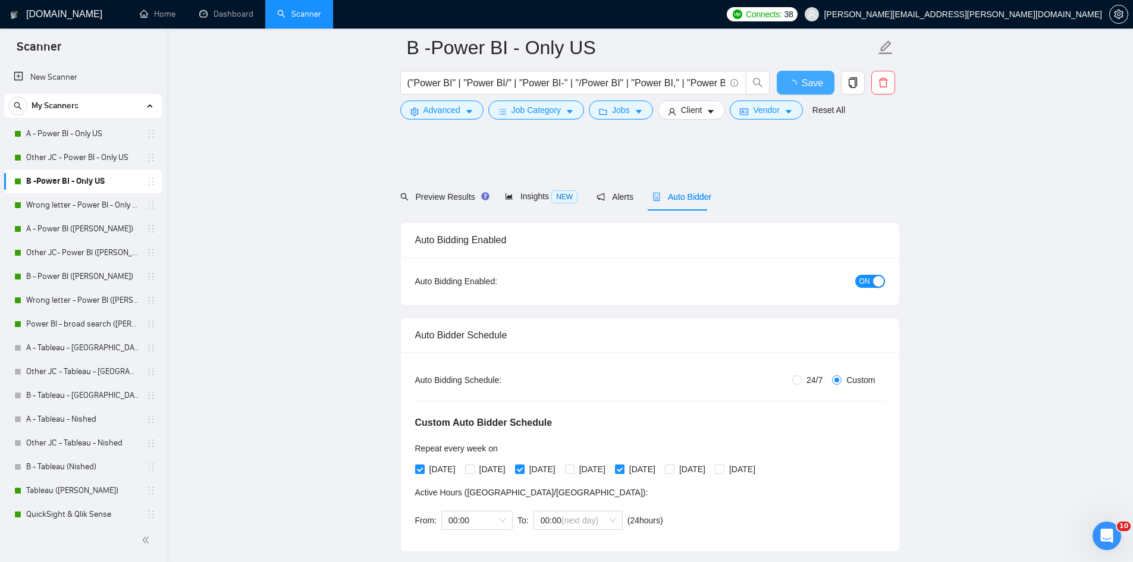
checkbox input "true"
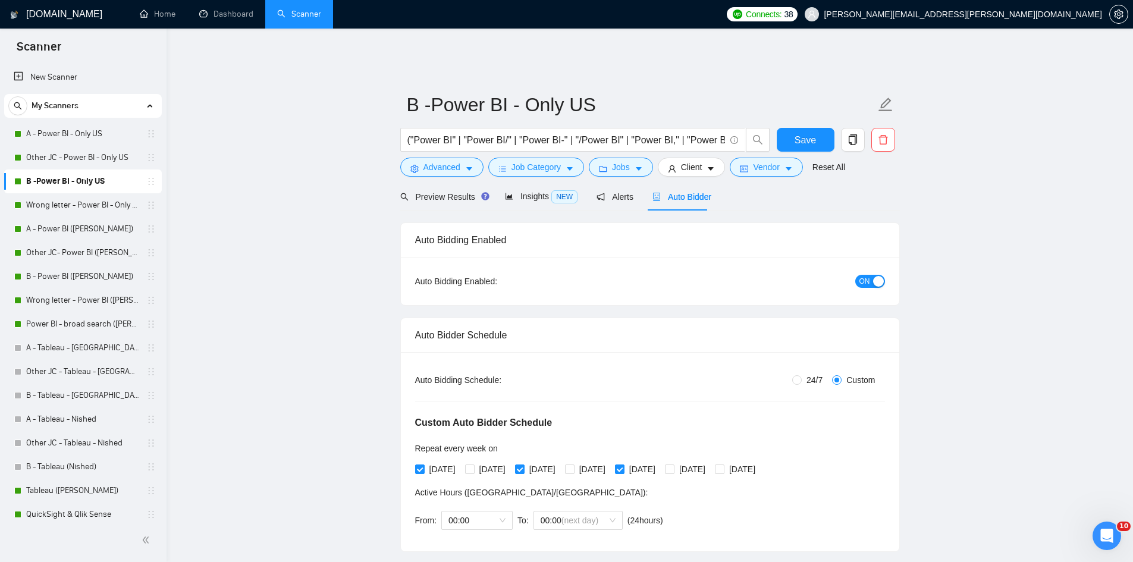
click at [560, 275] on span "ON" at bounding box center [864, 281] width 11 height 13
click at [560, 137] on span "Save" at bounding box center [805, 140] width 21 height 15
drag, startPoint x: 88, startPoint y: 209, endPoint x: 89, endPoint y: 215, distance: 6.6
click at [88, 209] on link "Wrong letter - Power BI - Only US" at bounding box center [82, 205] width 113 height 24
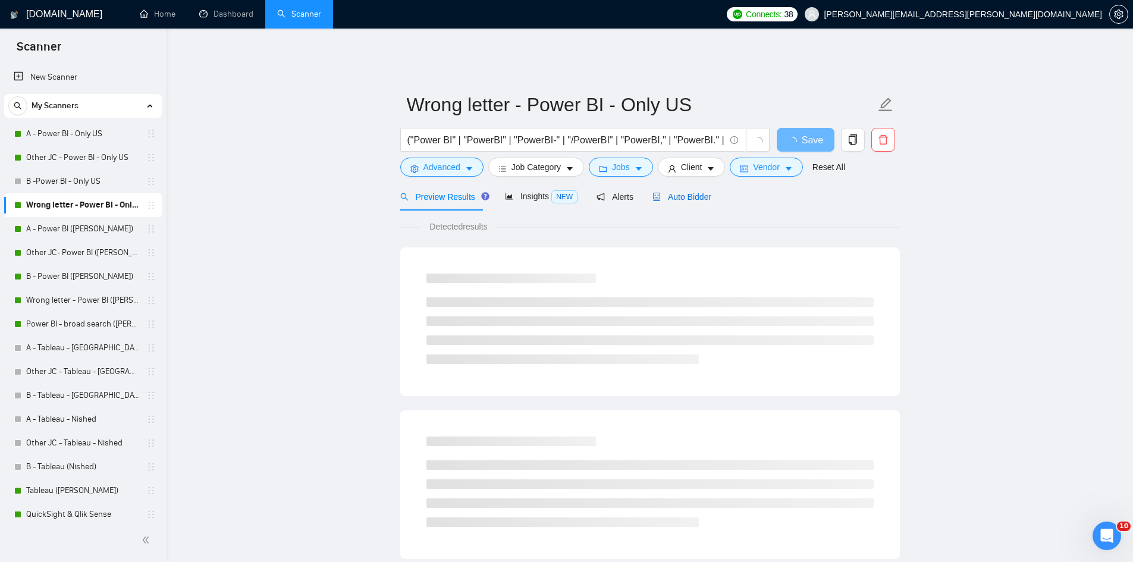
click at [560, 192] on span "Auto Bidder" at bounding box center [681, 197] width 59 height 10
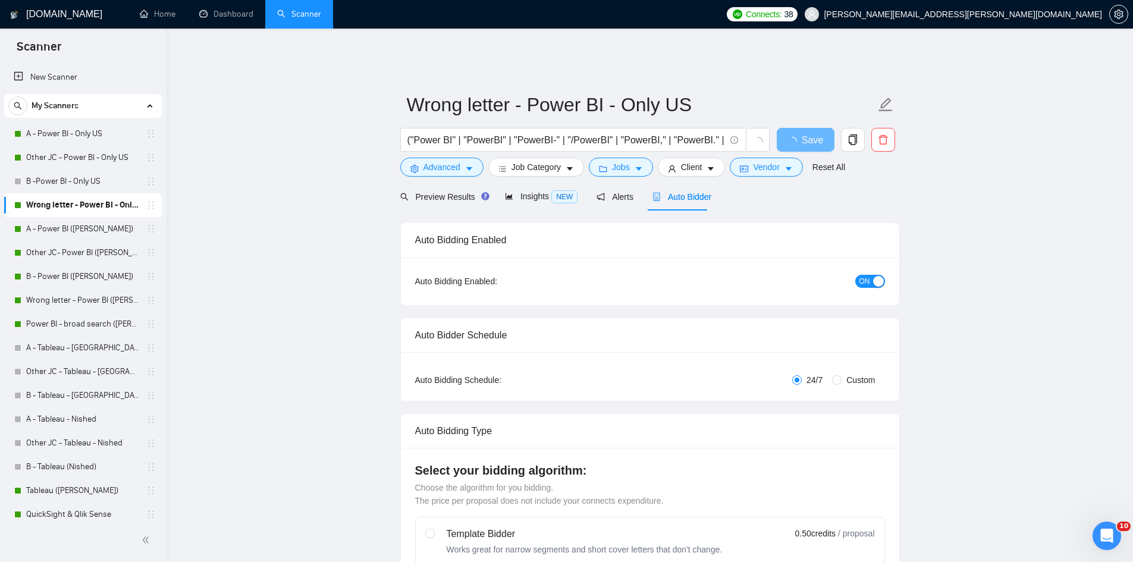
radio input "false"
radio input "true"
checkbox input "true"
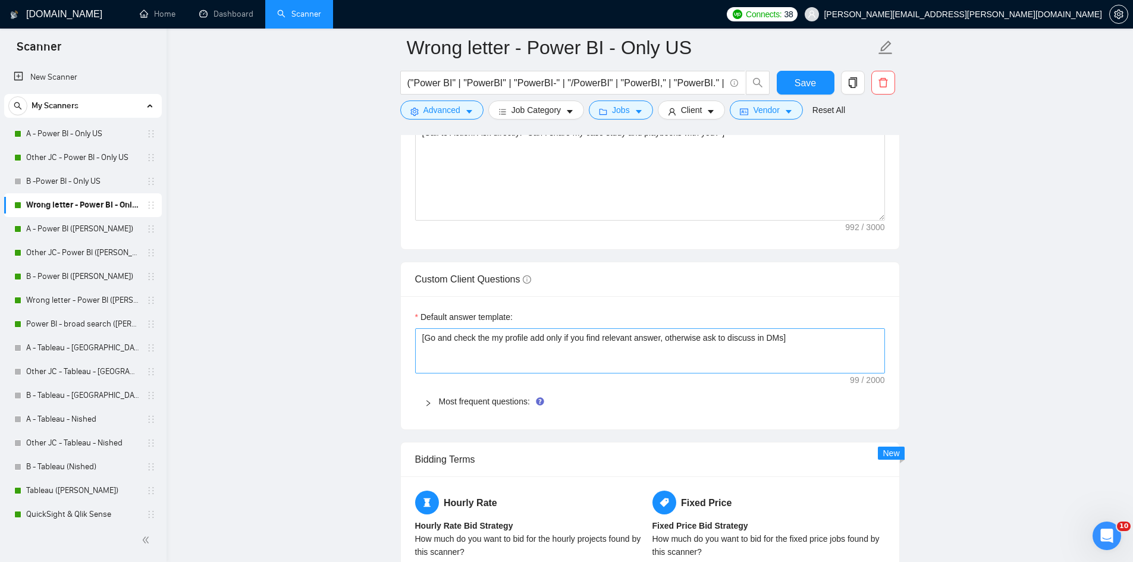
scroll to position [1982, 0]
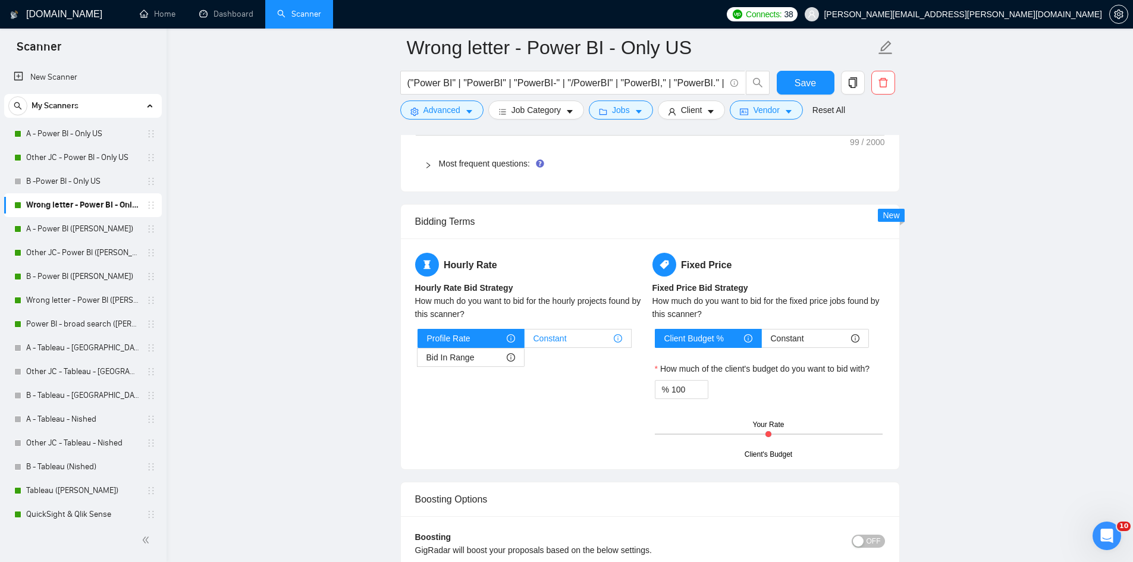
click at [541, 330] on span "Constant" at bounding box center [550, 339] width 33 height 18
click at [525, 341] on input "Constant" at bounding box center [525, 341] width 0 height 0
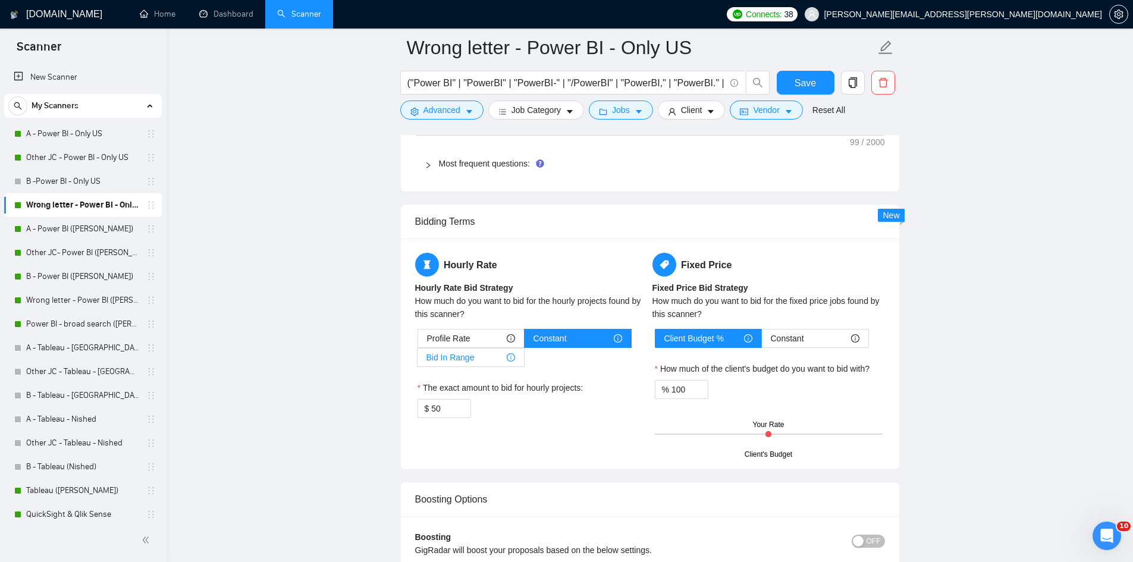
click at [510, 349] on div "Bid In Range" at bounding box center [470, 358] width 89 height 18
click at [418, 360] on input "Bid In Range" at bounding box center [418, 360] width 0 height 0
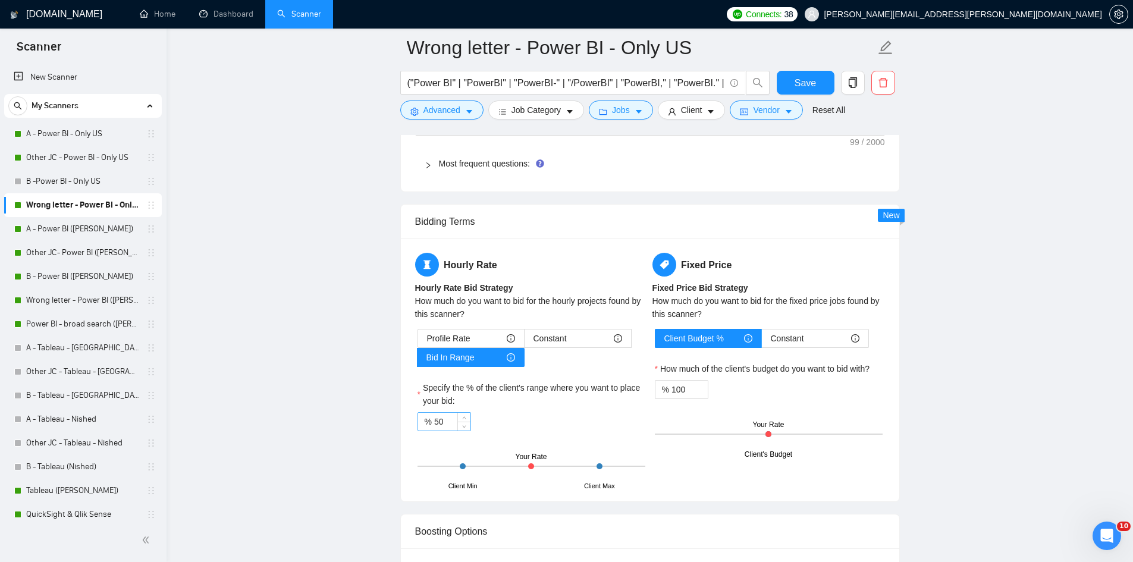
click at [443, 413] on input "50" at bounding box center [452, 422] width 36 height 18
type input "5"
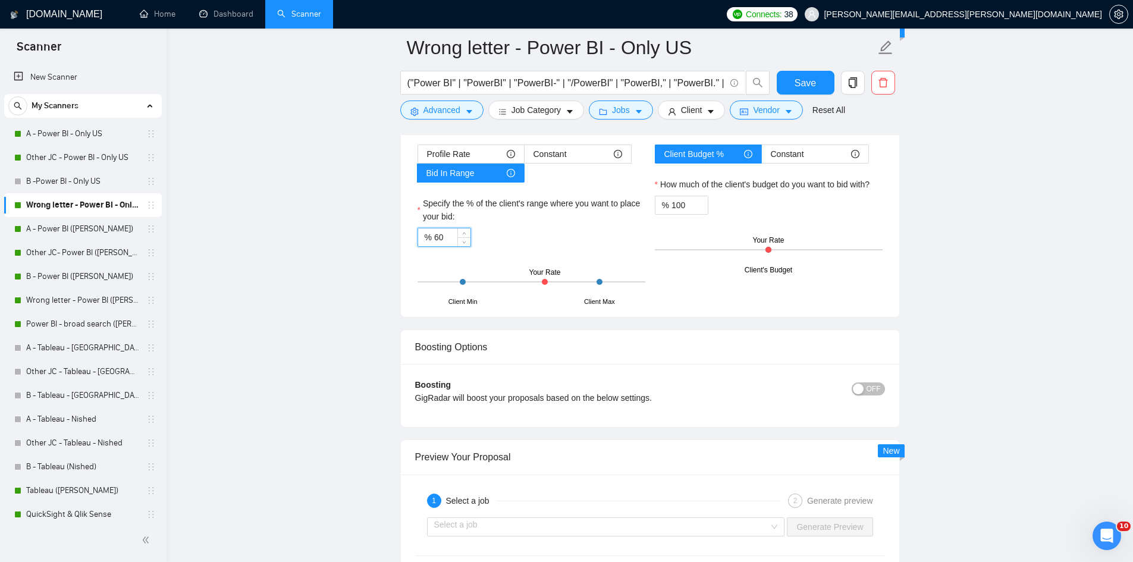
scroll to position [2181, 0]
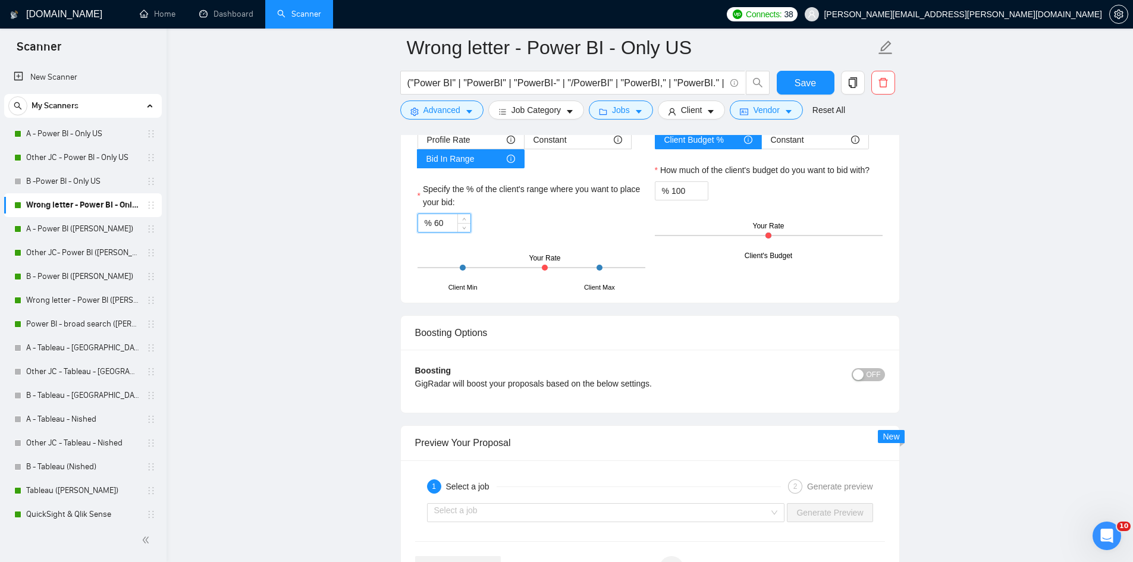
type input "60"
click at [560, 368] on span "OFF" at bounding box center [874, 374] width 14 height 13
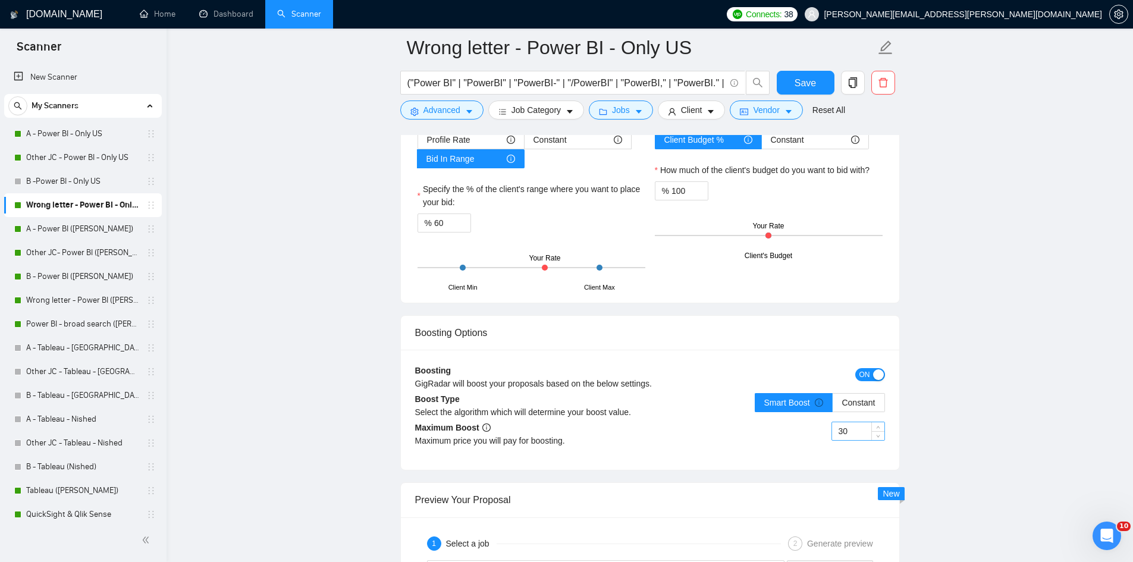
click at [560, 422] on input "30" at bounding box center [858, 431] width 52 height 18
type input "3"
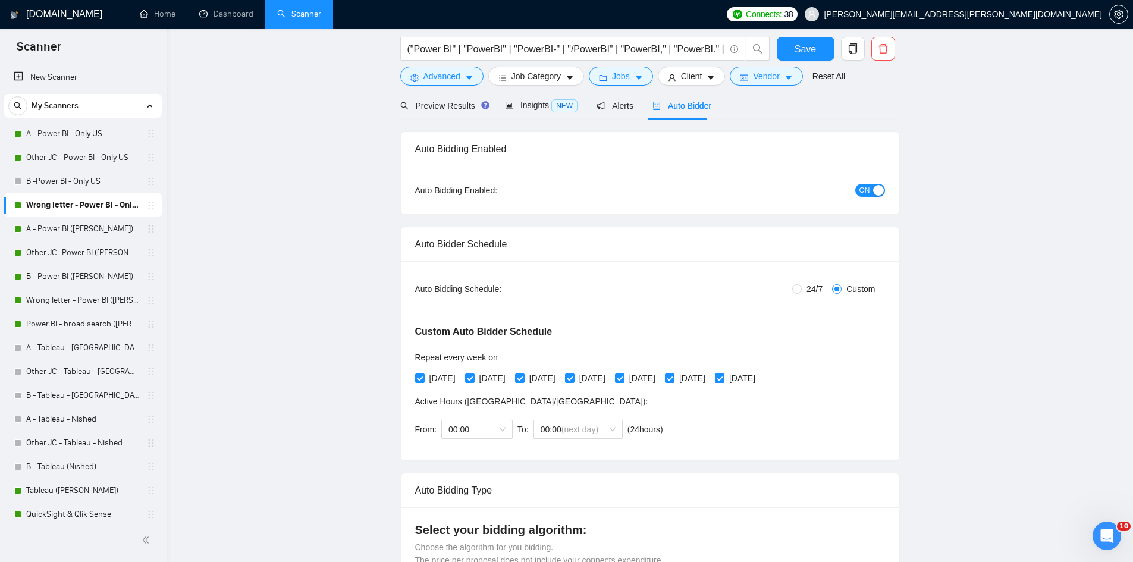
scroll to position [0, 0]
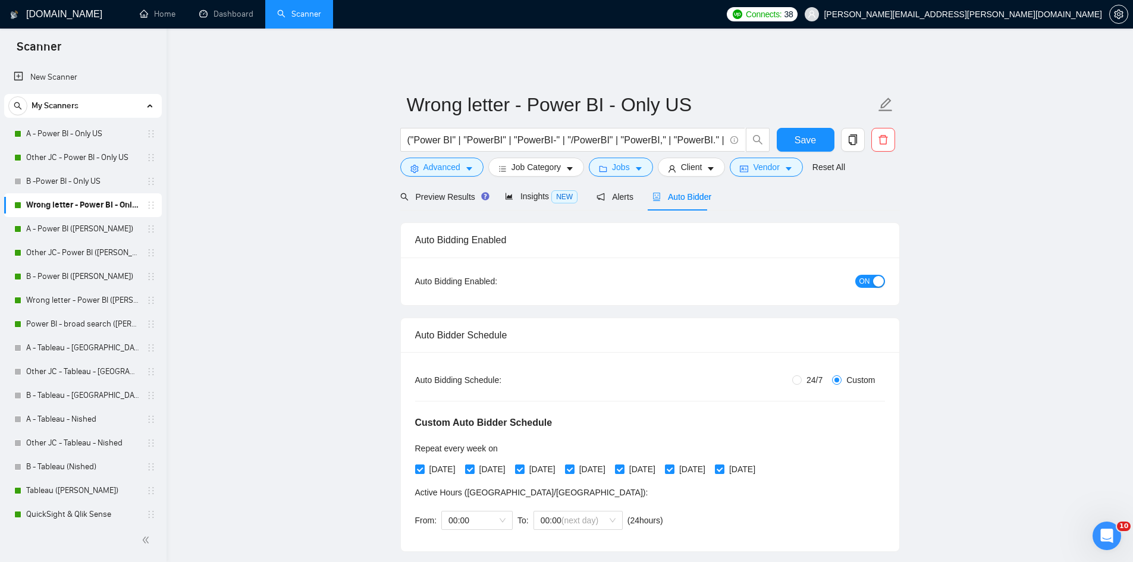
type input "15"
click at [560, 275] on span "ON" at bounding box center [864, 281] width 11 height 13
click at [560, 128] on button "Save" at bounding box center [806, 140] width 58 height 24
click at [52, 226] on link "A - Power BI ([PERSON_NAME])" at bounding box center [82, 229] width 113 height 24
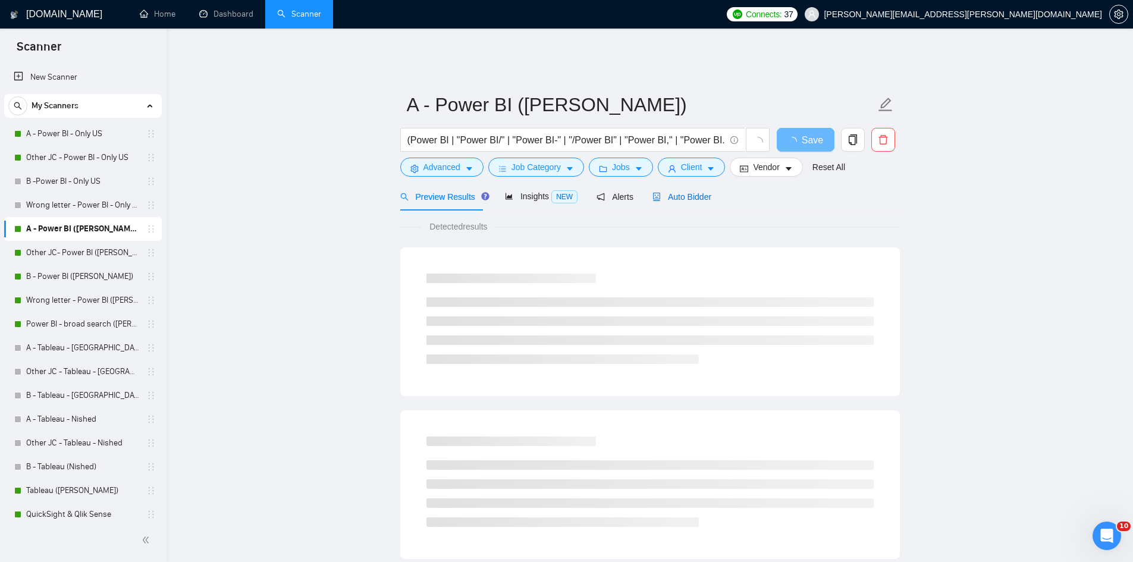
click at [560, 192] on span "Auto Bidder" at bounding box center [681, 197] width 59 height 10
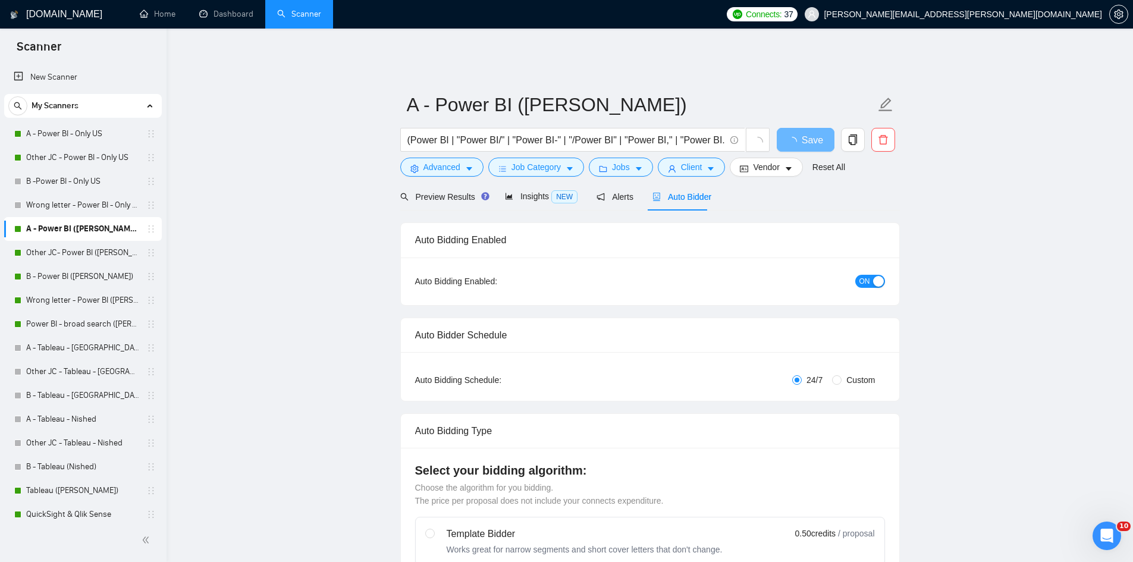
scroll to position [58, 0]
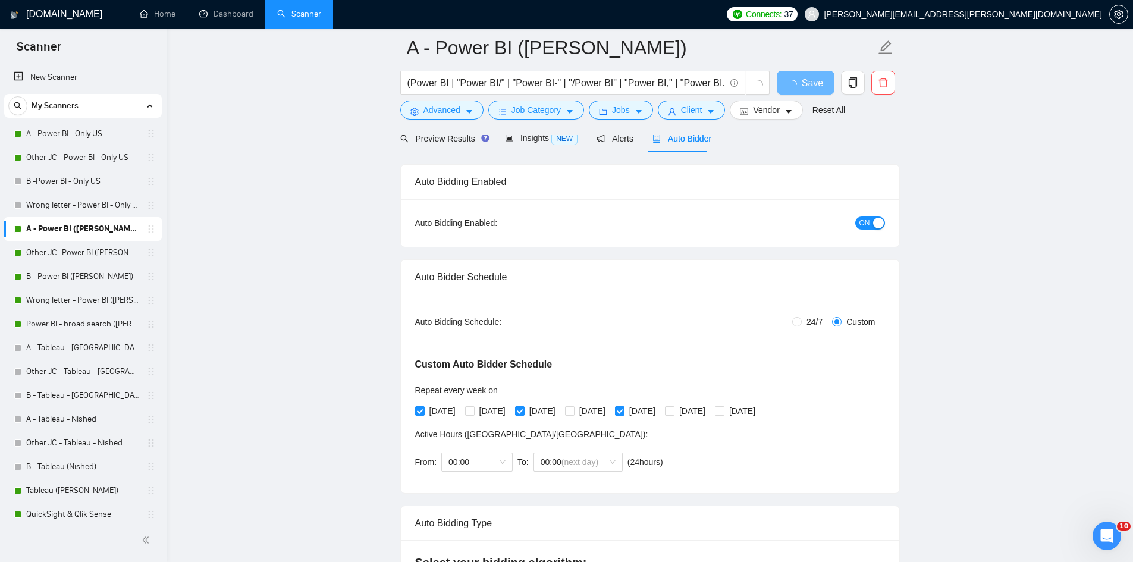
radio input "false"
radio input "true"
checkbox input "true"
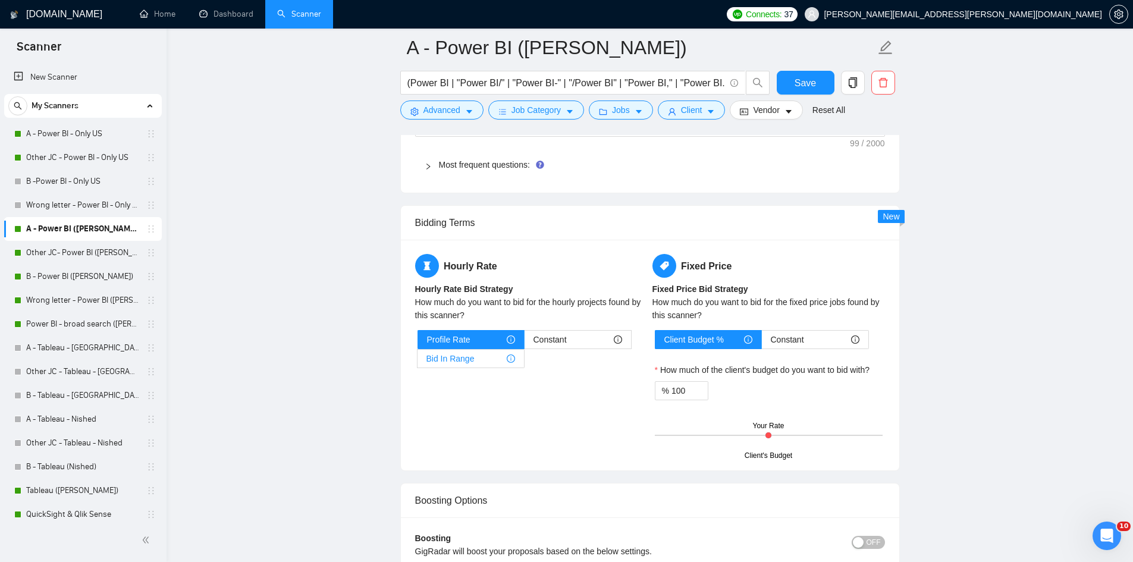
scroll to position [2022, 0]
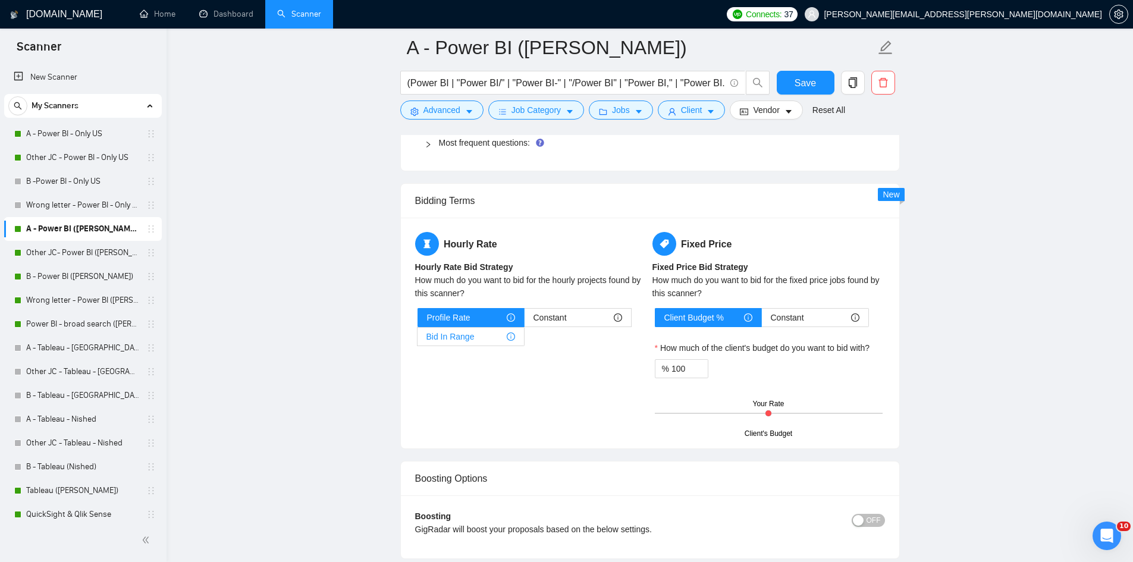
click at [511, 328] on div "Bid In Range" at bounding box center [470, 337] width 89 height 18
click at [418, 340] on input "Bid In Range" at bounding box center [418, 340] width 0 height 0
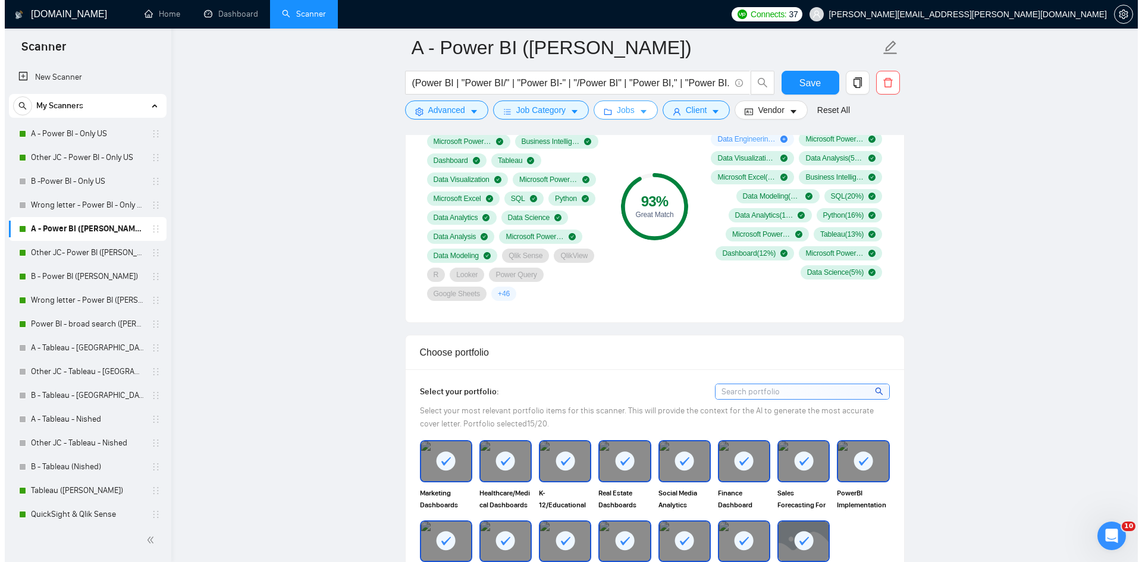
scroll to position [833, 0]
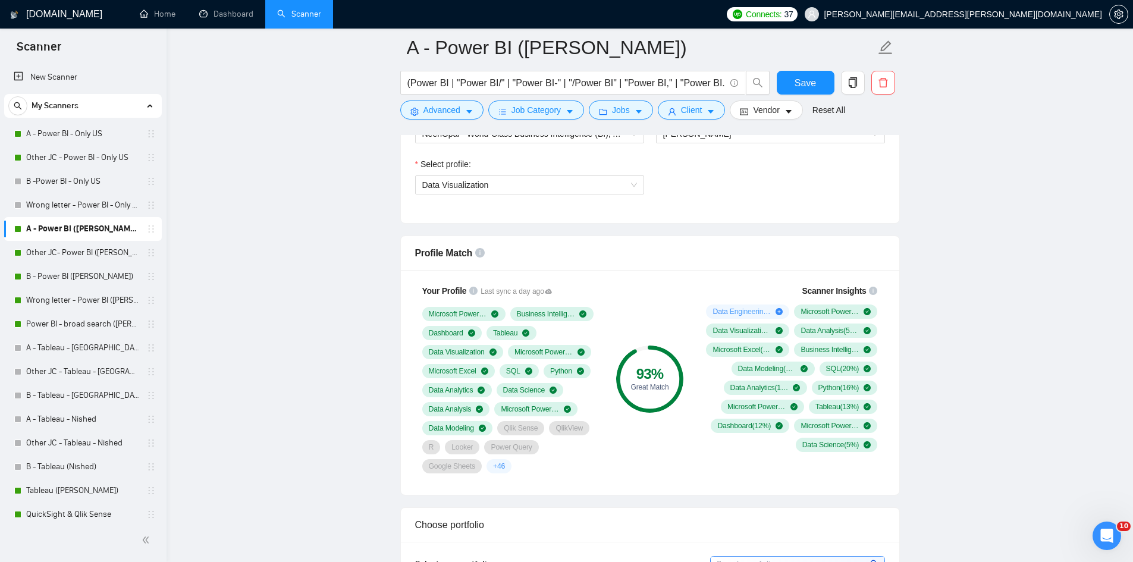
click at [560, 100] on div "(Power BI | "Power BI/" | "Power BI-" | "/Power BI" | "Power BI," | "Power BI."…" at bounding box center [585, 86] width 375 height 30
click at [560, 117] on button "Jobs" at bounding box center [621, 110] width 64 height 19
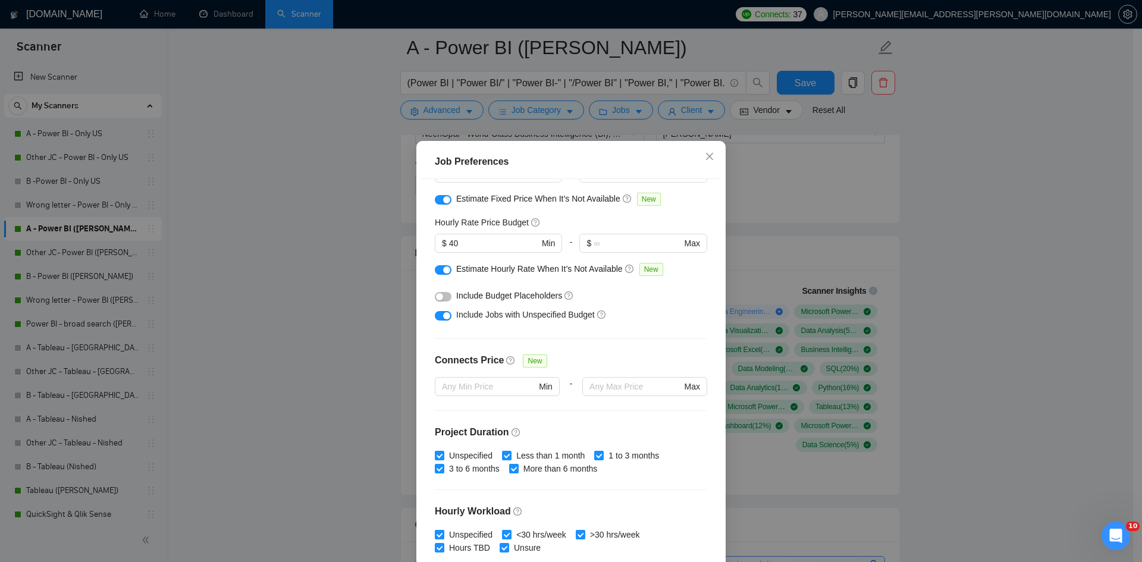
scroll to position [198, 0]
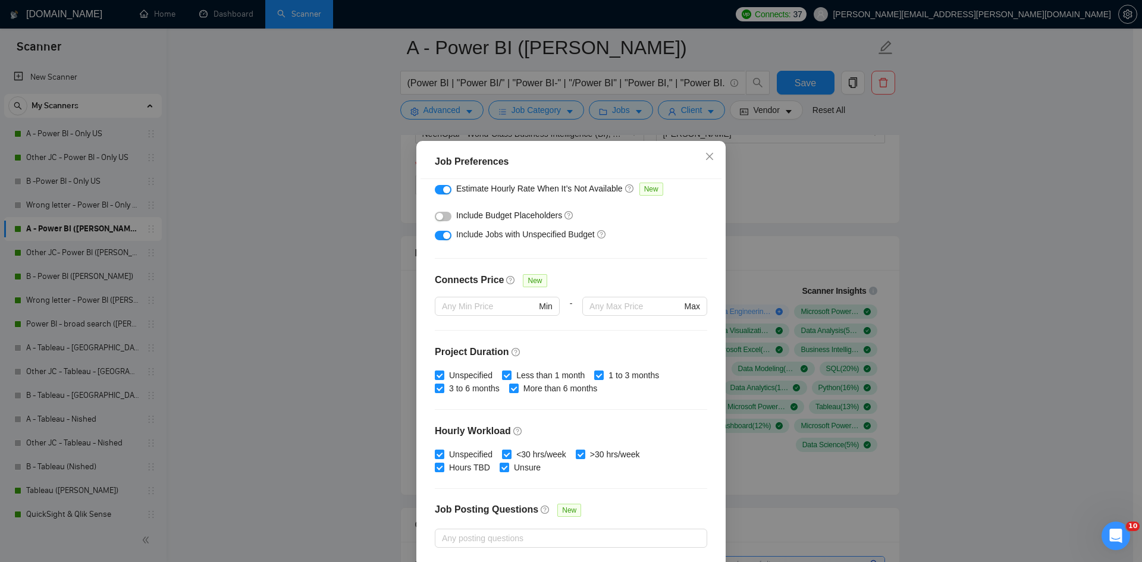
click at [340, 328] on div "Job Preferences Budget Project Type All Fixed Price Hourly Rate Fixed Price Bud…" at bounding box center [571, 281] width 1142 height 562
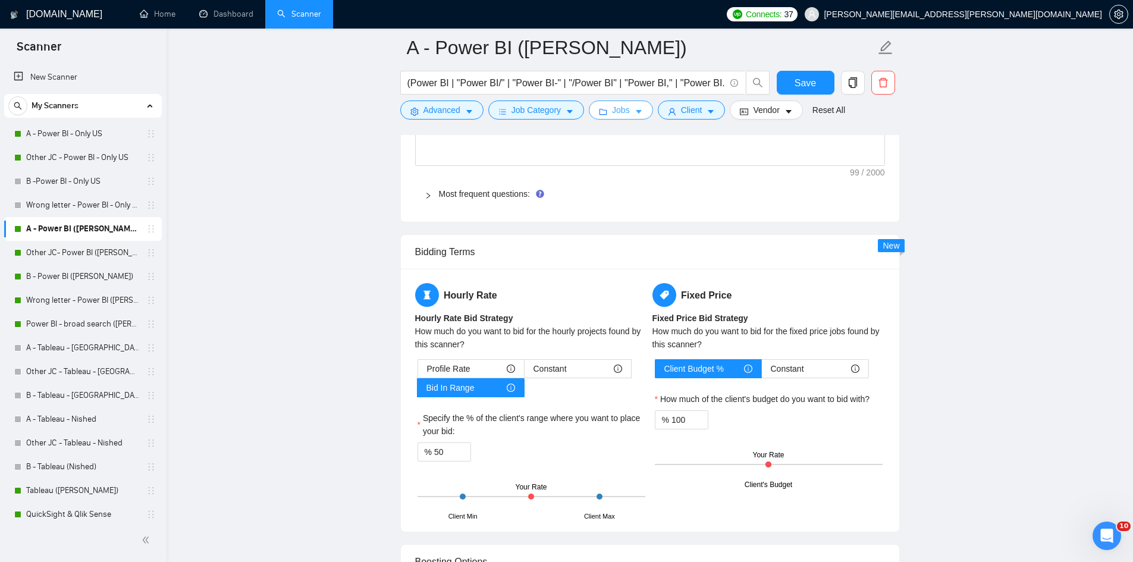
scroll to position [2022, 0]
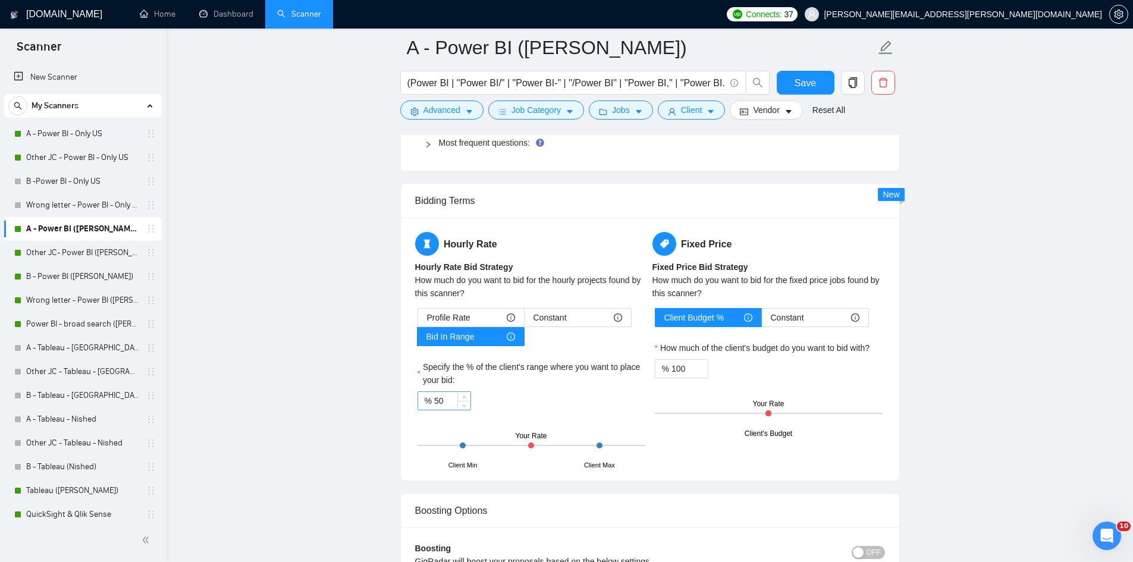
click at [456, 399] on input "50" at bounding box center [452, 401] width 36 height 18
type input "5"
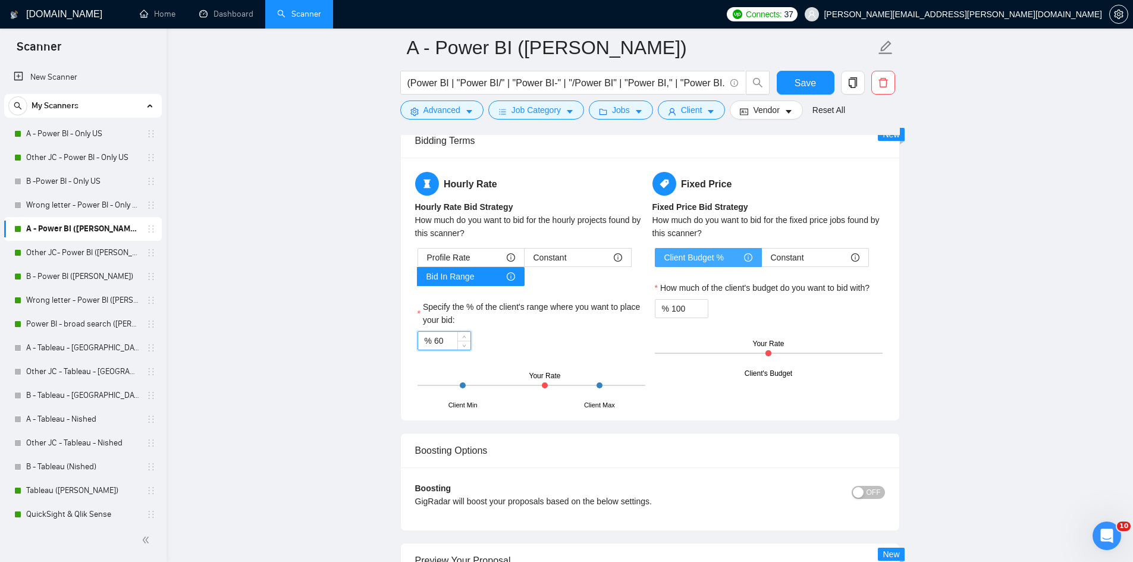
scroll to position [2220, 0]
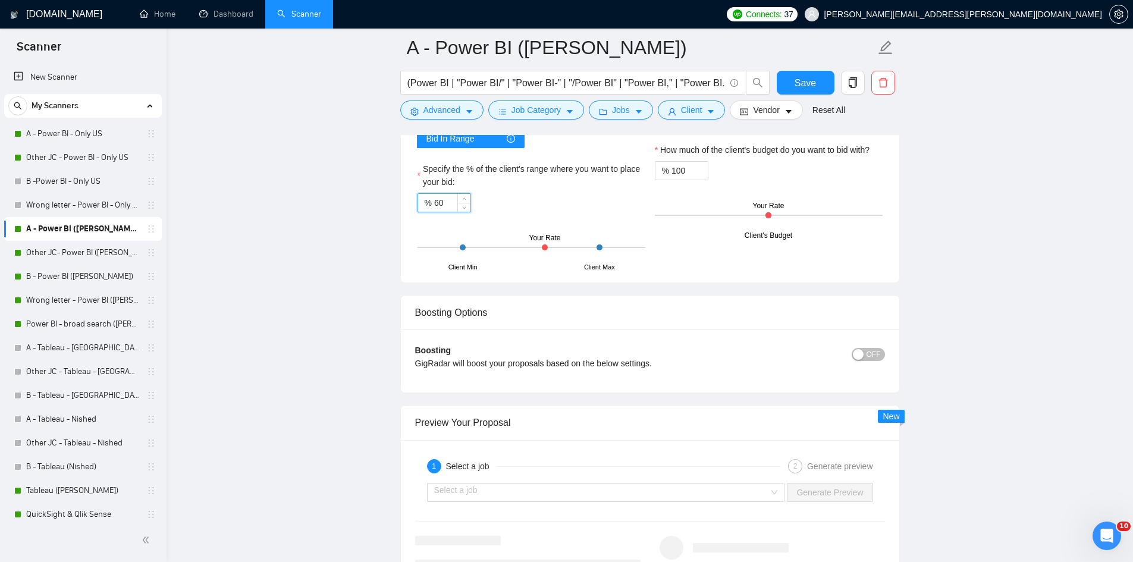
type input "60"
click at [560, 348] on button "OFF" at bounding box center [868, 354] width 33 height 13
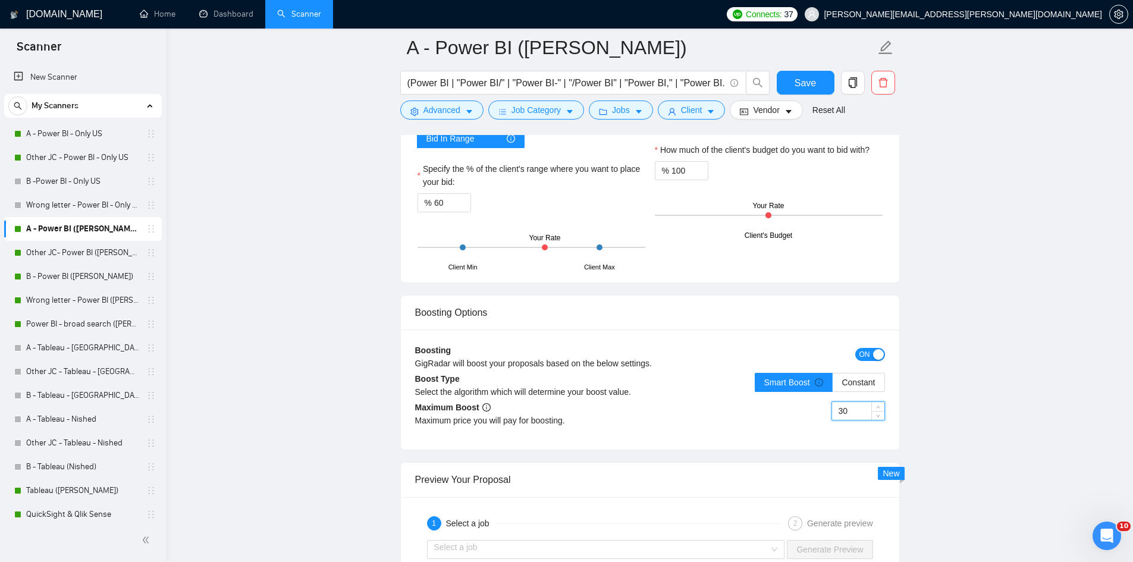
click at [560, 402] on input "30" at bounding box center [858, 411] width 52 height 18
type input "3"
type input "10"
click at [560, 259] on div "Hourly Rate Hourly Rate Bid Strategy How much do you want to bid for the hourly…" at bounding box center [650, 151] width 498 height 263
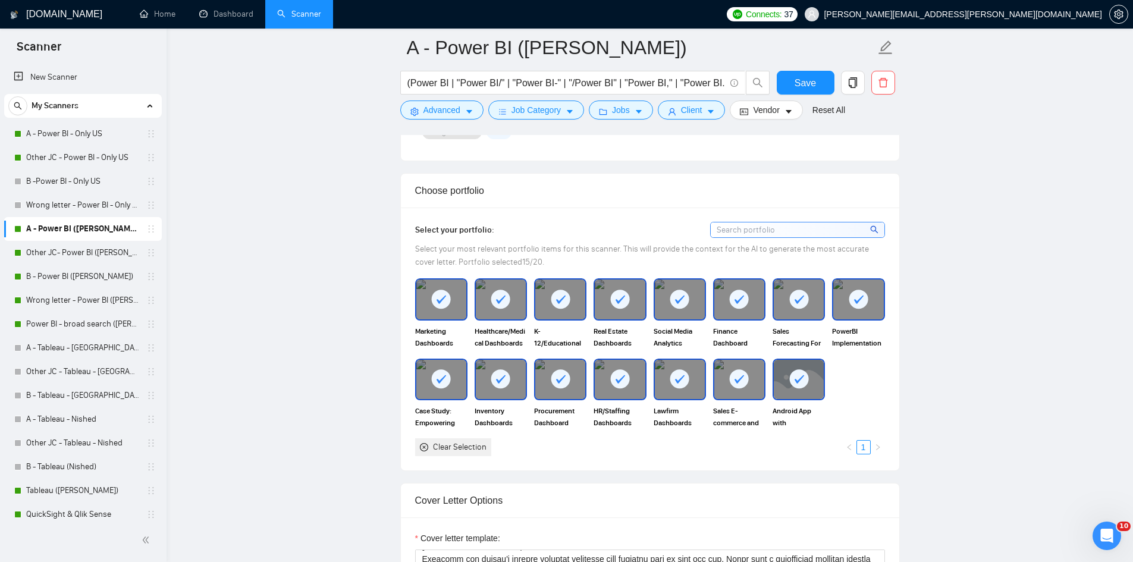
scroll to position [1308, 0]
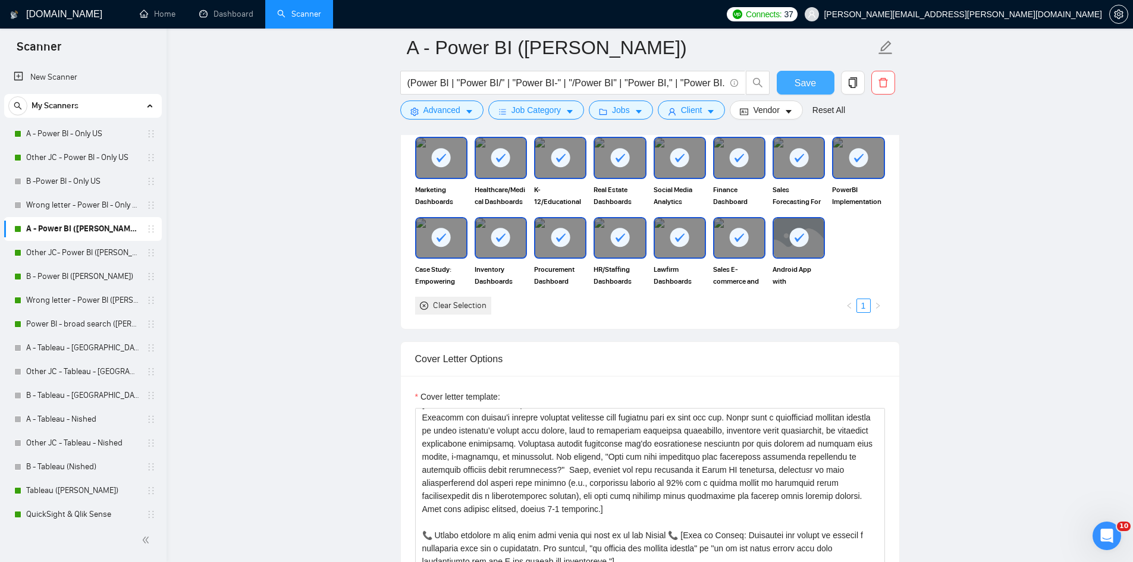
click at [560, 90] on button "Save" at bounding box center [806, 83] width 58 height 24
